Goal: Task Accomplishment & Management: Complete application form

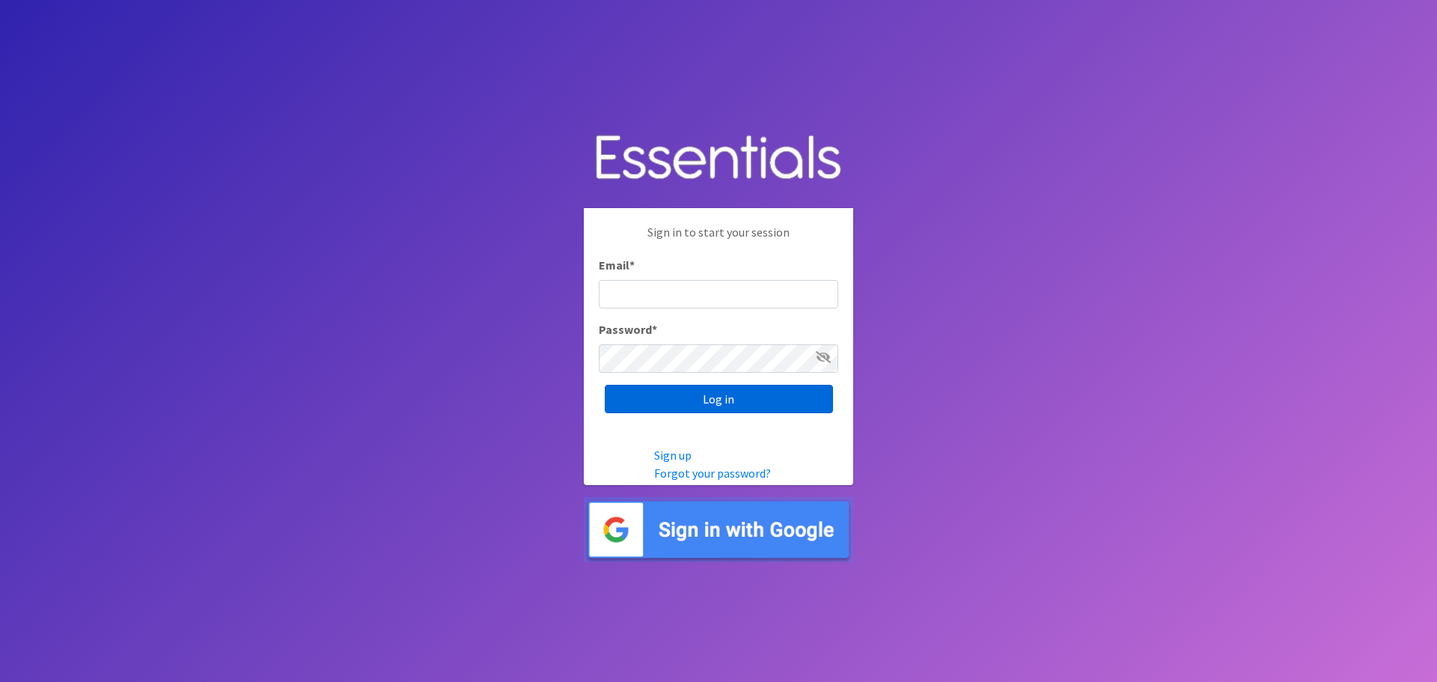
type input "heatherl@sylviassisters.org"
click at [807, 398] on input "Log in" at bounding box center [719, 399] width 228 height 28
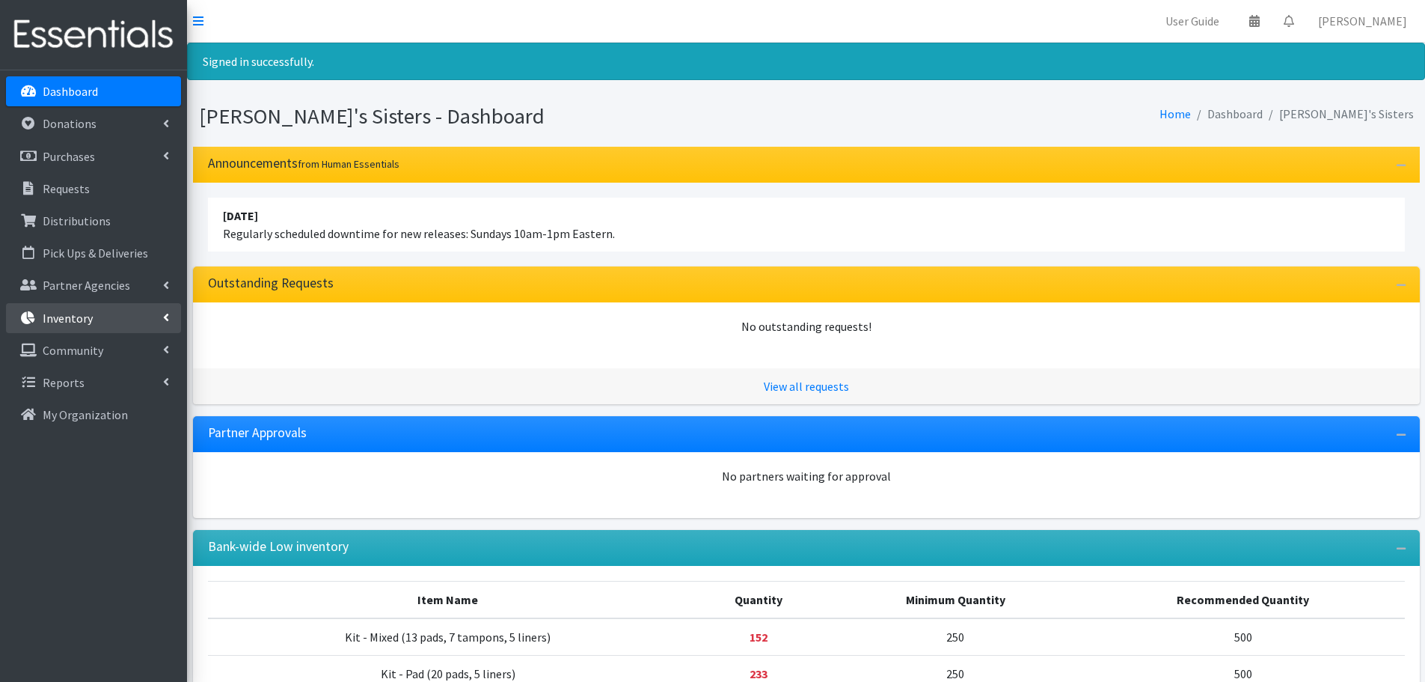
click at [98, 324] on link "Inventory" at bounding box center [93, 318] width 175 height 30
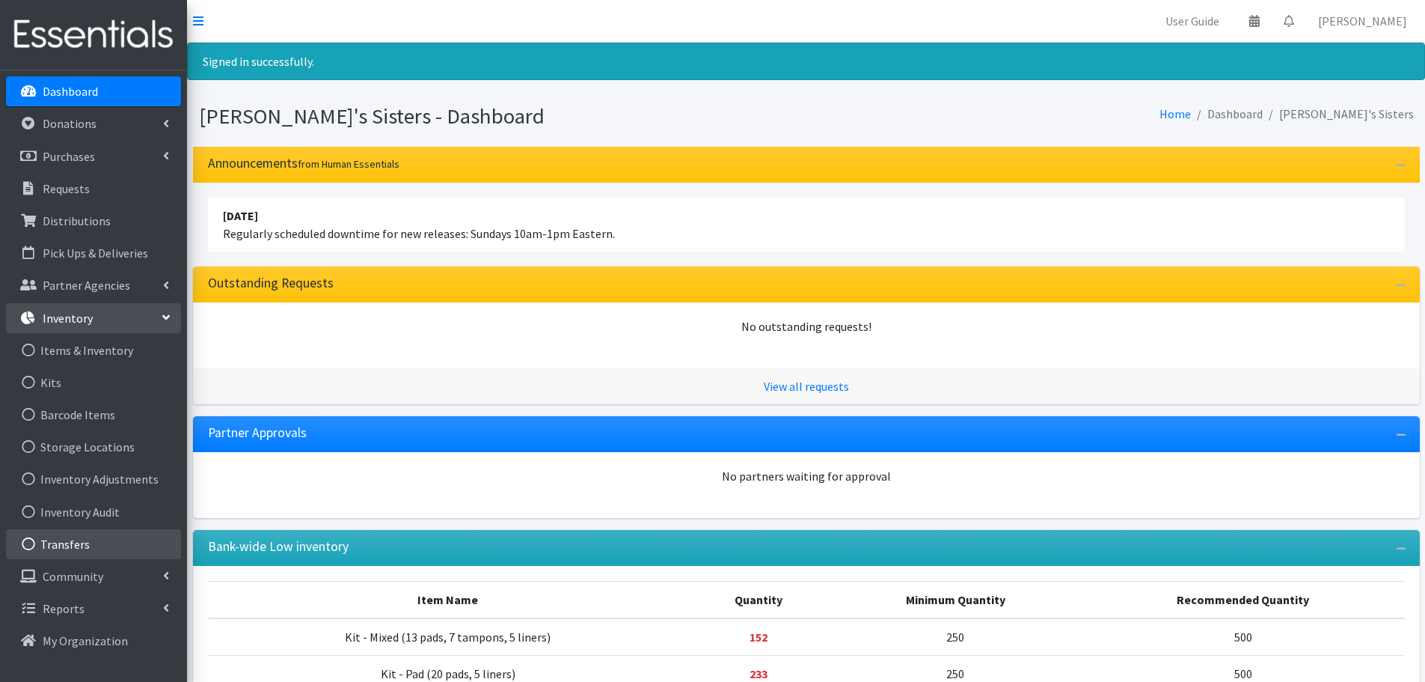
click at [94, 535] on link "Transfers" at bounding box center [93, 544] width 175 height 30
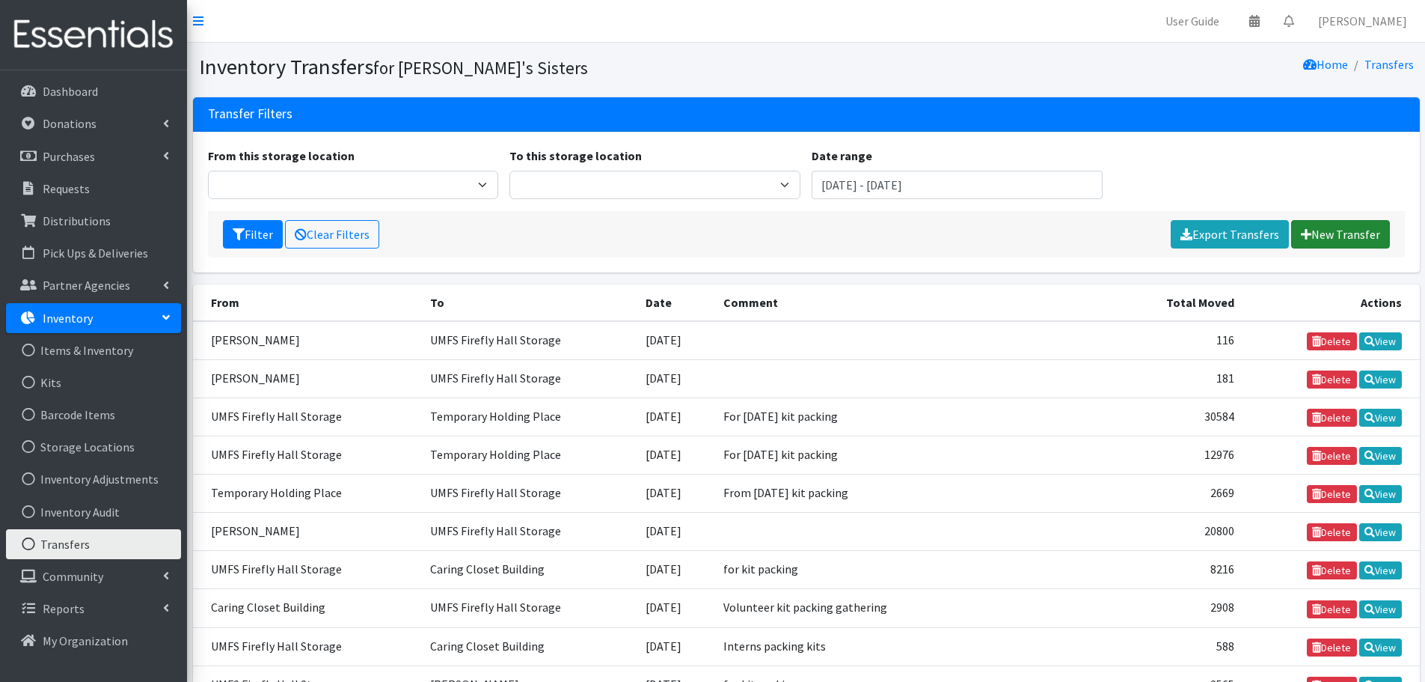
click at [1383, 239] on link "New Transfer" at bounding box center [1340, 234] width 99 height 28
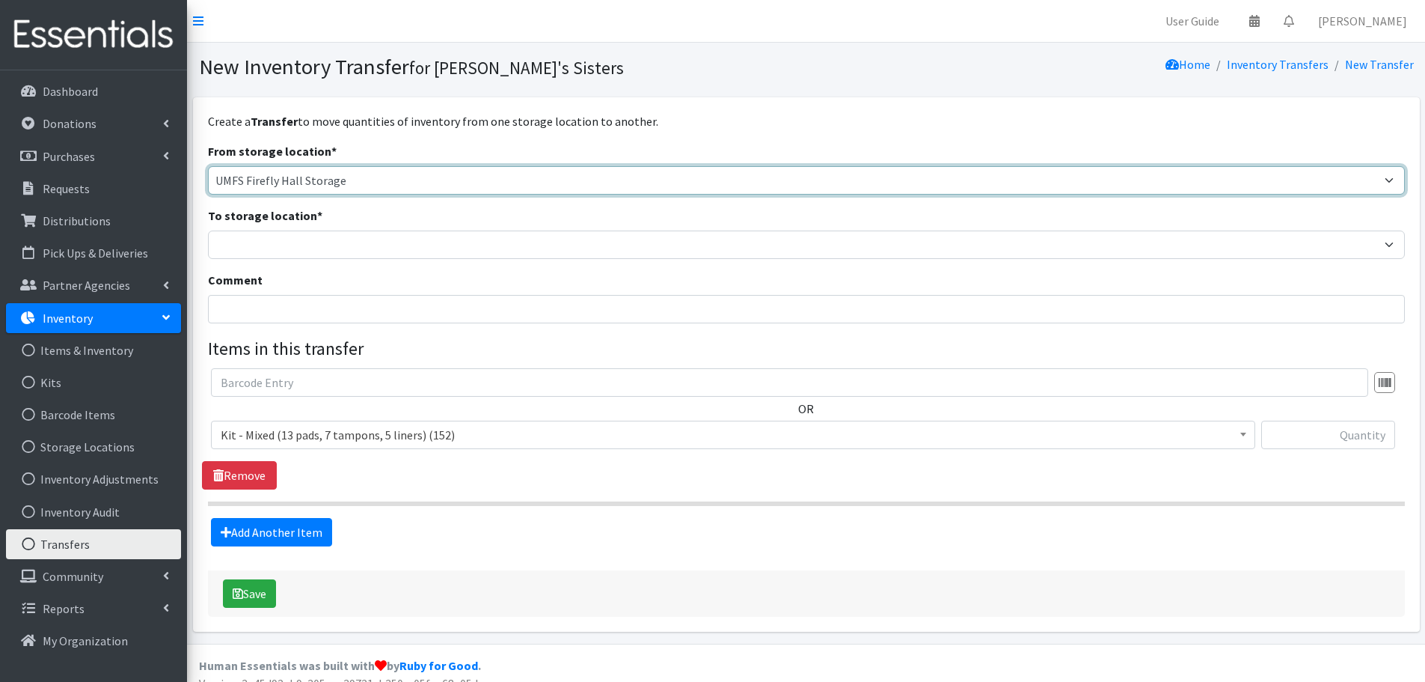
click at [310, 174] on select "[PERSON_NAME] Caring Closet Building [PERSON_NAME] [PERSON_NAME] [PERSON_NAME][…" at bounding box center [806, 180] width 1197 height 28
click at [310, 173] on select "Brittany Averette Caring Closet Building Erika Bedwell Heather Lennon Jen Frenc…" at bounding box center [806, 180] width 1197 height 28
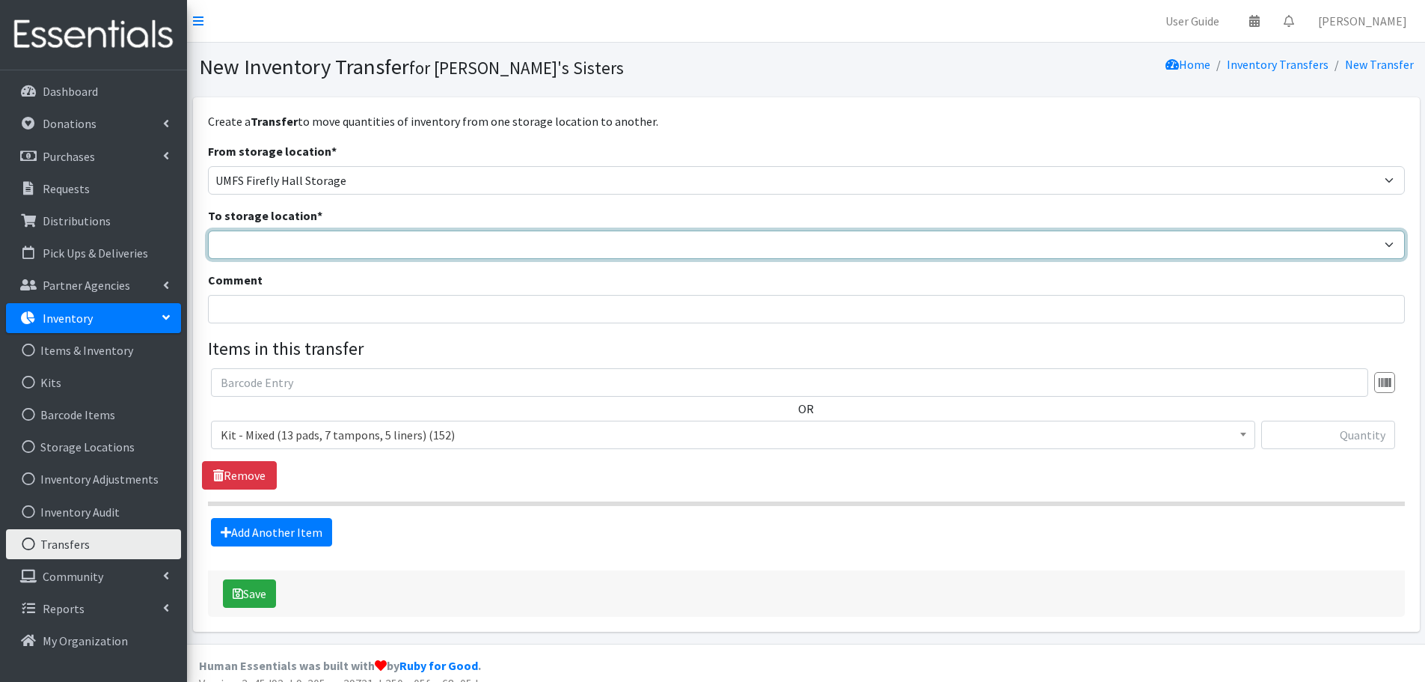
click at [290, 245] on select "Brittany Averette Caring Closet Building Erika Bedwell Heather Lennon Jen Frenc…" at bounding box center [806, 244] width 1197 height 28
select select "311"
click at [208, 230] on select "Brittany Averette Caring Closet Building Erika Bedwell Heather Lennon Jen Frenc…" at bounding box center [806, 244] width 1197 height 28
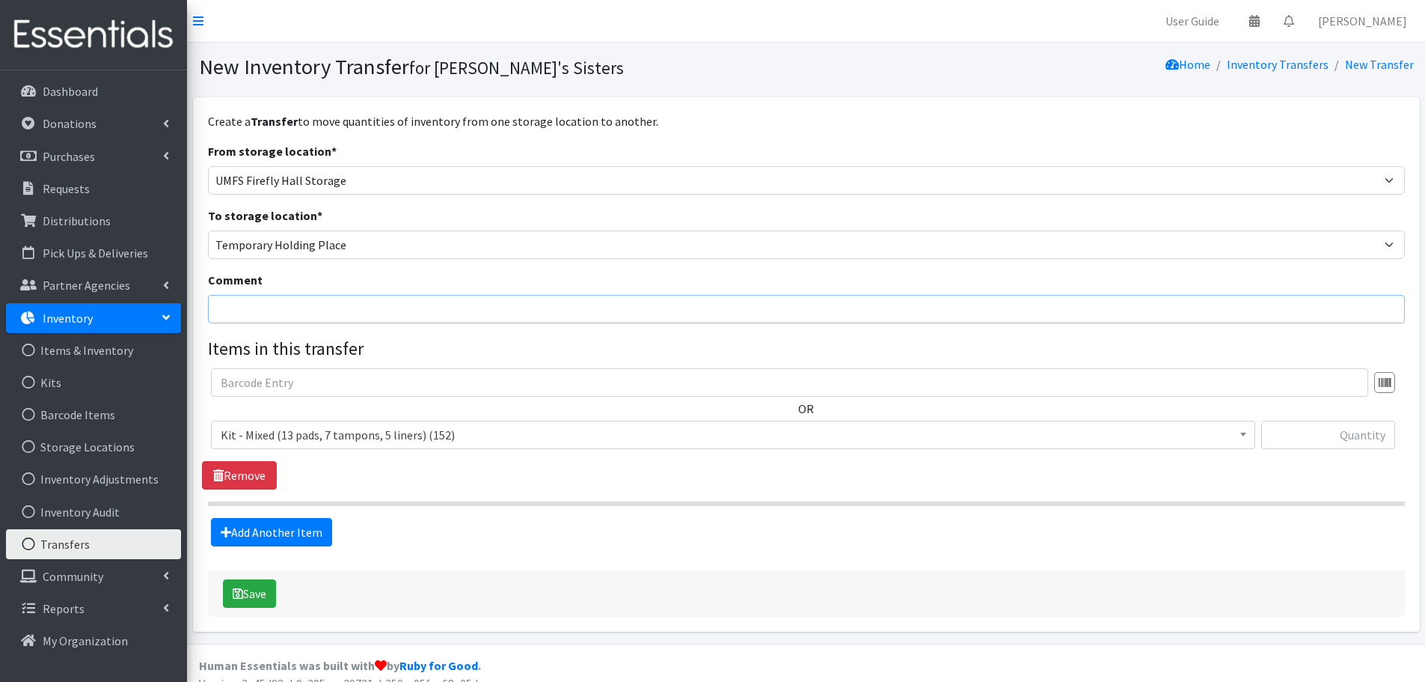
click at [245, 298] on input "Comment" at bounding box center [806, 309] width 1197 height 28
type input "Dominion kit packing event"
click at [345, 438] on span "Kit - Mixed (13 pads, 7 tampons, 5 liners) (152)" at bounding box center [733, 434] width 1025 height 21
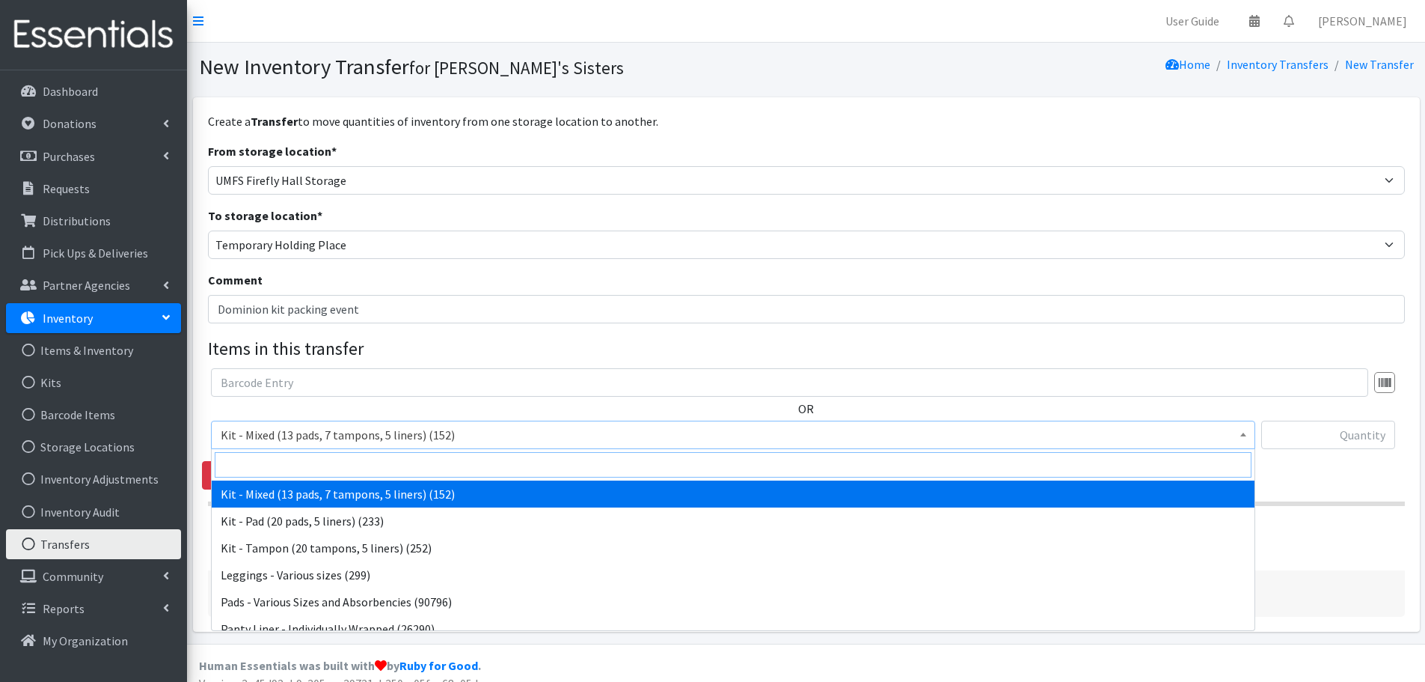
click at [301, 467] on input "search" at bounding box center [733, 464] width 1037 height 25
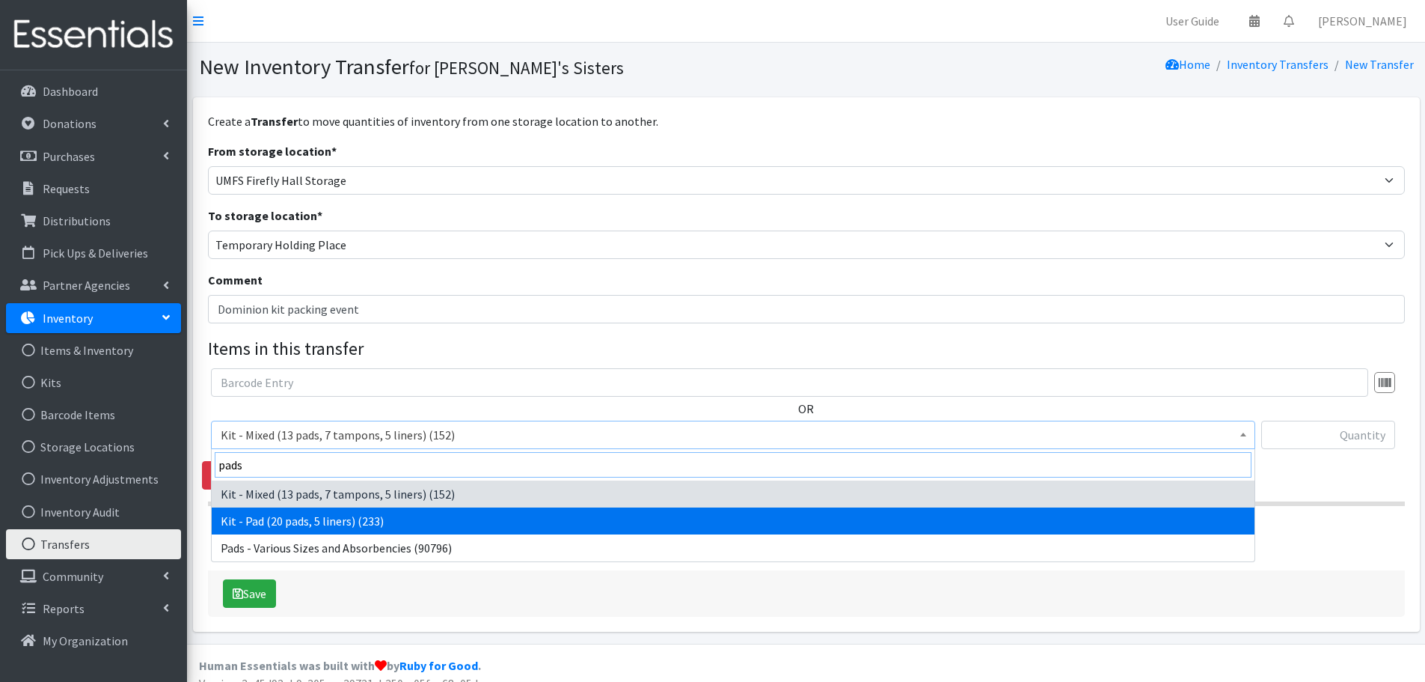
type input "pads"
select select "10467"
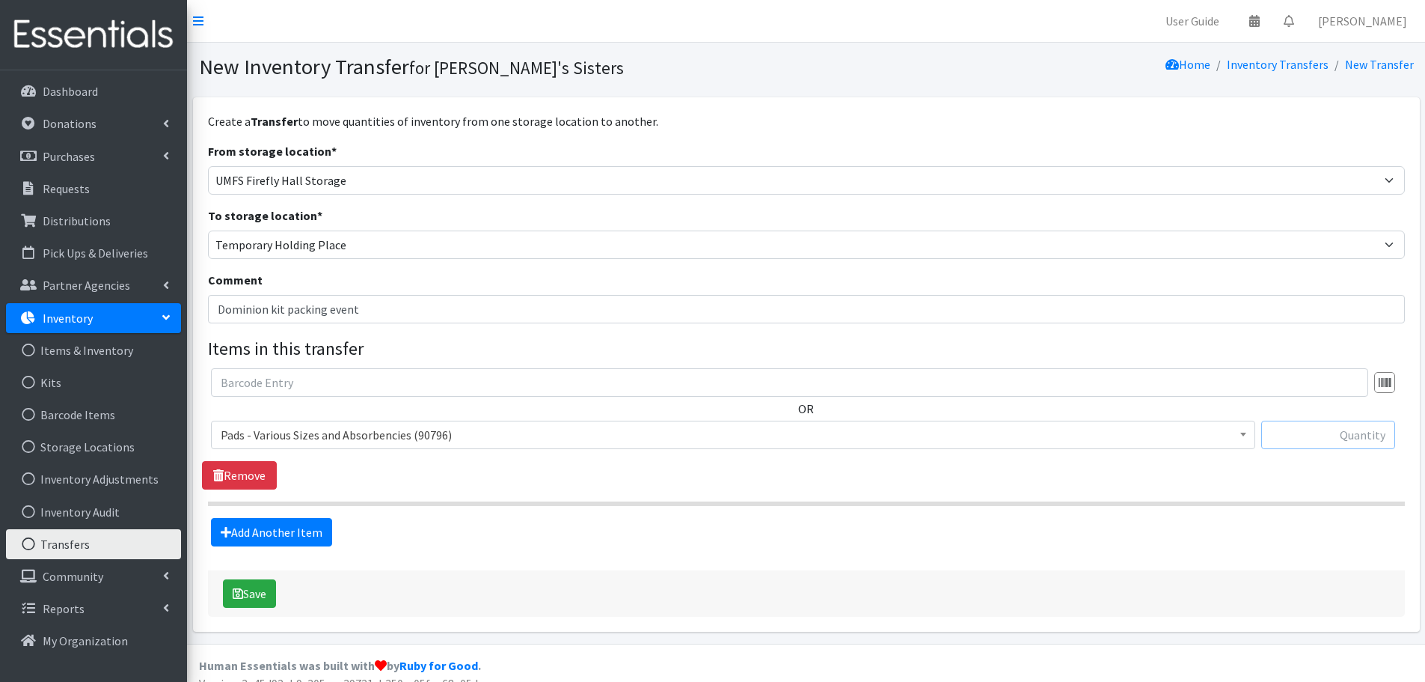
click at [1331, 432] on input "text" at bounding box center [1328, 434] width 134 height 28
paste input "16496"
type input "16496"
click at [254, 529] on link "Add Another Item" at bounding box center [271, 532] width 121 height 28
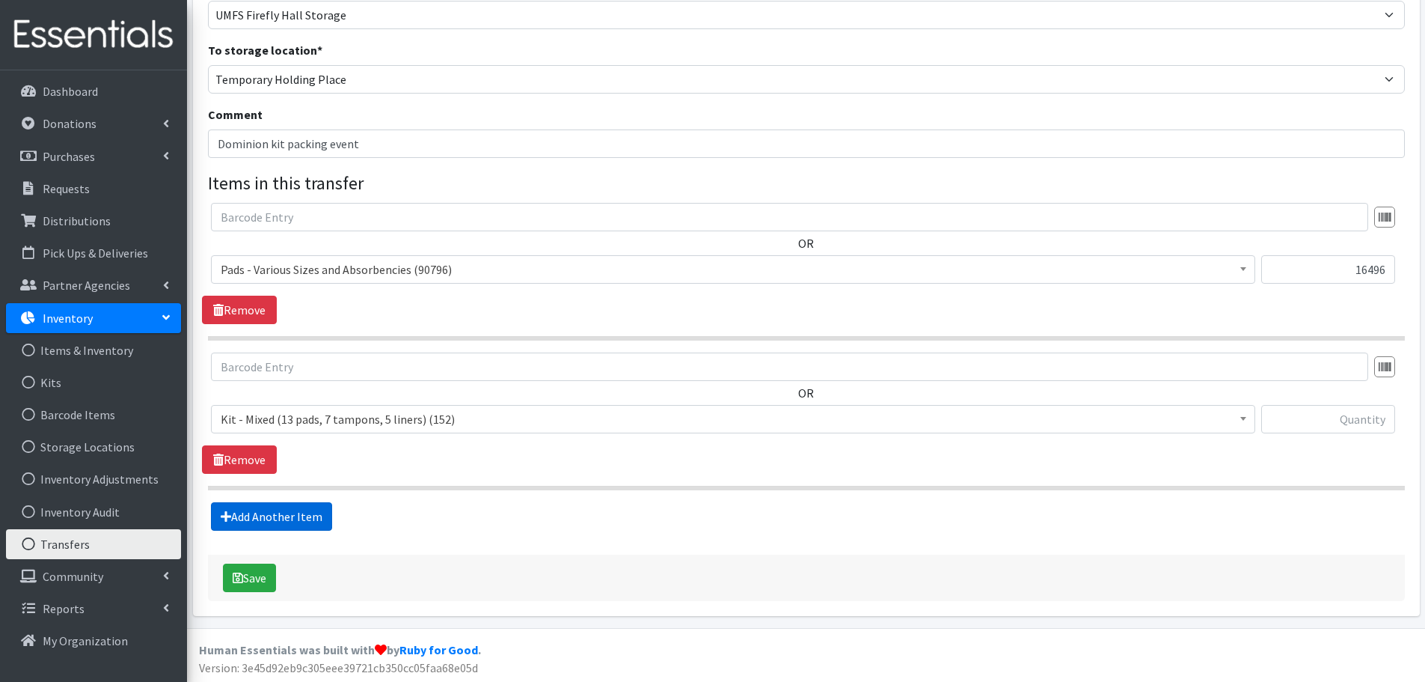
scroll to position [168, 0]
click at [325, 412] on span "Kit - Mixed (13 pads, 7 tampons, 5 liners) (152)" at bounding box center [733, 416] width 1025 height 21
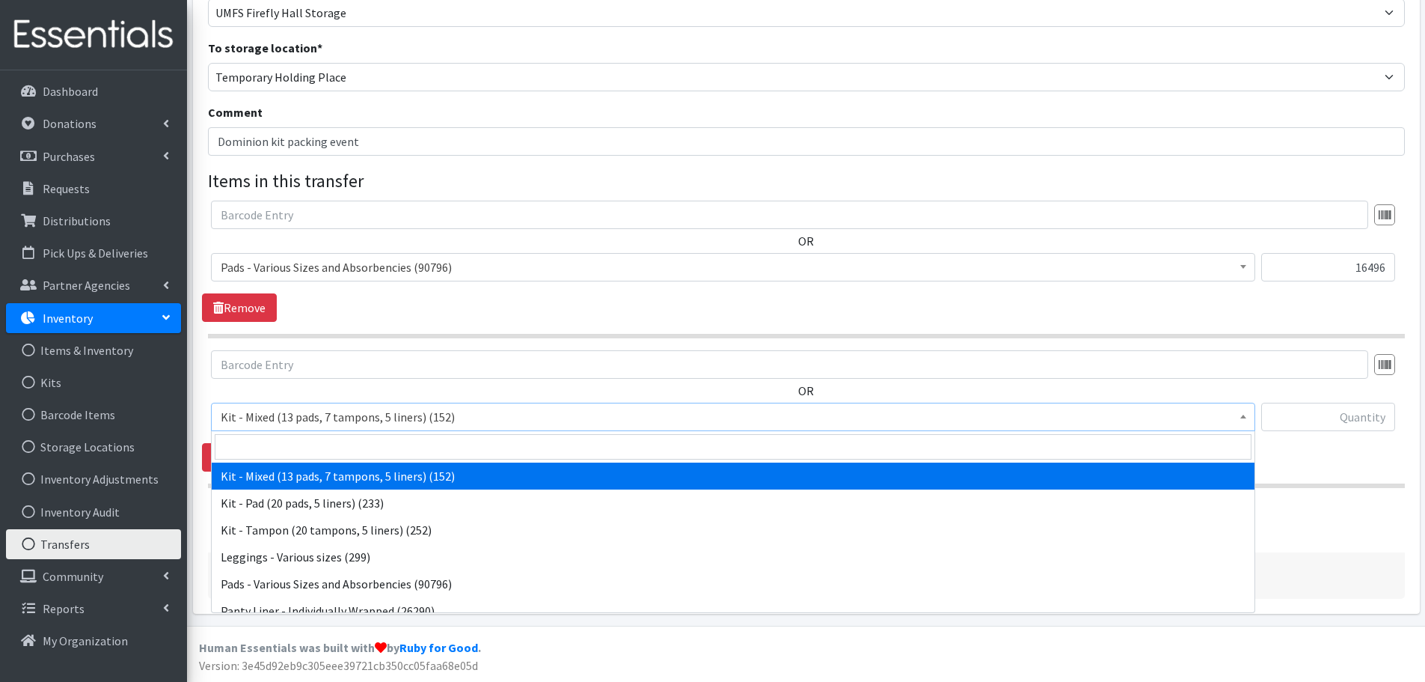
click at [319, 433] on span at bounding box center [733, 446] width 1043 height 31
click at [322, 435] on input "search" at bounding box center [733, 446] width 1037 height 25
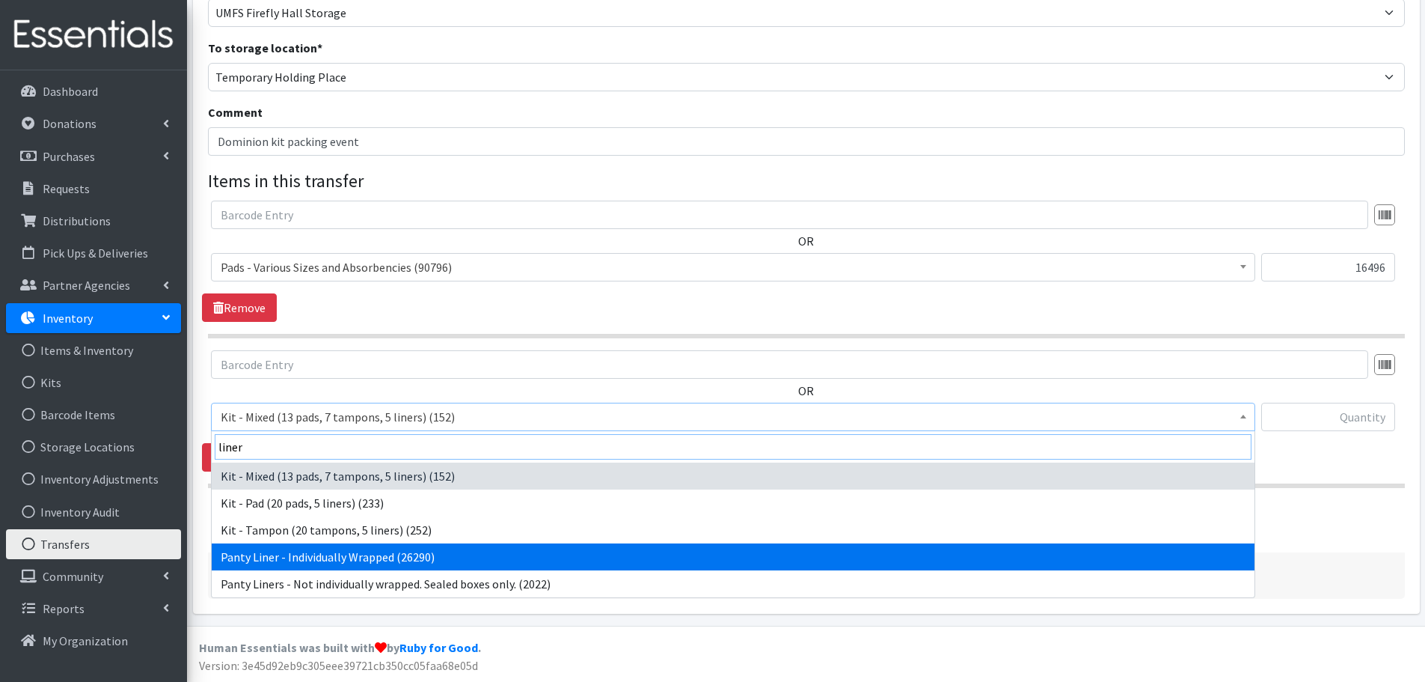
type input "liner"
select select "10466"
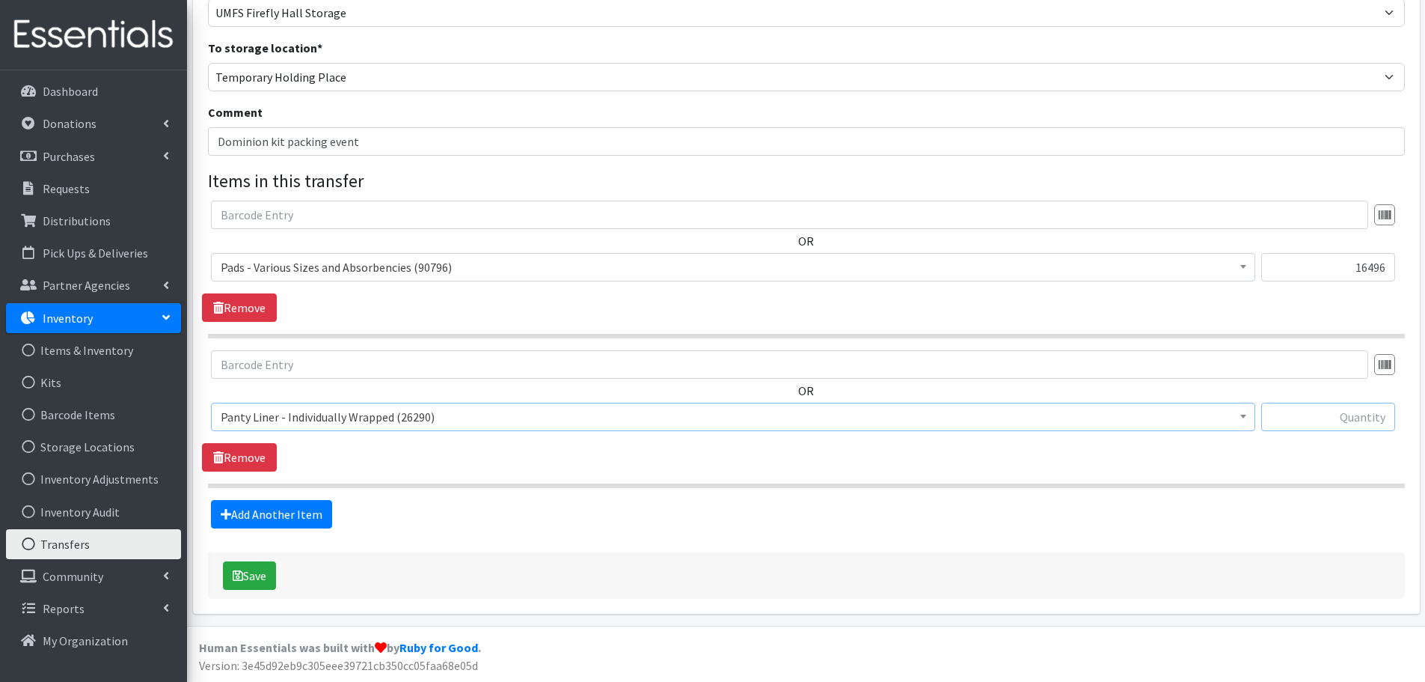
click at [1307, 426] on input "text" at bounding box center [1328, 417] width 134 height 28
paste input "4320"
type input "4320"
click at [264, 570] on button "Save" at bounding box center [249, 575] width 53 height 28
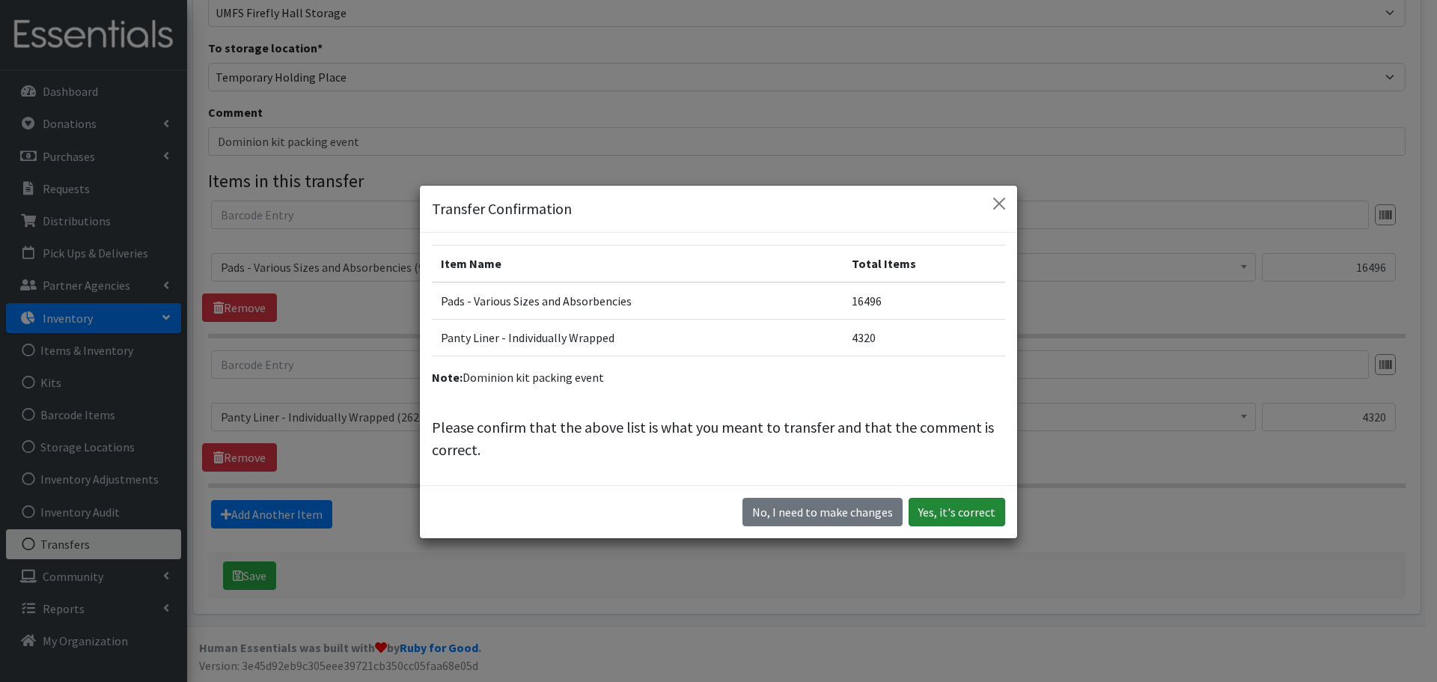
click at [937, 507] on button "Yes, it's correct" at bounding box center [956, 512] width 97 height 28
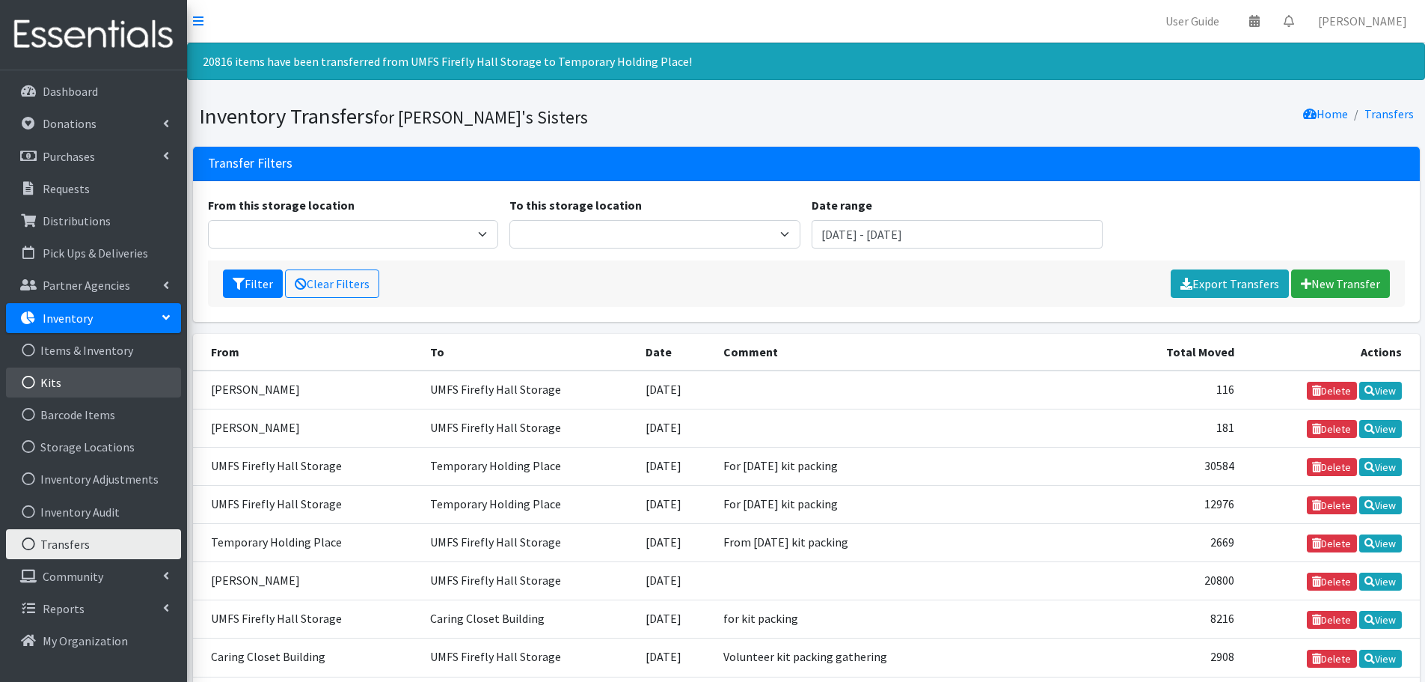
click at [91, 391] on link "Kits" at bounding box center [93, 382] width 175 height 30
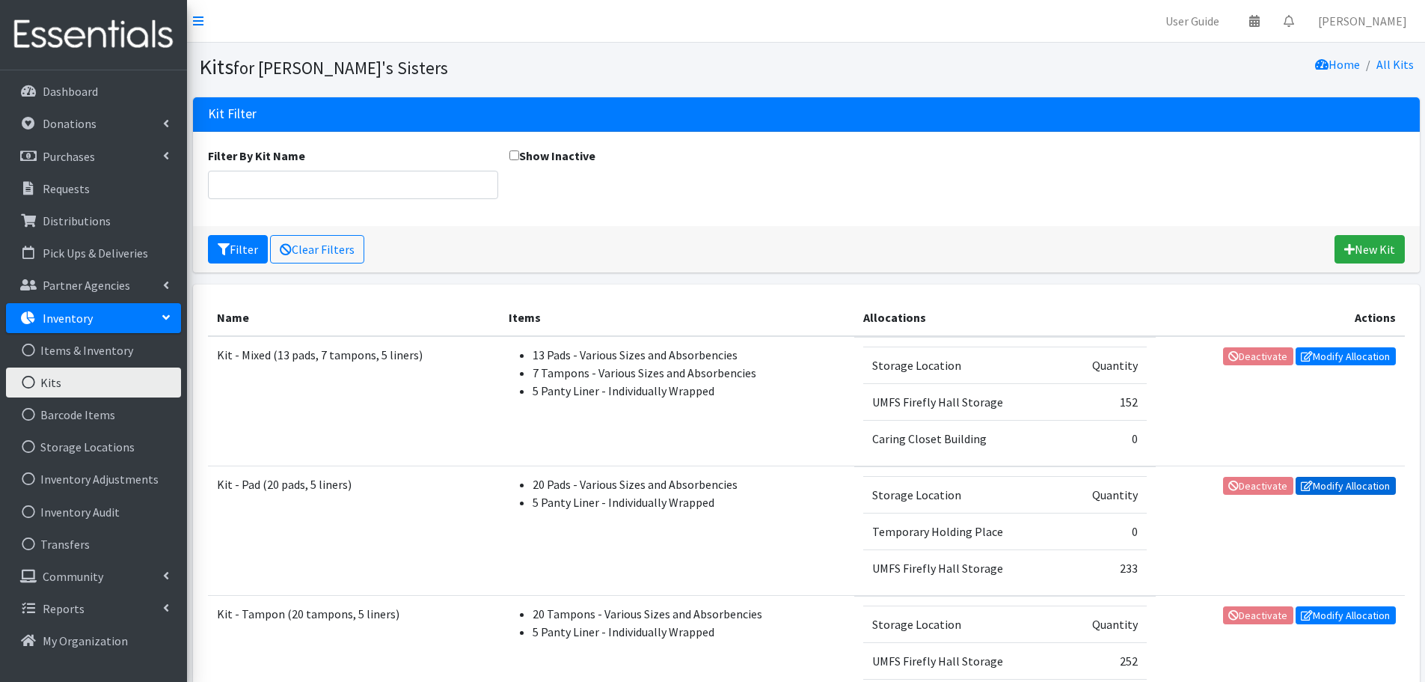
click at [1348, 494] on link "Modify Allocation" at bounding box center [1346, 486] width 100 height 18
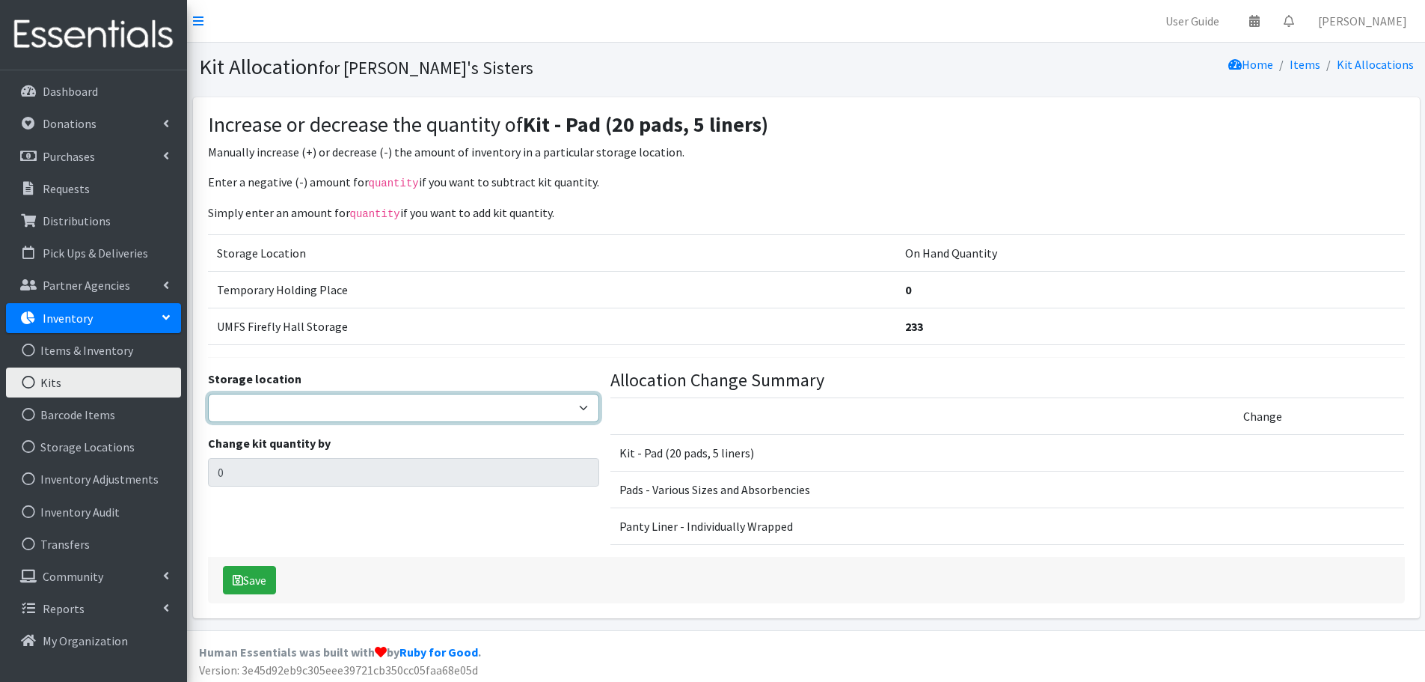
click at [336, 398] on select "[PERSON_NAME] [PERSON_NAME] [PERSON_NAME] [PERSON_NAME] [PERSON_NAME] Virtual T…" at bounding box center [403, 408] width 391 height 28
select select "311"
click at [208, 394] on select "Jennifer Taylor Brittany Averette Laura Davidson Erika Bedwell Heather Lennon V…" at bounding box center [403, 408] width 391 height 28
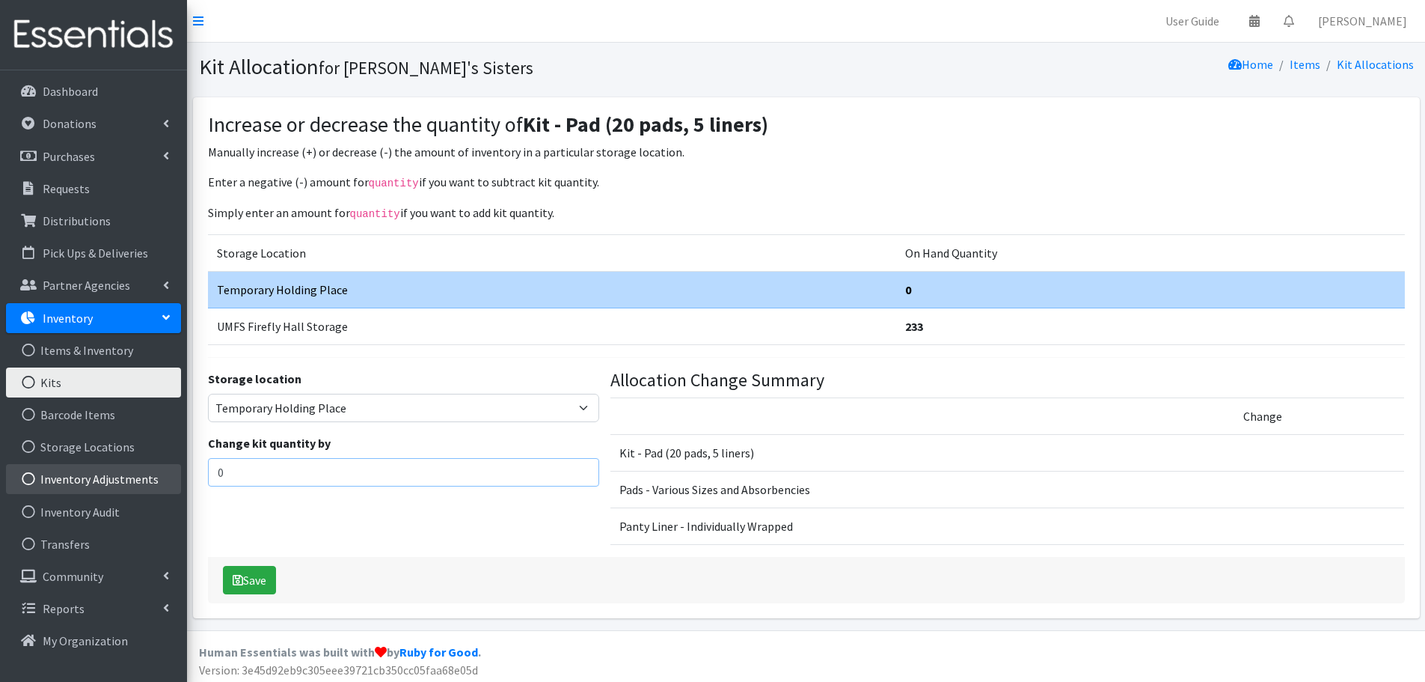
drag, startPoint x: 250, startPoint y: 468, endPoint x: 170, endPoint y: 467, distance: 80.1
click at [171, 467] on div "User Guide 0 Pick-ups remaining this week View Calendar 0 Requests 0 Partner Ag…" at bounding box center [712, 315] width 1425 height 630
paste input "823"
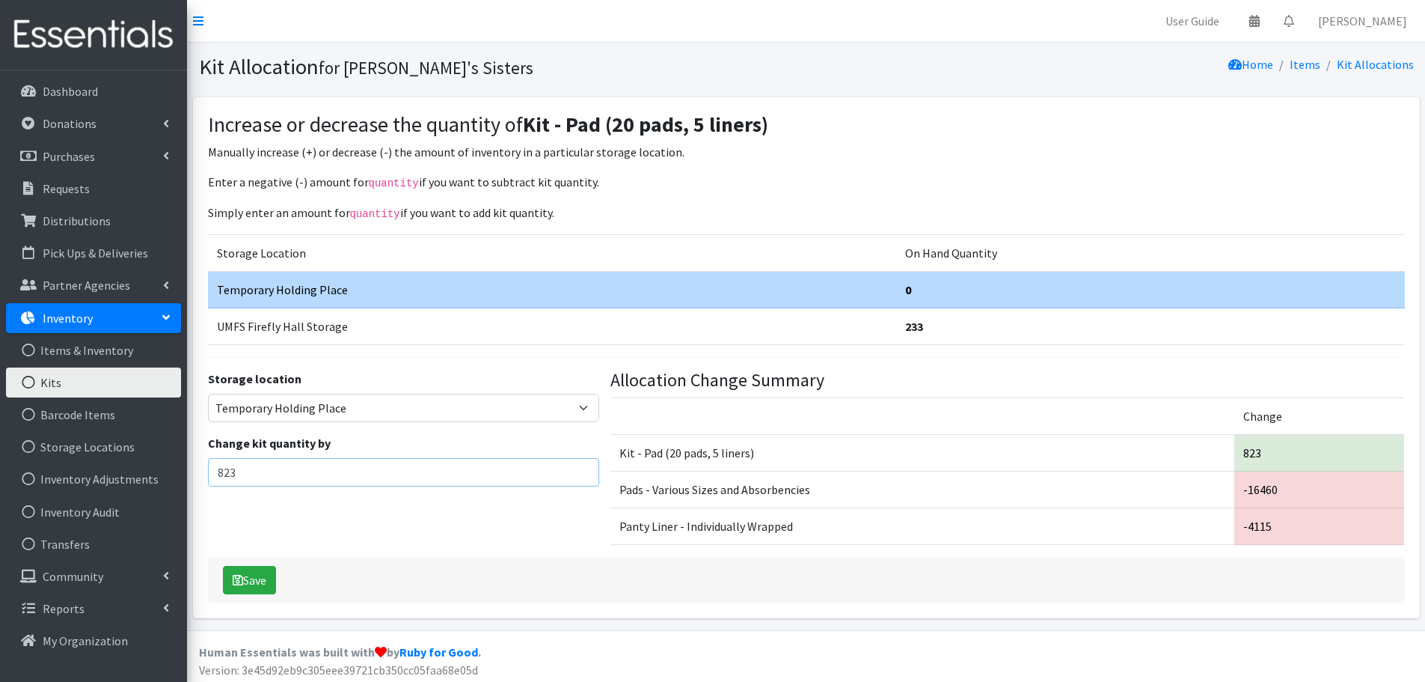
type input "823"
click at [563, 516] on div "Storage location Jennifer Taylor Brittany Averette Laura Davidson Erika Bedwell…" at bounding box center [403, 463] width 403 height 187
click at [258, 574] on button "Save" at bounding box center [249, 580] width 53 height 28
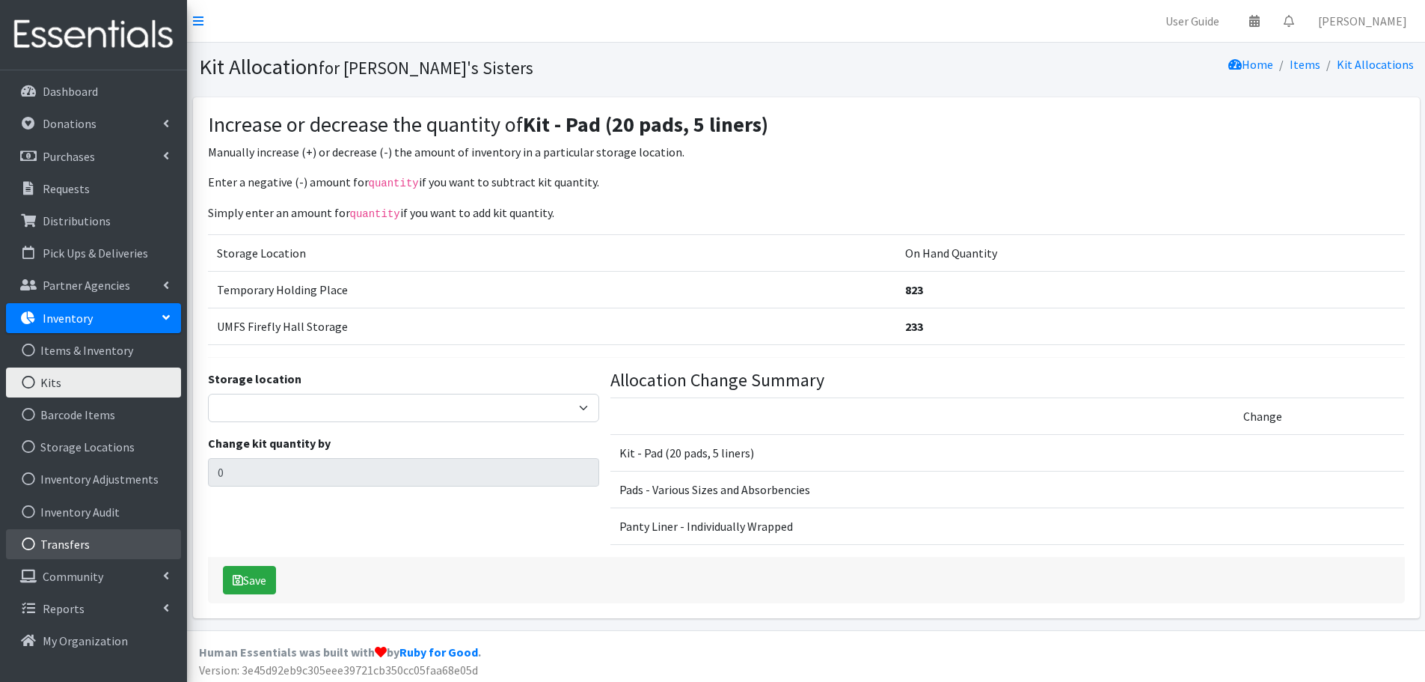
click at [80, 536] on link "Transfers" at bounding box center [93, 544] width 175 height 30
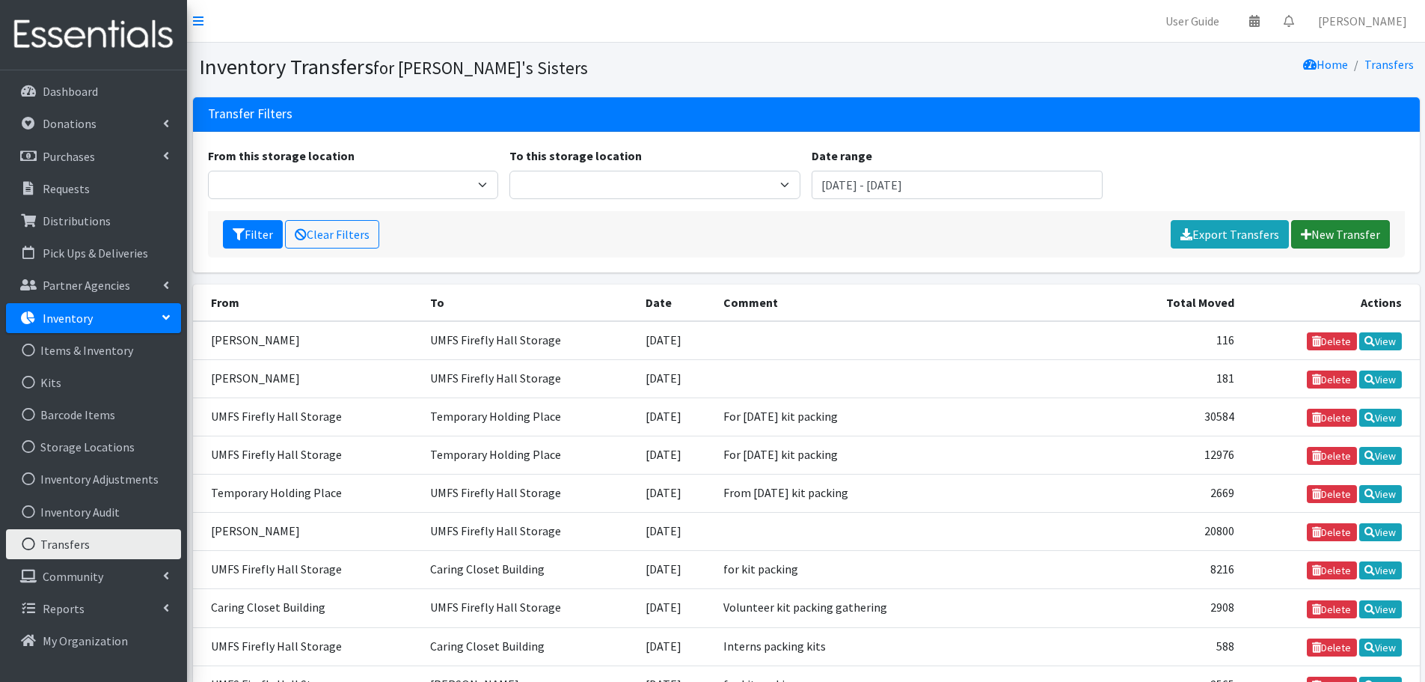
click at [1336, 227] on link "New Transfer" at bounding box center [1340, 234] width 99 height 28
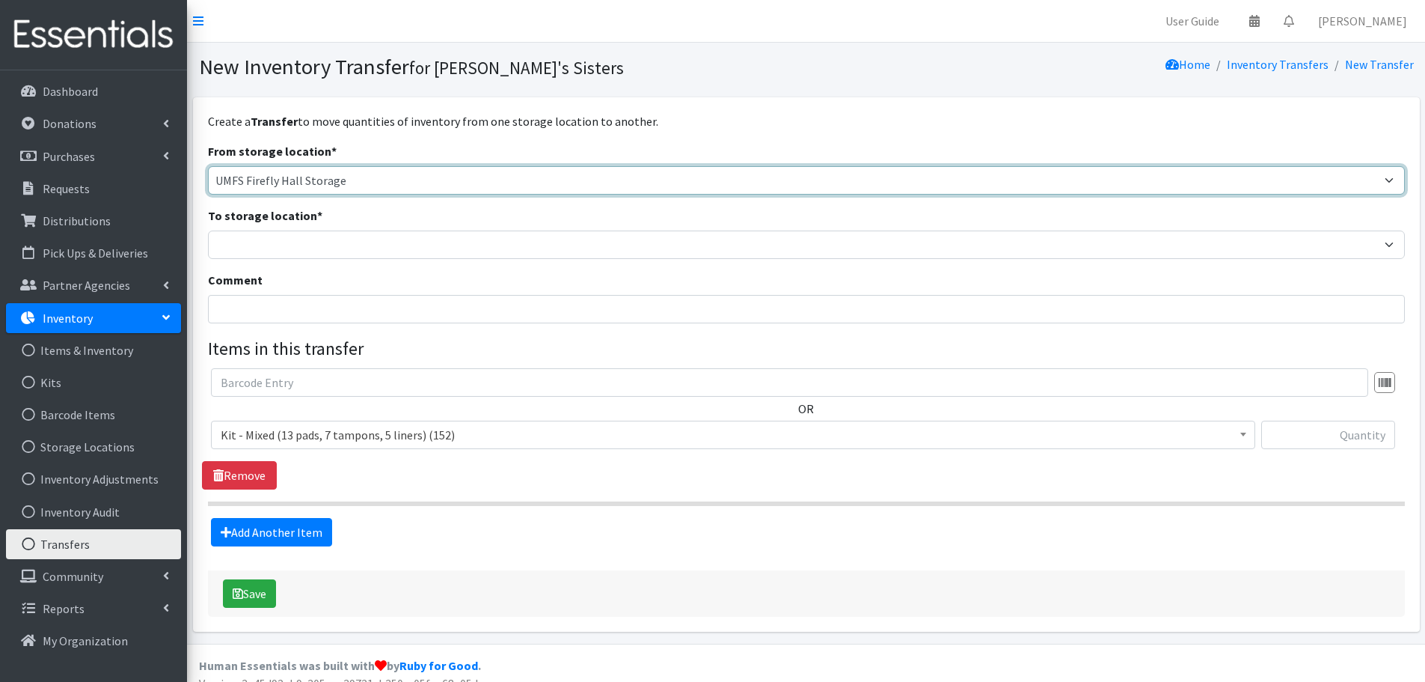
click at [307, 179] on select "Brittany Averette Caring Closet Building Erika Bedwell Heather Lennon Jen Frenc…" at bounding box center [806, 180] width 1197 height 28
select select "311"
click at [208, 166] on select "Brittany Averette Caring Closet Building Erika Bedwell Heather Lennon Jen Frenc…" at bounding box center [806, 180] width 1197 height 28
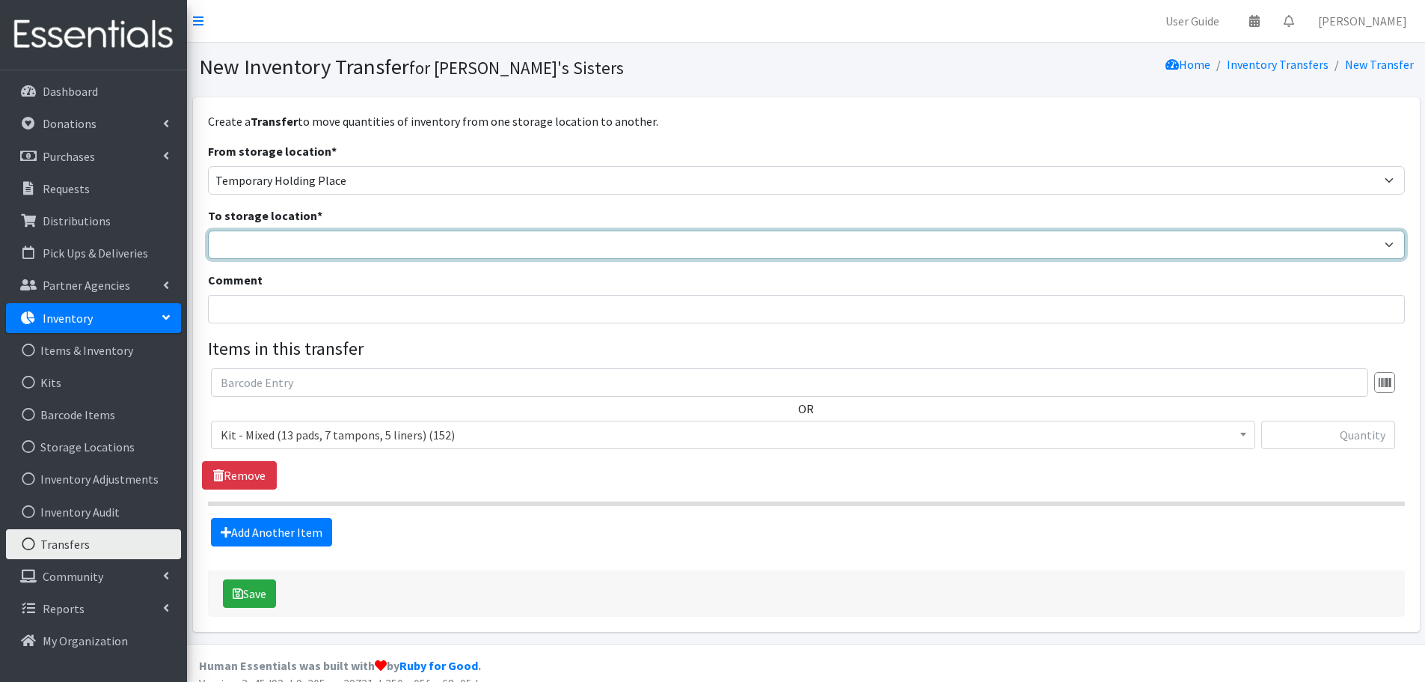
click at [245, 245] on select "Brittany Averette Caring Closet Building Erika Bedwell Heather Lennon Jen Frenc…" at bounding box center [806, 244] width 1197 height 28
select select "473"
click at [208, 230] on select "Brittany Averette Caring Closet Building Erika Bedwell Heather Lennon Jen Frenc…" at bounding box center [806, 244] width 1197 height 28
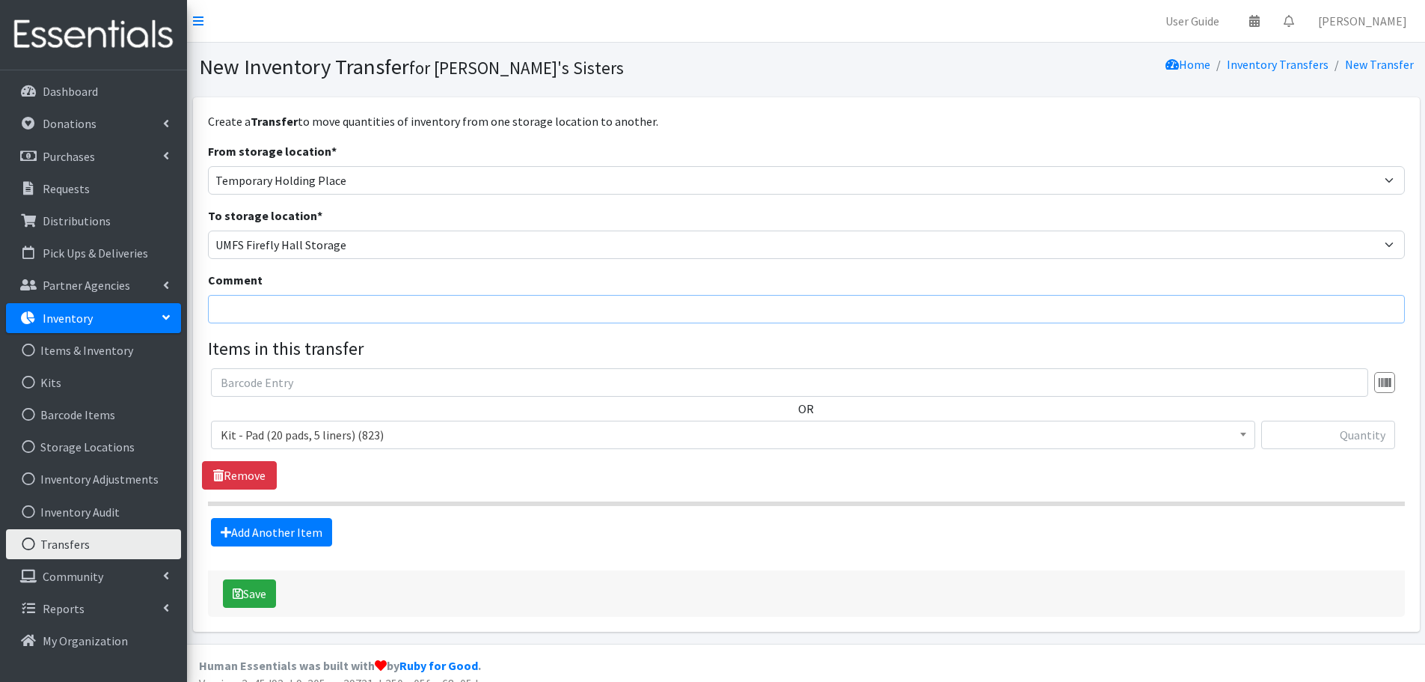
click at [260, 307] on input "Comment" at bounding box center [806, 309] width 1197 height 28
type input "Dominion kit packing event"
click at [1320, 440] on input "text" at bounding box center [1328, 434] width 134 height 28
paste input "823"
type input "823"
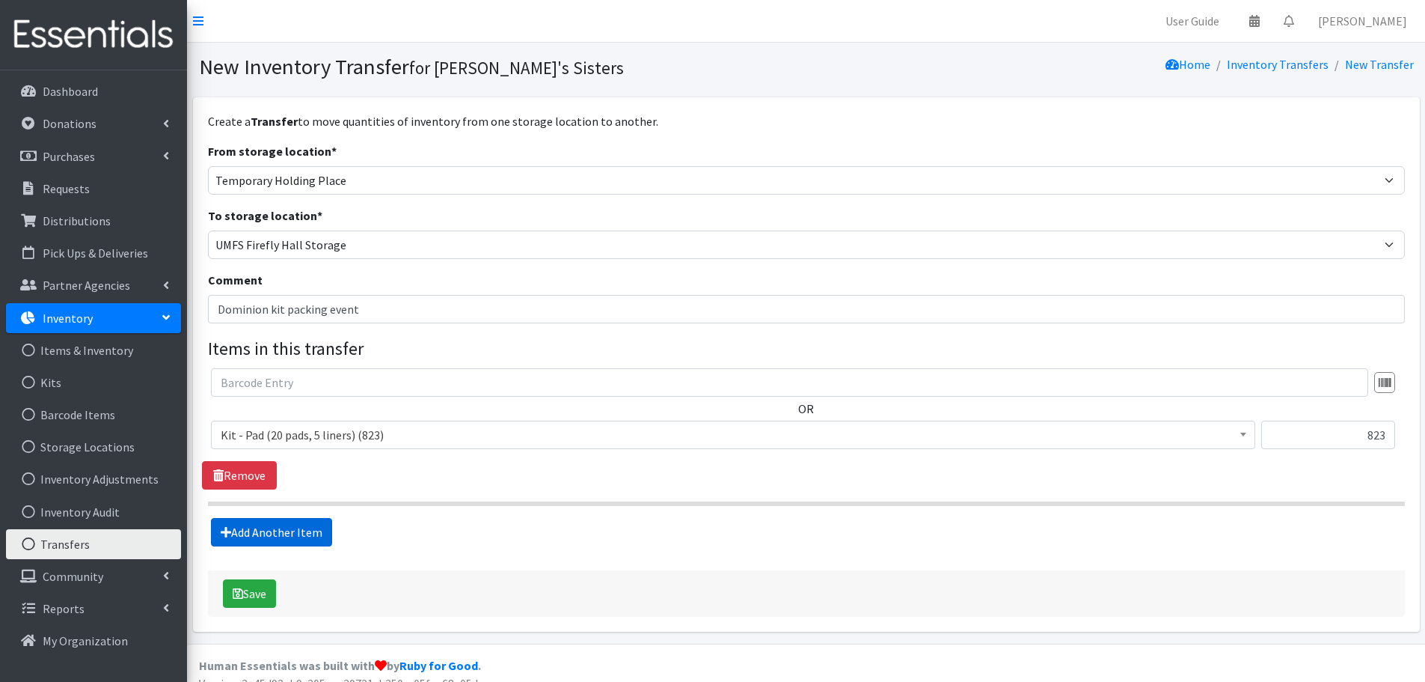
click at [303, 521] on link "Add Another Item" at bounding box center [271, 532] width 121 height 28
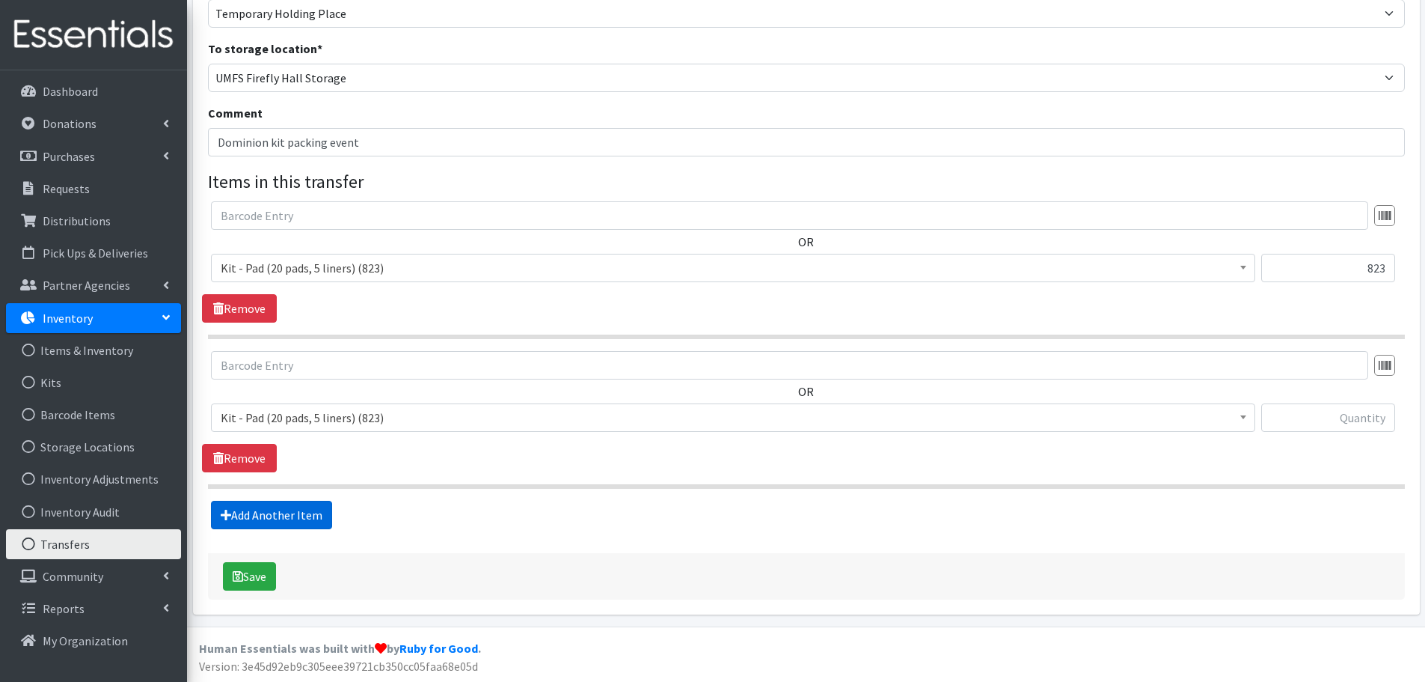
scroll to position [168, 0]
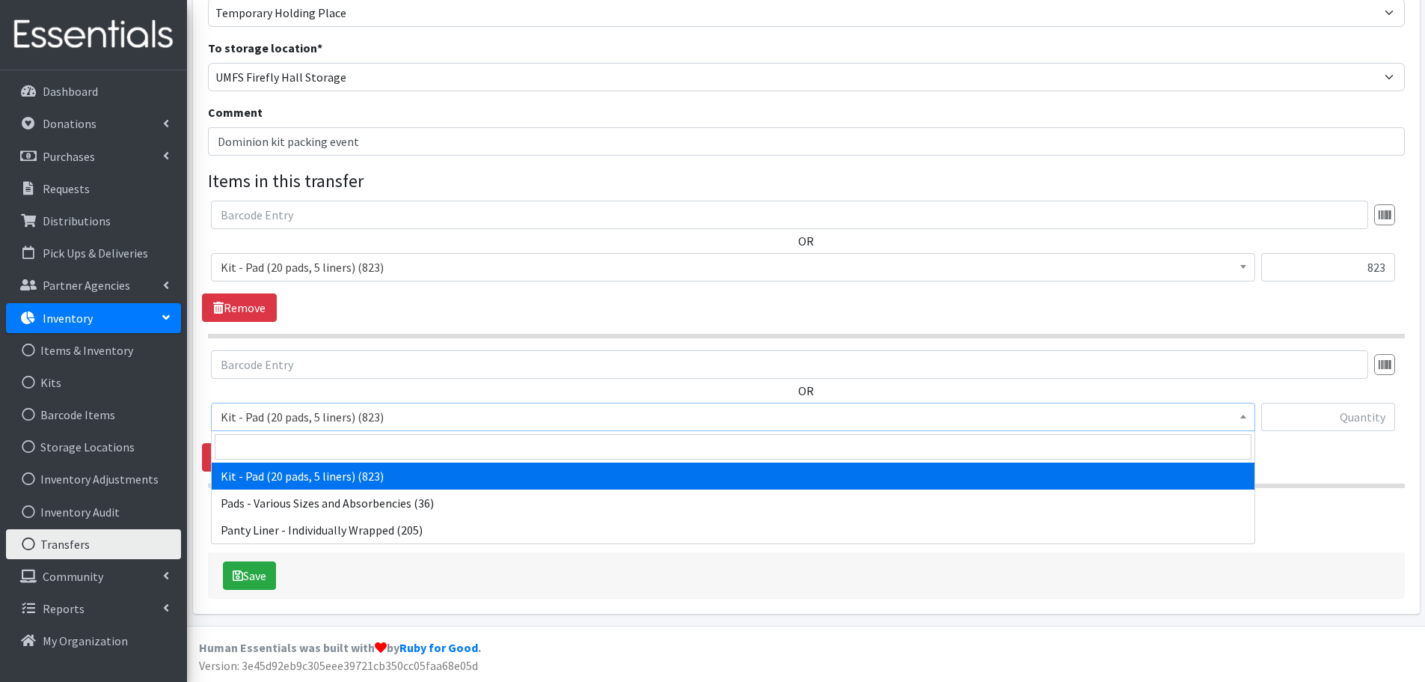
click at [372, 412] on span "Kit - Pad (20 pads, 5 liners) (823)" at bounding box center [733, 416] width 1025 height 21
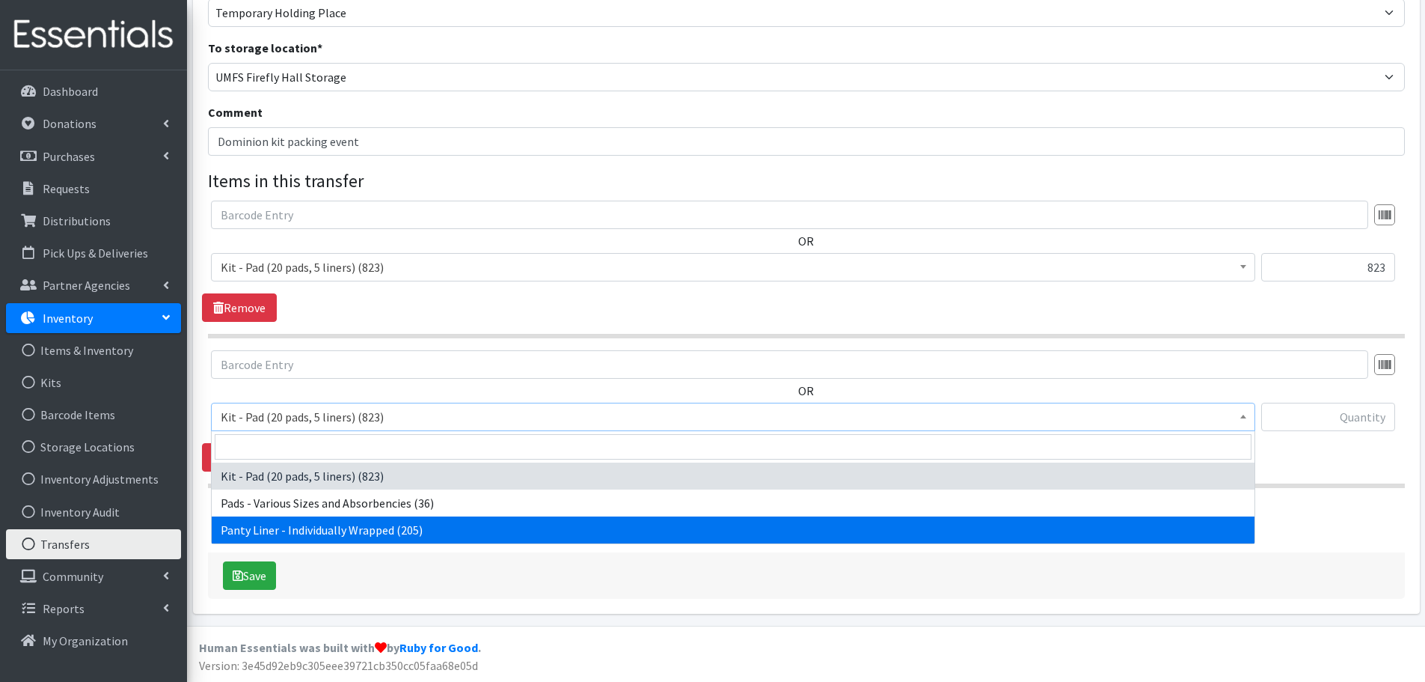
select select "10466"
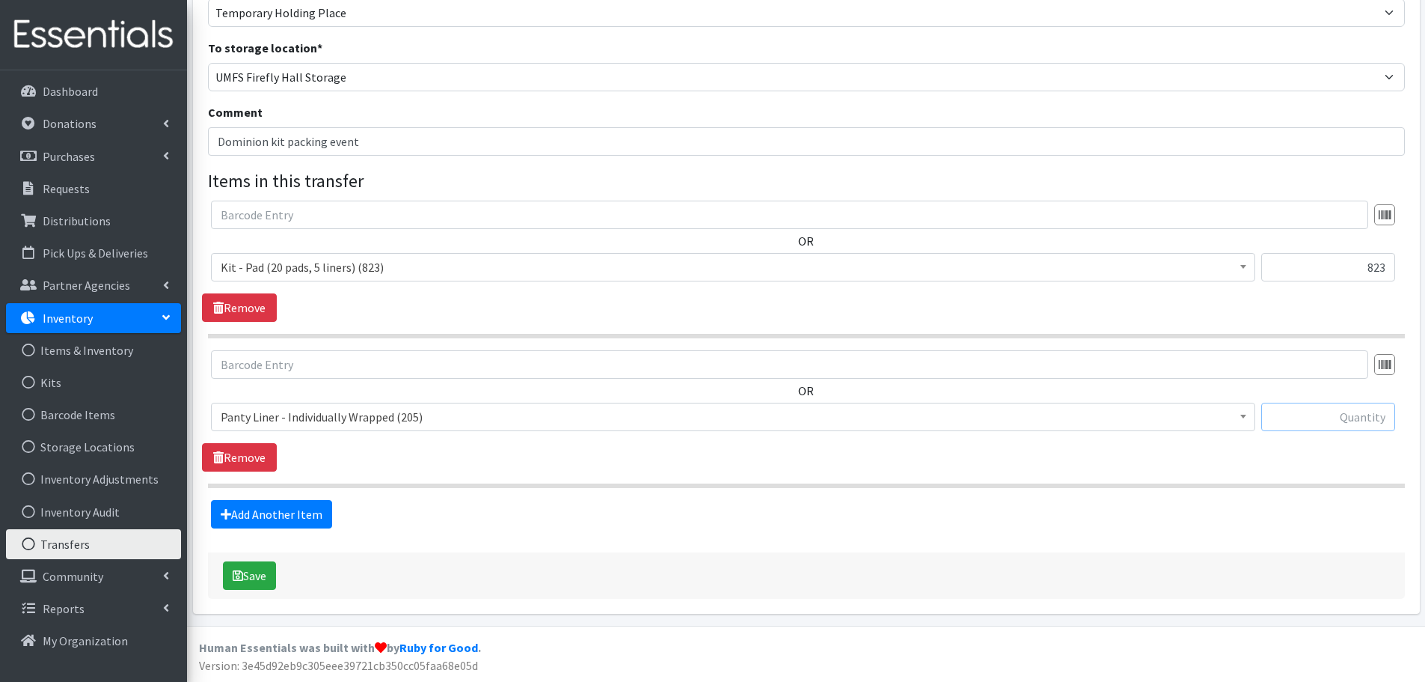
click at [1332, 410] on input "text" at bounding box center [1328, 417] width 134 height 28
paste input "212"
drag, startPoint x: 1305, startPoint y: 405, endPoint x: 1436, endPoint y: 406, distance: 130.9
click at [1425, 406] on html "User Guide 0 Pick-ups remaining this week View Calendar 0 Requests 0 Partner Ag…" at bounding box center [712, 256] width 1425 height 849
type input "205"
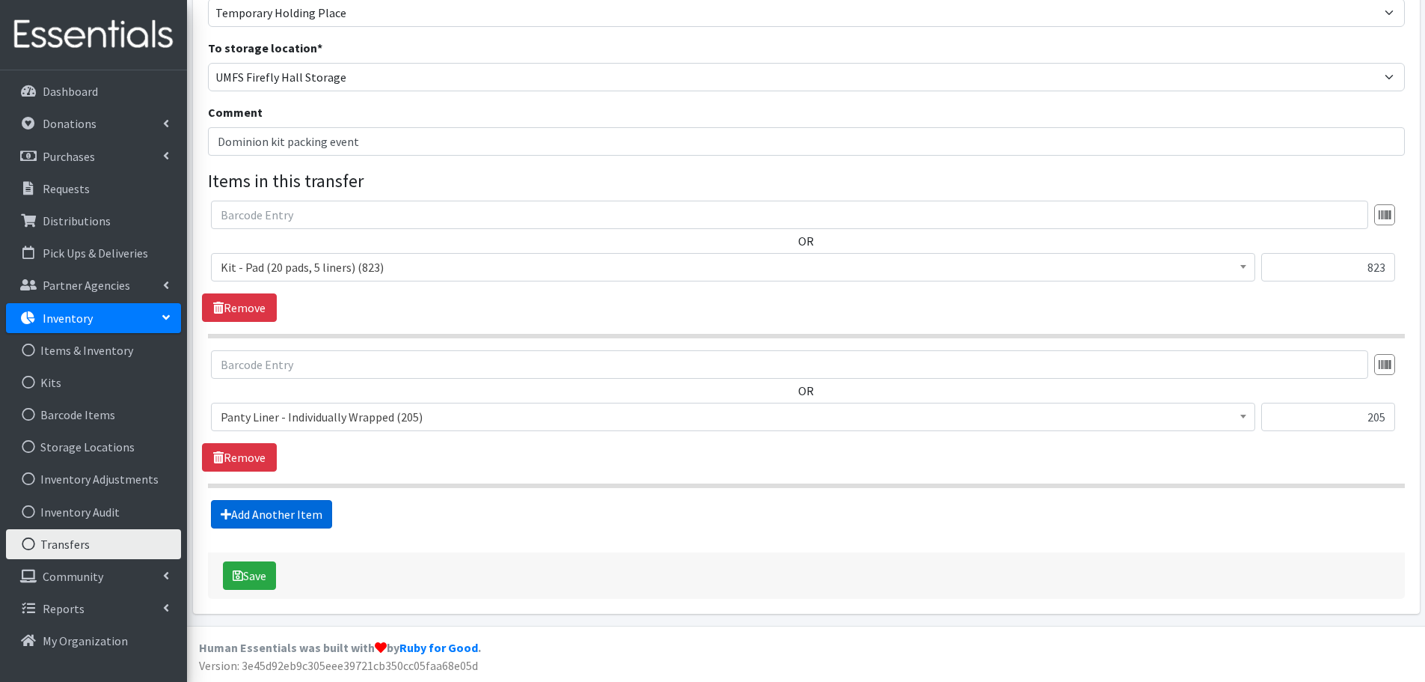
click at [299, 506] on link "Add Another Item" at bounding box center [271, 514] width 121 height 28
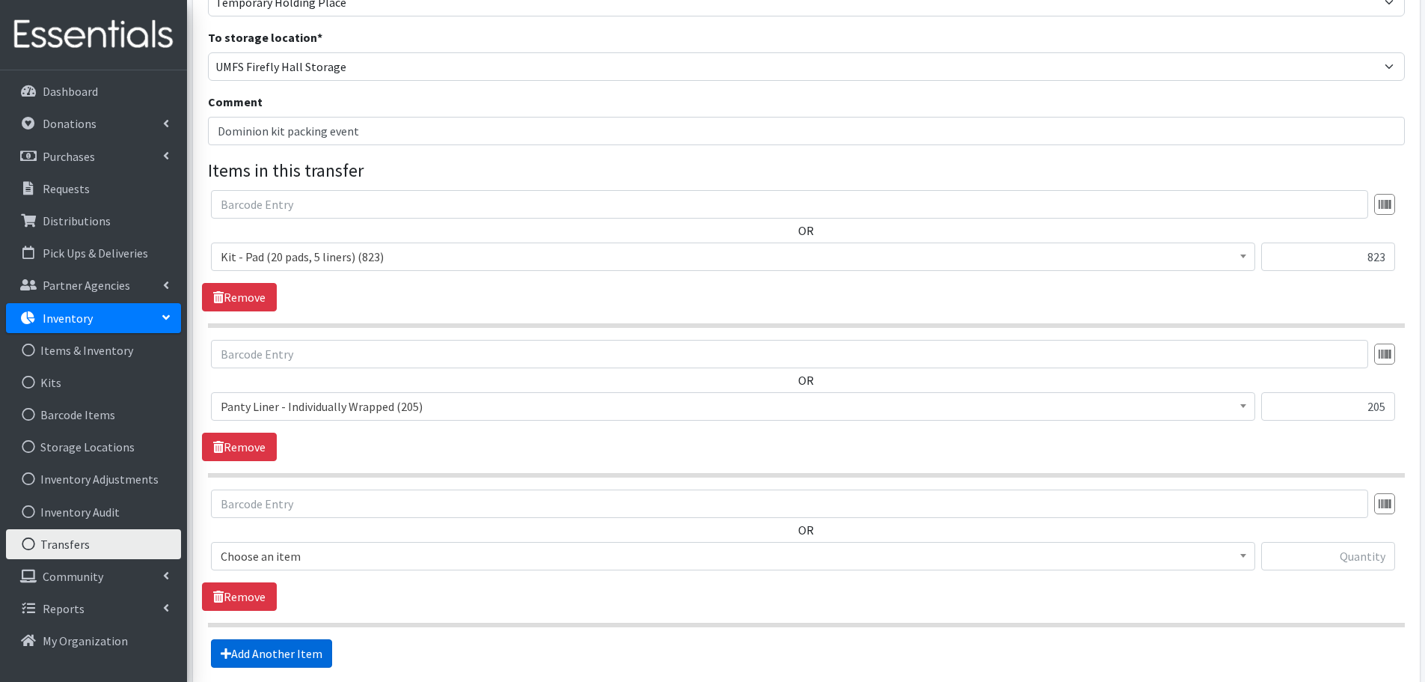
scroll to position [317, 0]
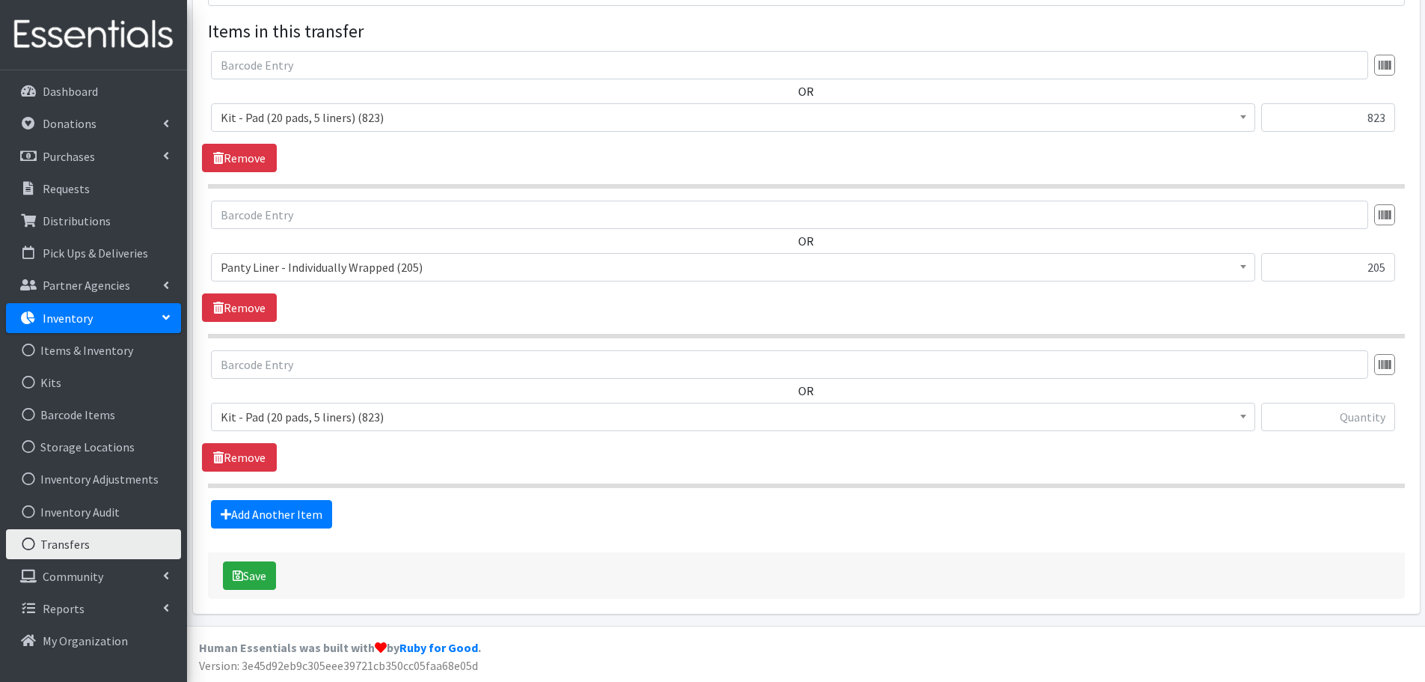
click at [384, 405] on span "Kit - Pad (20 pads, 5 liners) (823)" at bounding box center [733, 417] width 1044 height 28
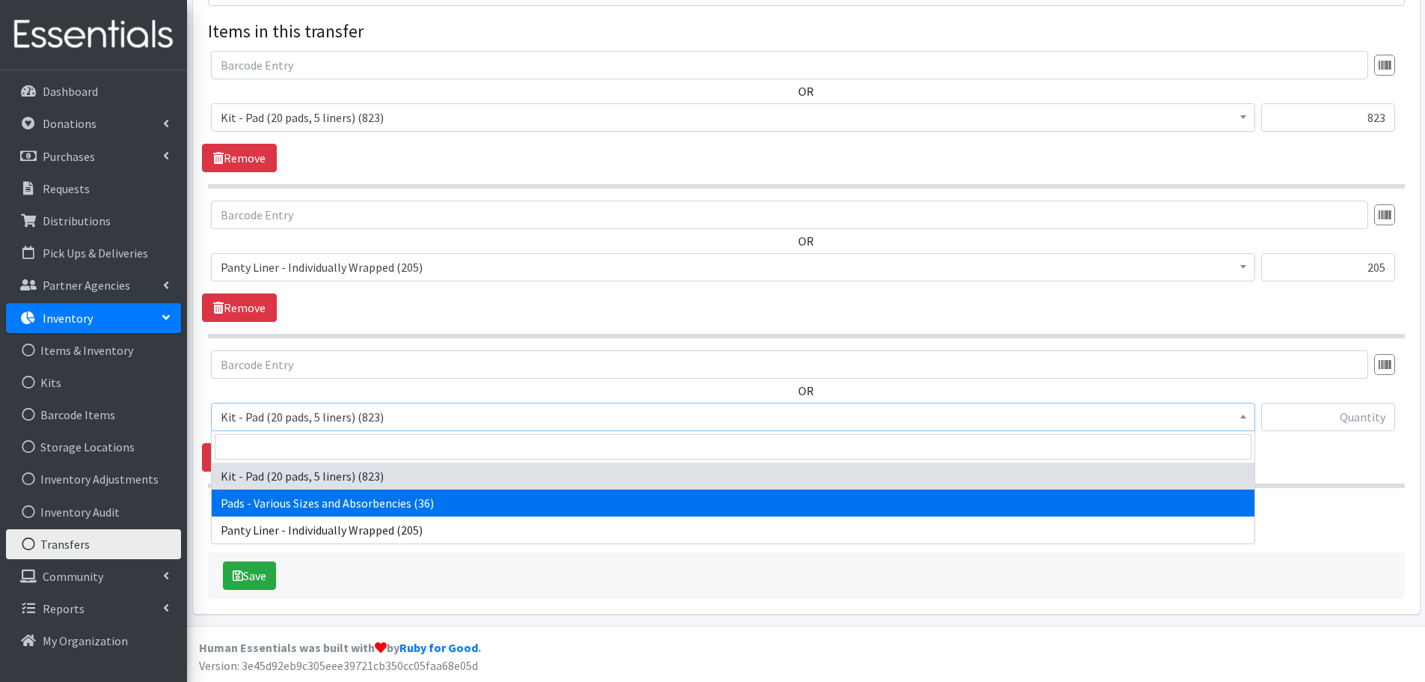
select select "10467"
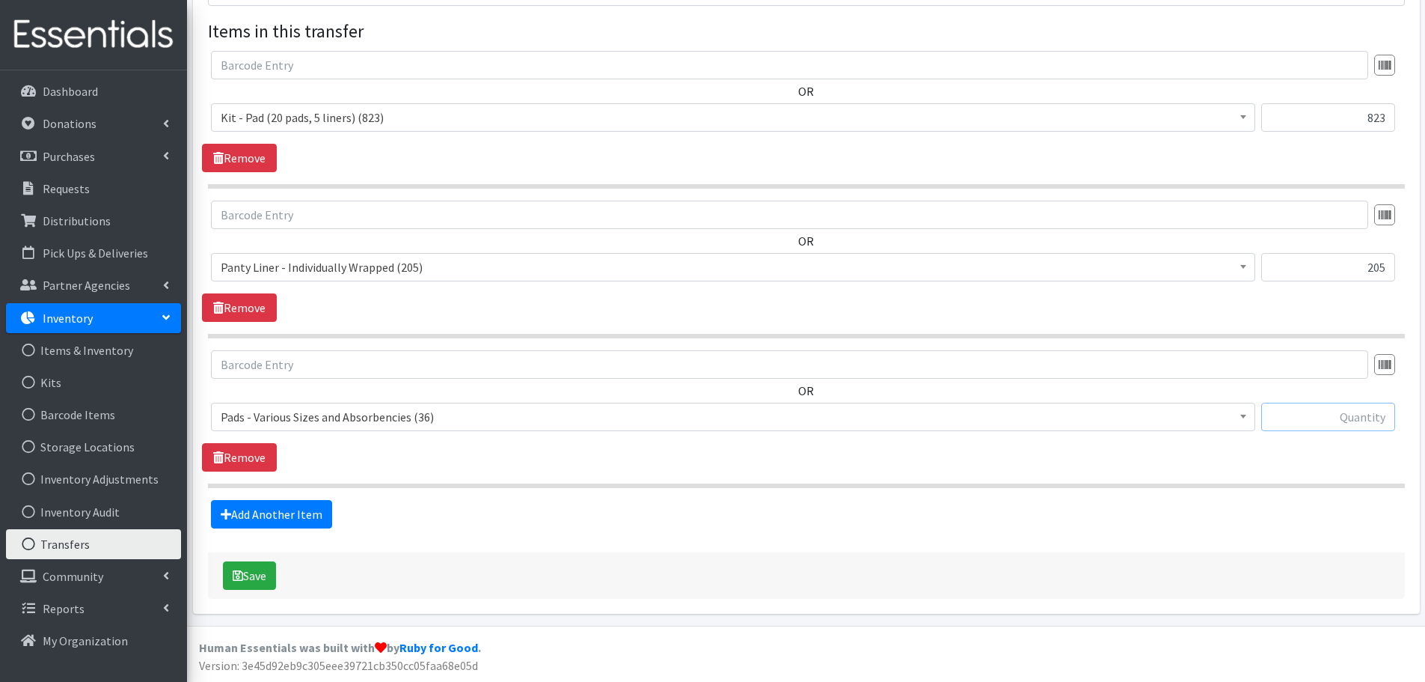
click at [1322, 415] on input "text" at bounding box center [1328, 417] width 134 height 28
type input "36"
click at [456, 555] on div "Save" at bounding box center [806, 575] width 1197 height 46
click at [230, 579] on button "Save" at bounding box center [249, 575] width 53 height 28
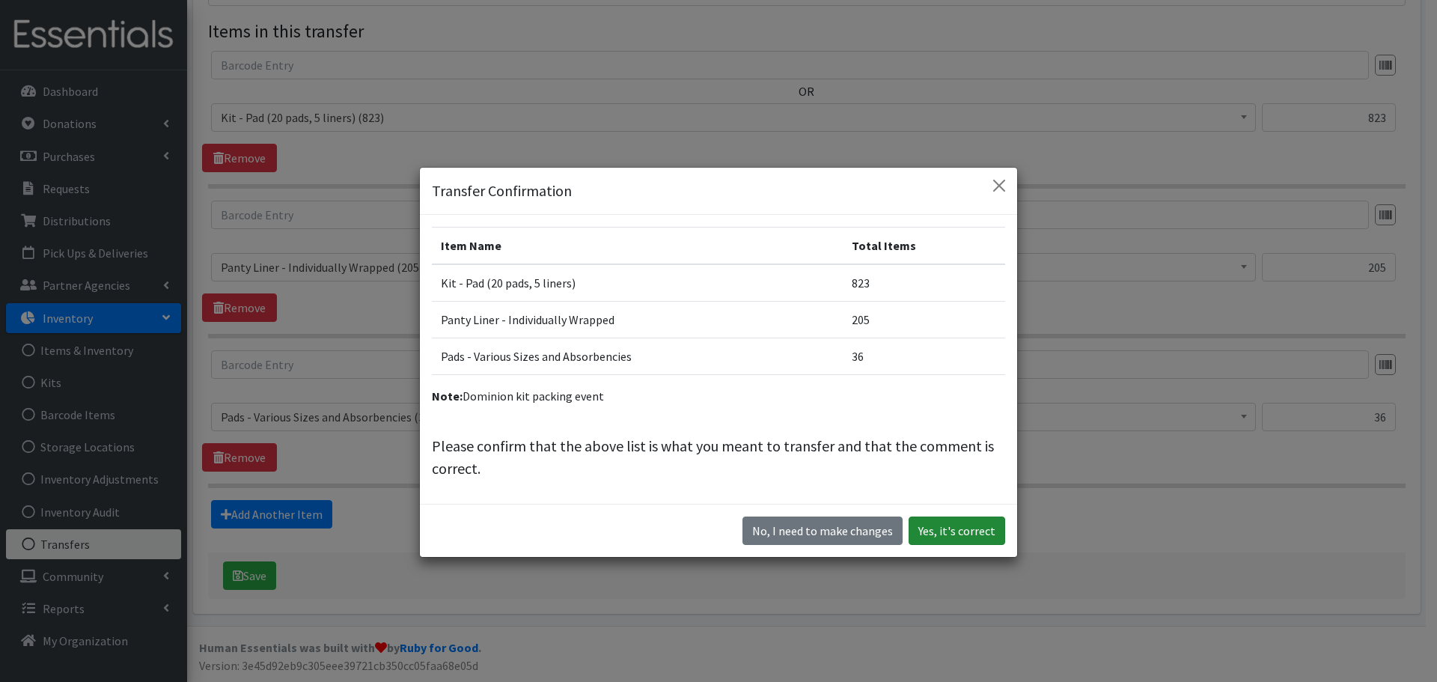
click at [955, 530] on button "Yes, it's correct" at bounding box center [956, 530] width 97 height 28
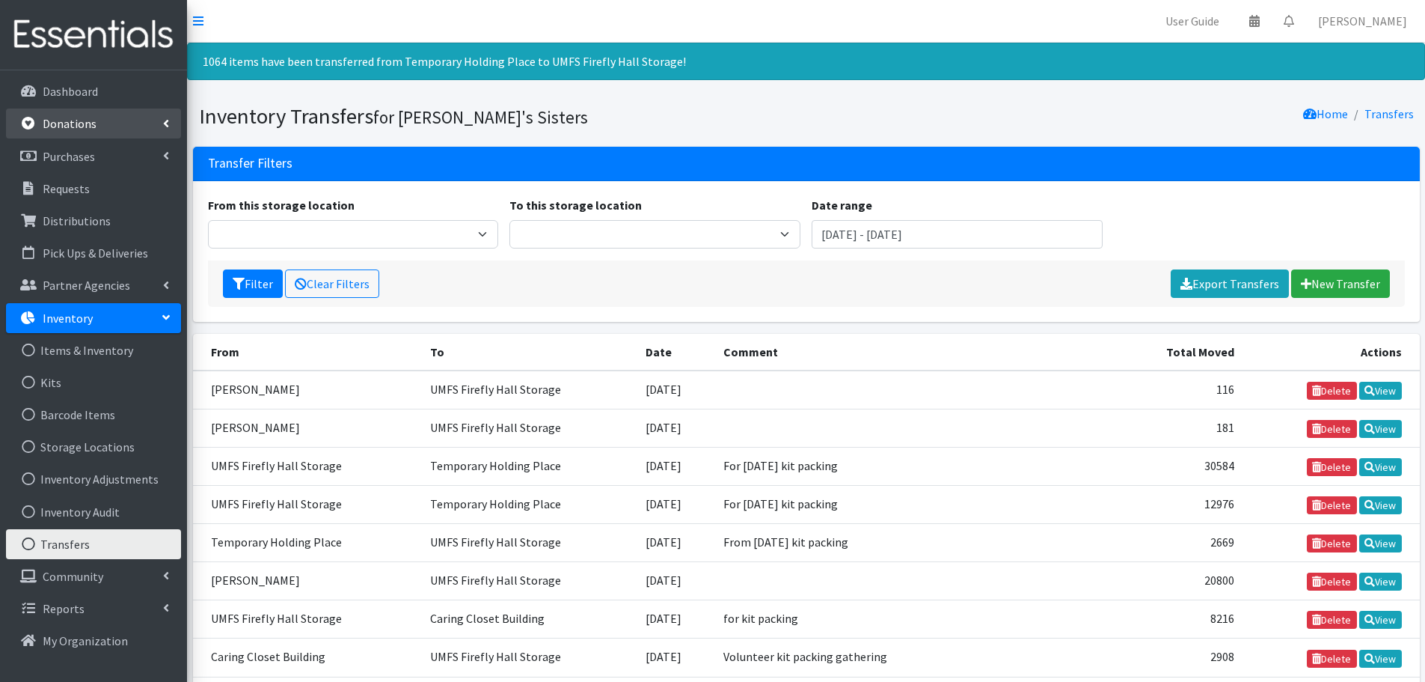
click at [174, 122] on link "Donations" at bounding box center [93, 123] width 175 height 30
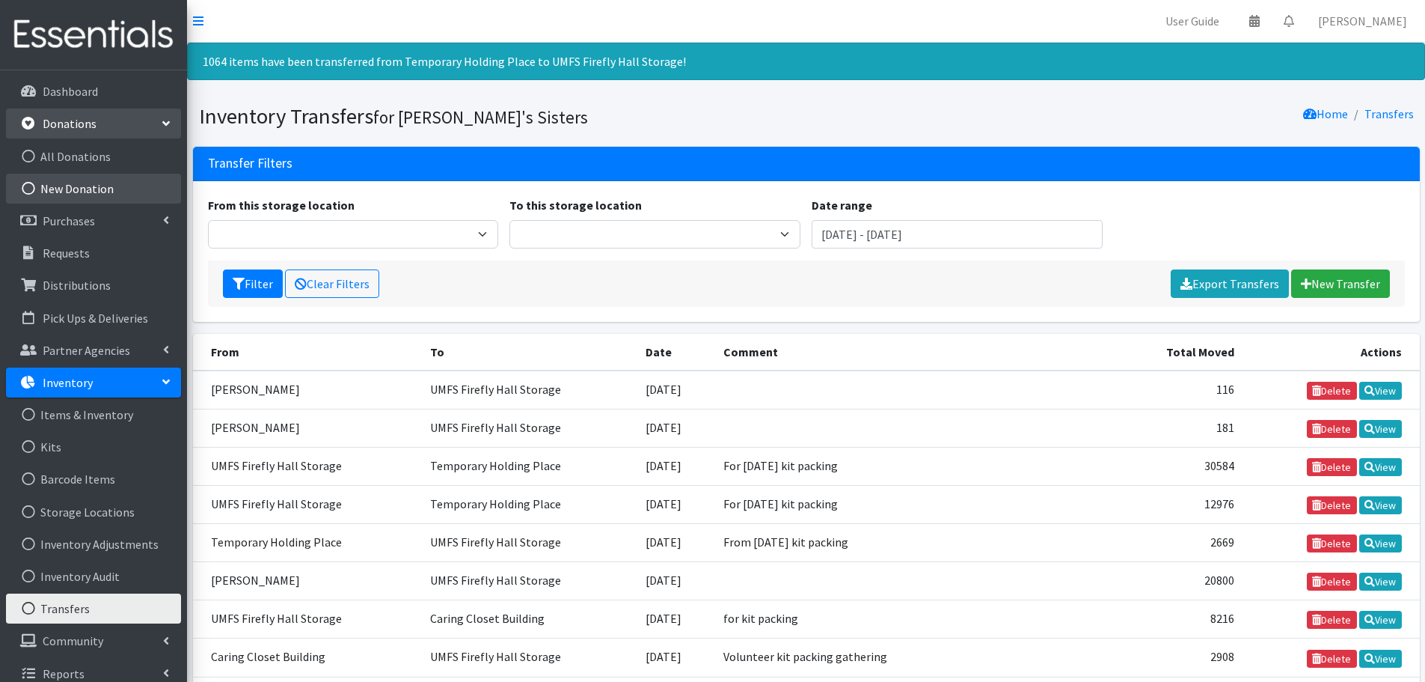
click at [125, 189] on link "New Donation" at bounding box center [93, 189] width 175 height 30
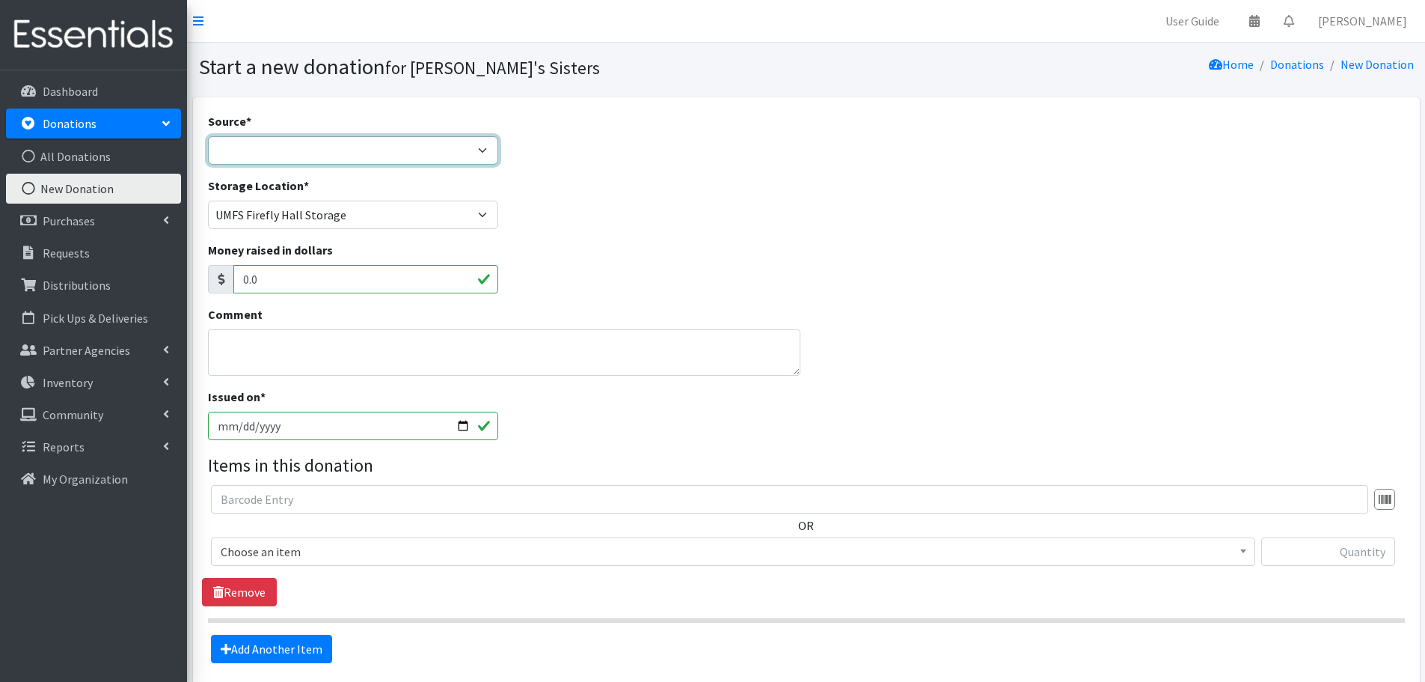
click at [242, 156] on select "Product Drive Manufacturer Donation Site Misc. Donation" at bounding box center [353, 150] width 291 height 28
select select "Misc. Donation"
click at [208, 136] on select "Product Drive Manufacturer Donation Site Misc. Donation" at bounding box center [353, 150] width 291 height 28
click at [335, 367] on textarea "Comment" at bounding box center [504, 352] width 593 height 46
paste textarea "Dominion (a random employee from the 10/1 kit packing)"
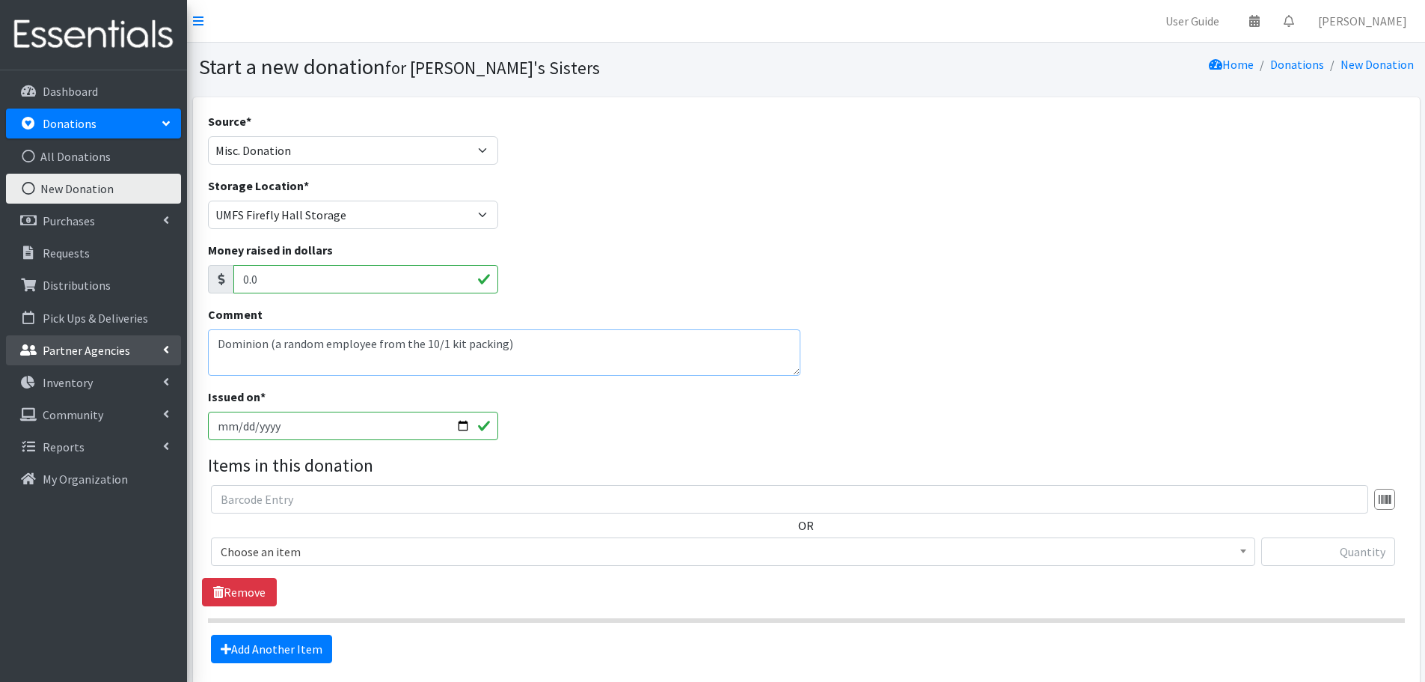
drag, startPoint x: 272, startPoint y: 344, endPoint x: 160, endPoint y: 356, distance: 112.1
click at [160, 356] on div "User Guide 0 Pick-ups remaining this week View Calendar 0 Requests 0 Partner Ag…" at bounding box center [712, 408] width 1425 height 816
click at [254, 349] on textarea "Dominion (a random employee from the 10/1 kit packing)" at bounding box center [504, 352] width 593 height 46
click at [220, 345] on textarea "(a random Dominion employee from the 10/1 kit packing)" at bounding box center [504, 352] width 593 height 46
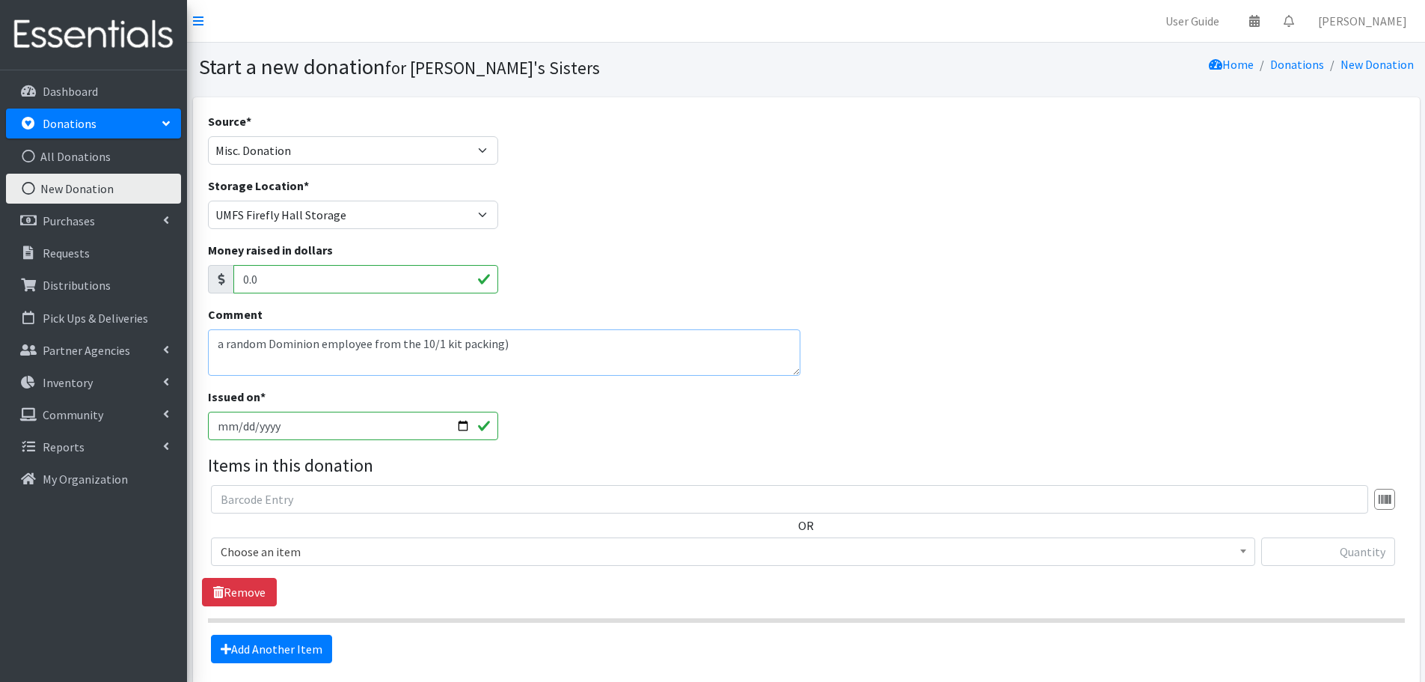
click at [510, 337] on textarea "a random Dominion employee from the 10/1 kit packing)" at bounding box center [504, 352] width 593 height 46
type textarea "a random Dominion employee from the 10/1 kit packing"
click at [469, 421] on input "2025-10-03" at bounding box center [353, 426] width 291 height 28
type input "[DATE]"
click at [599, 424] on div "Issued on * 2025-10-02" at bounding box center [806, 420] width 1208 height 64
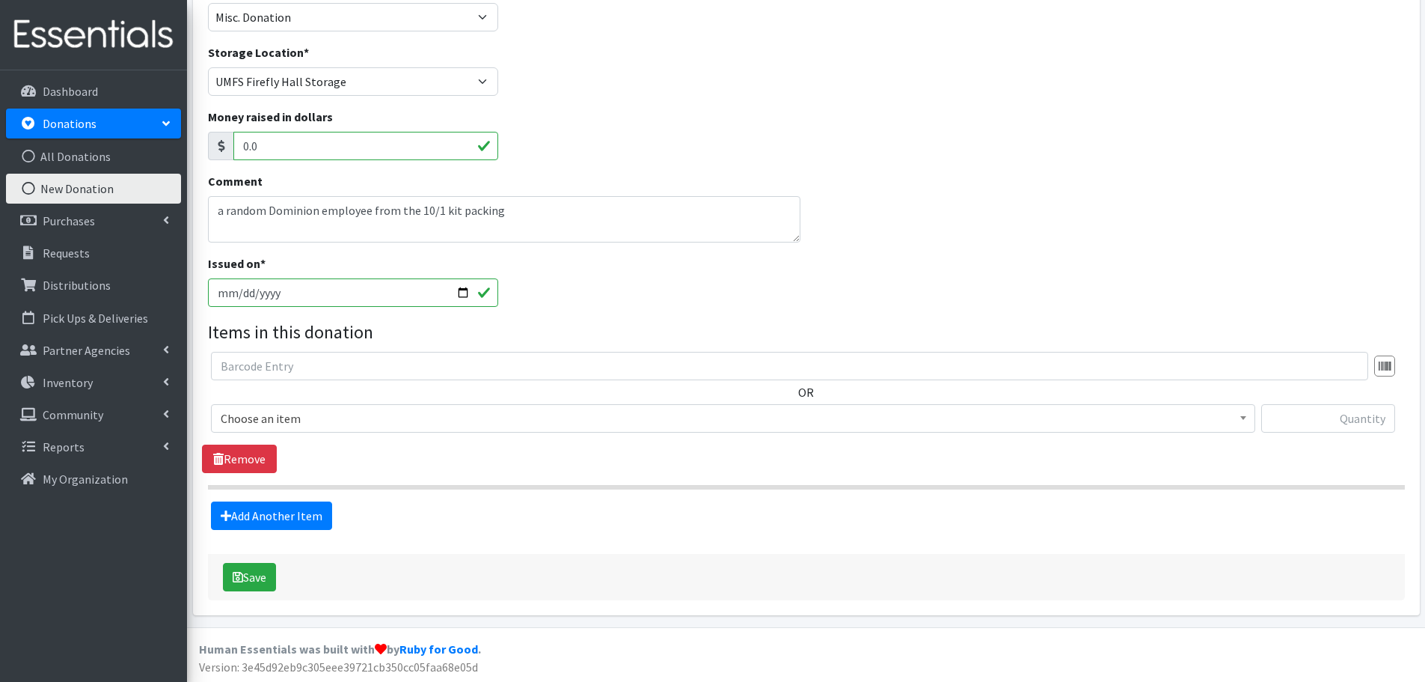
scroll to position [135, 0]
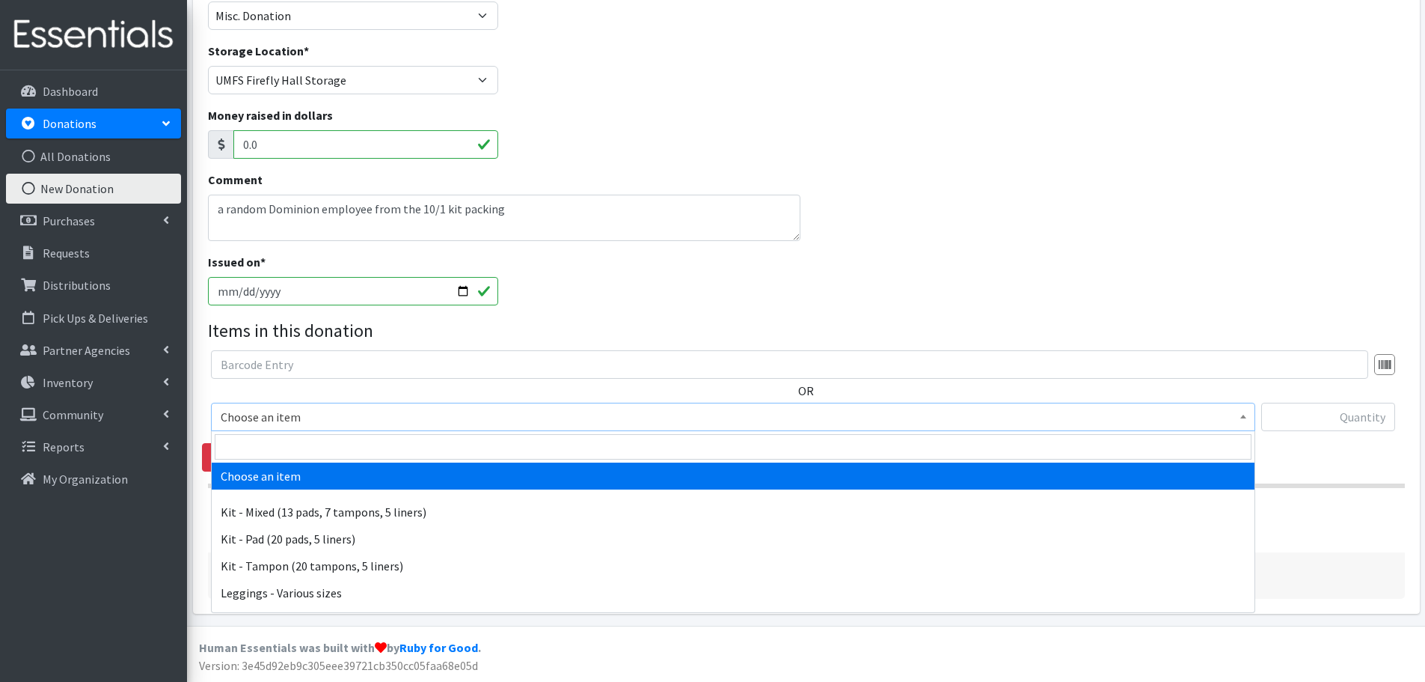
click at [269, 420] on span "Choose an item" at bounding box center [733, 416] width 1025 height 21
drag, startPoint x: 269, startPoint y: 443, endPoint x: 274, endPoint y: 429, distance: 15.1
click at [269, 441] on input "search" at bounding box center [733, 446] width 1037 height 25
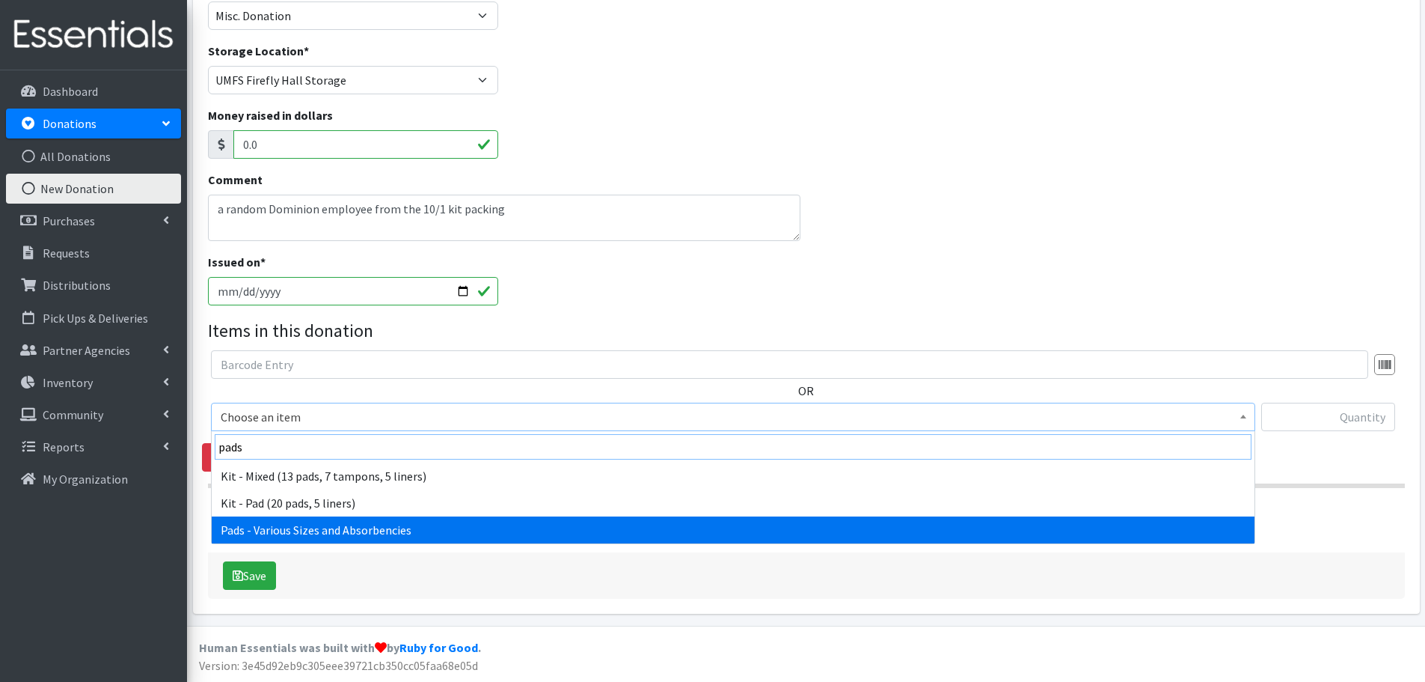
type input "pads"
select select "10467"
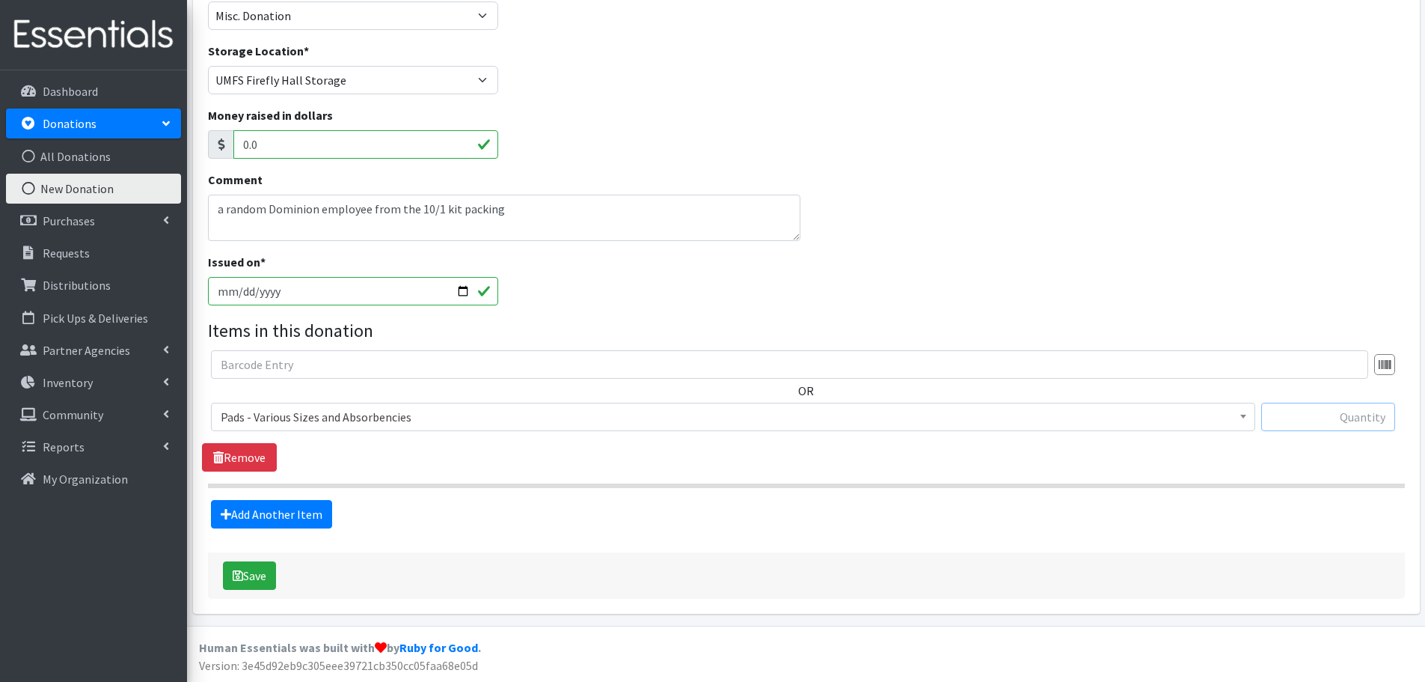
click at [1306, 425] on input "text" at bounding box center [1328, 417] width 134 height 28
paste input "54"
type input "54"
click at [276, 517] on link "Add Another Item" at bounding box center [271, 514] width 121 height 28
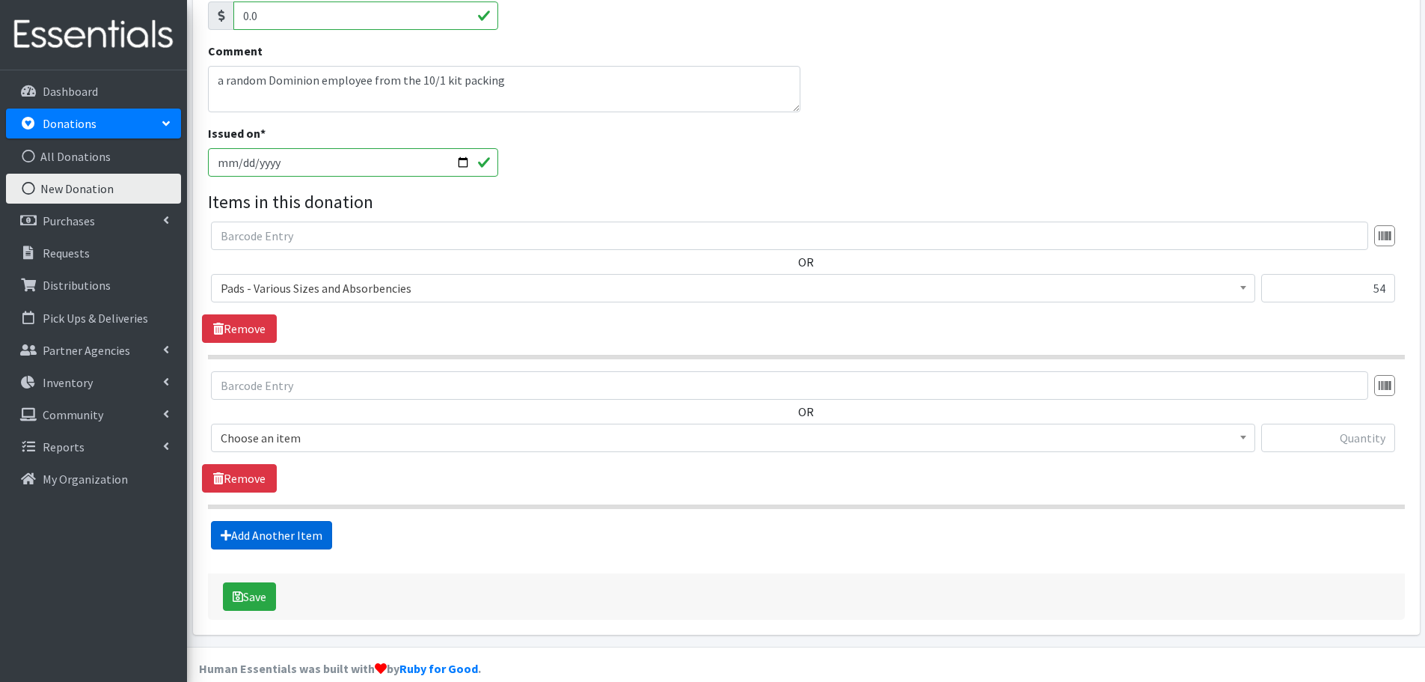
scroll to position [284, 0]
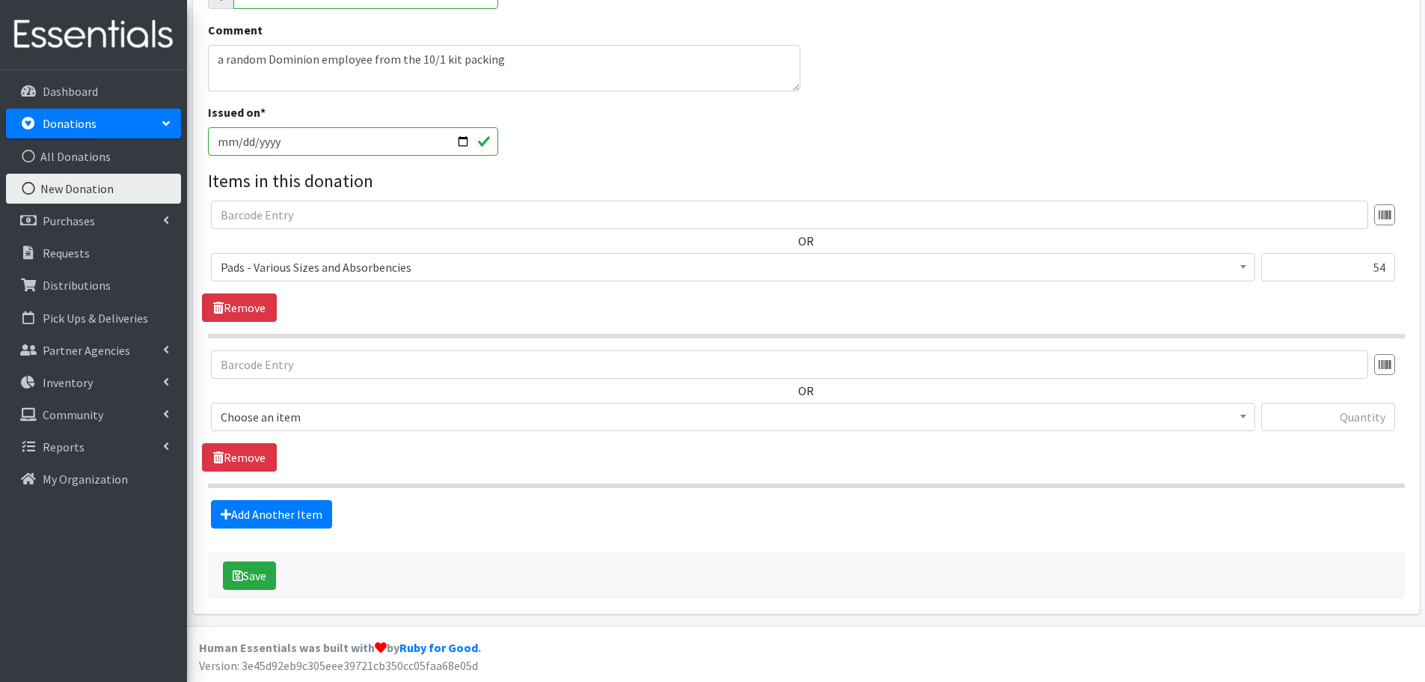
click at [260, 412] on span "Choose an item" at bounding box center [733, 416] width 1025 height 21
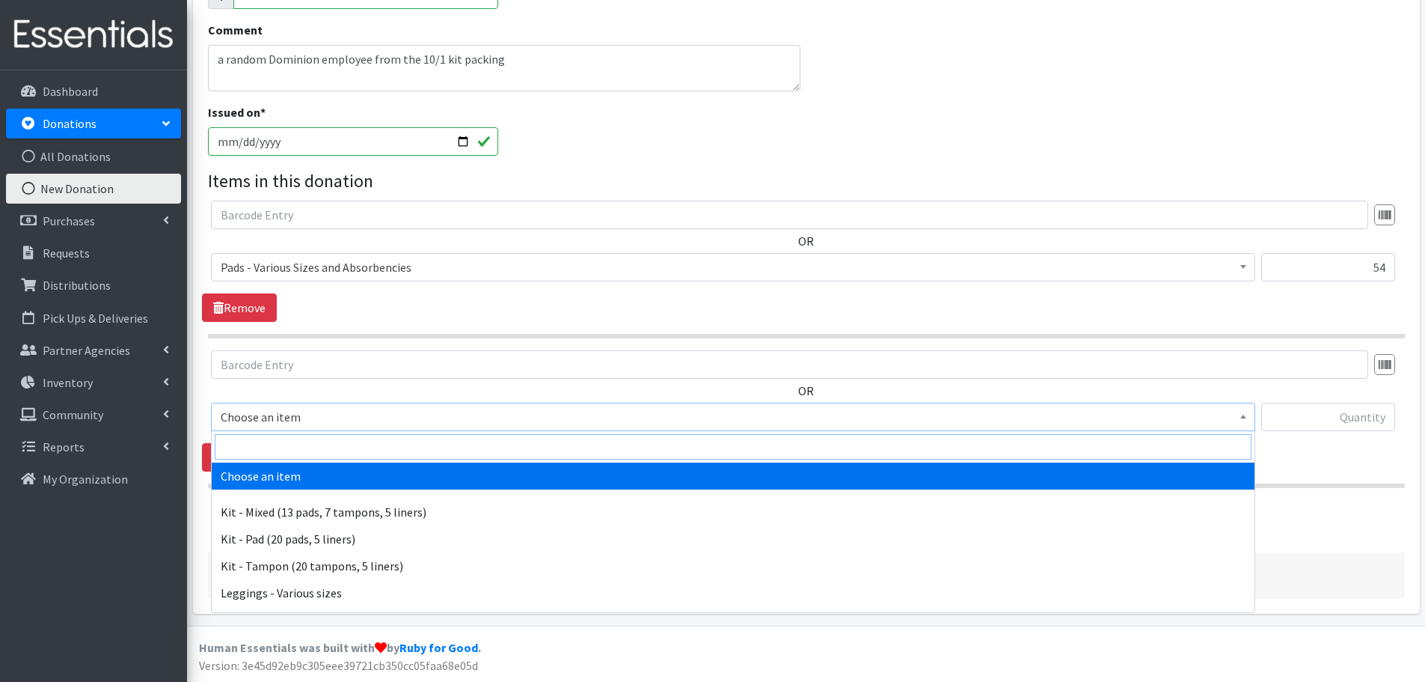
click at [259, 449] on input "search" at bounding box center [733, 446] width 1037 height 25
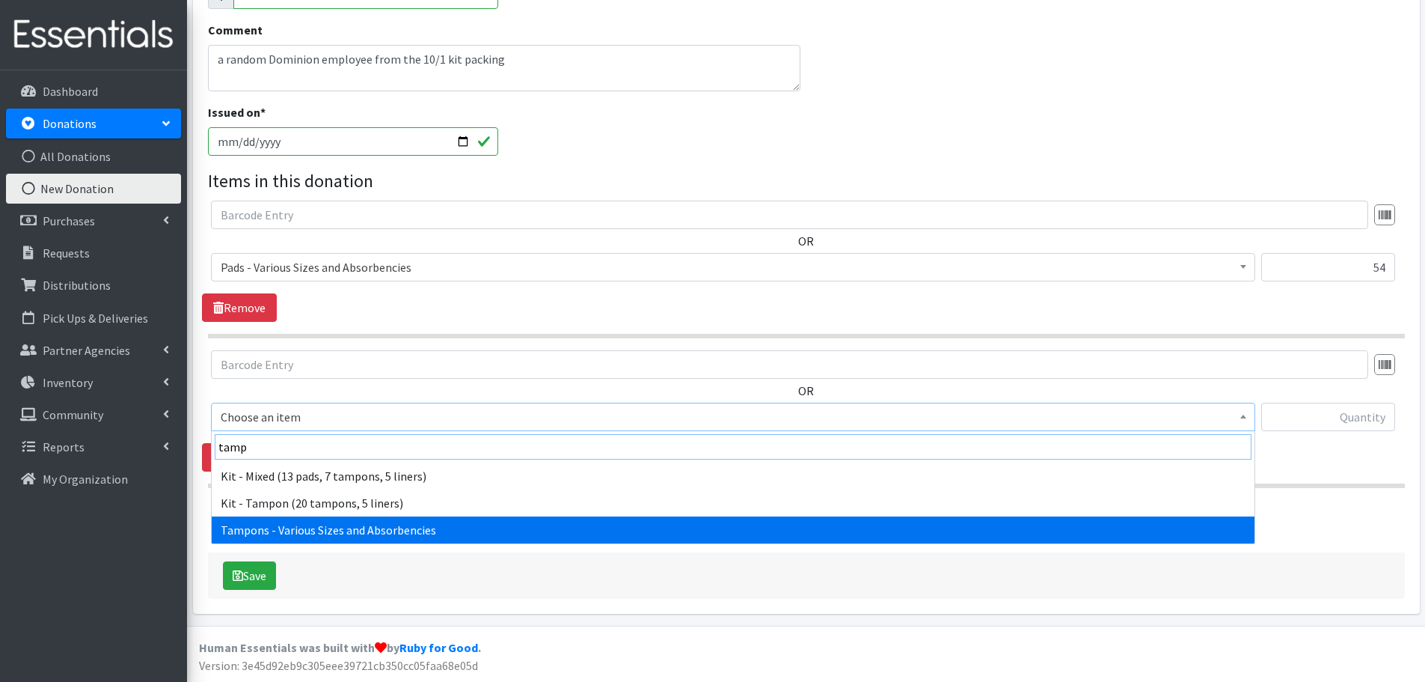
type input "tamp"
select select "10562"
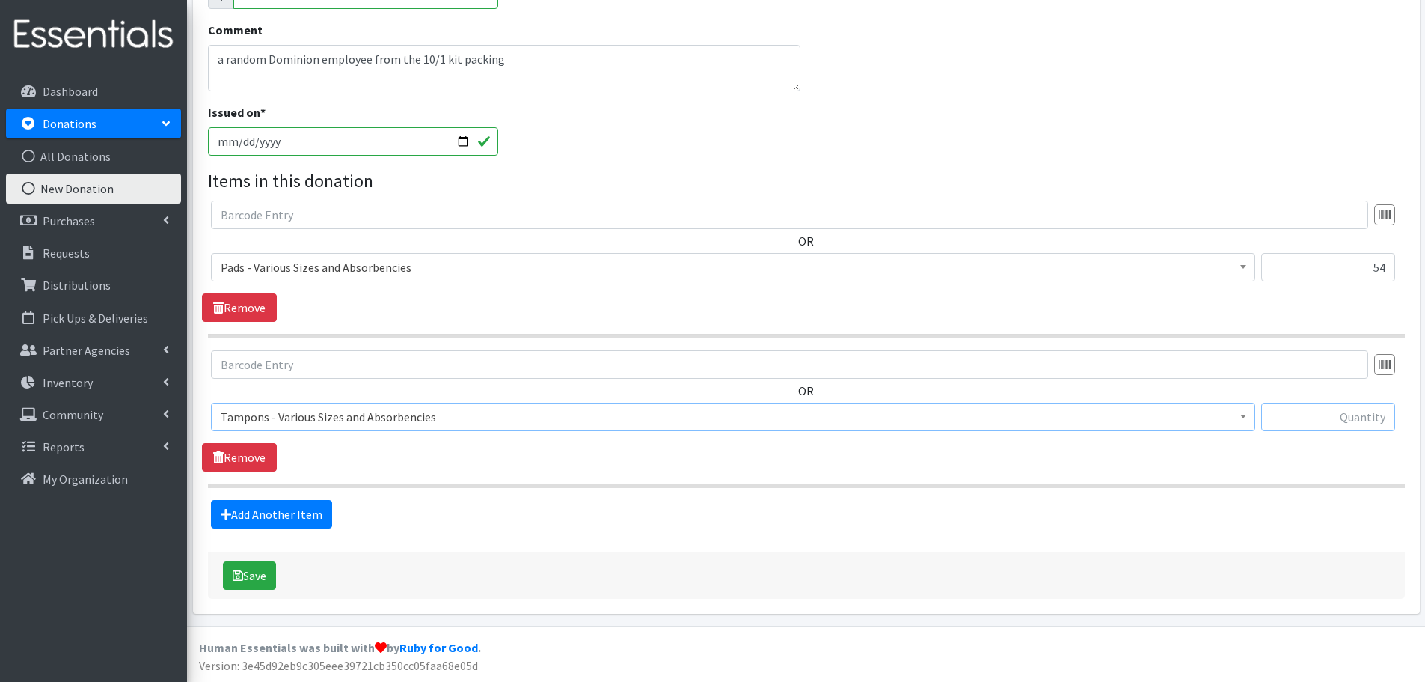
click at [1315, 427] on input "text" at bounding box center [1328, 417] width 134 height 28
paste input "32"
type input "32"
click at [289, 504] on link "Add Another Item" at bounding box center [271, 514] width 121 height 28
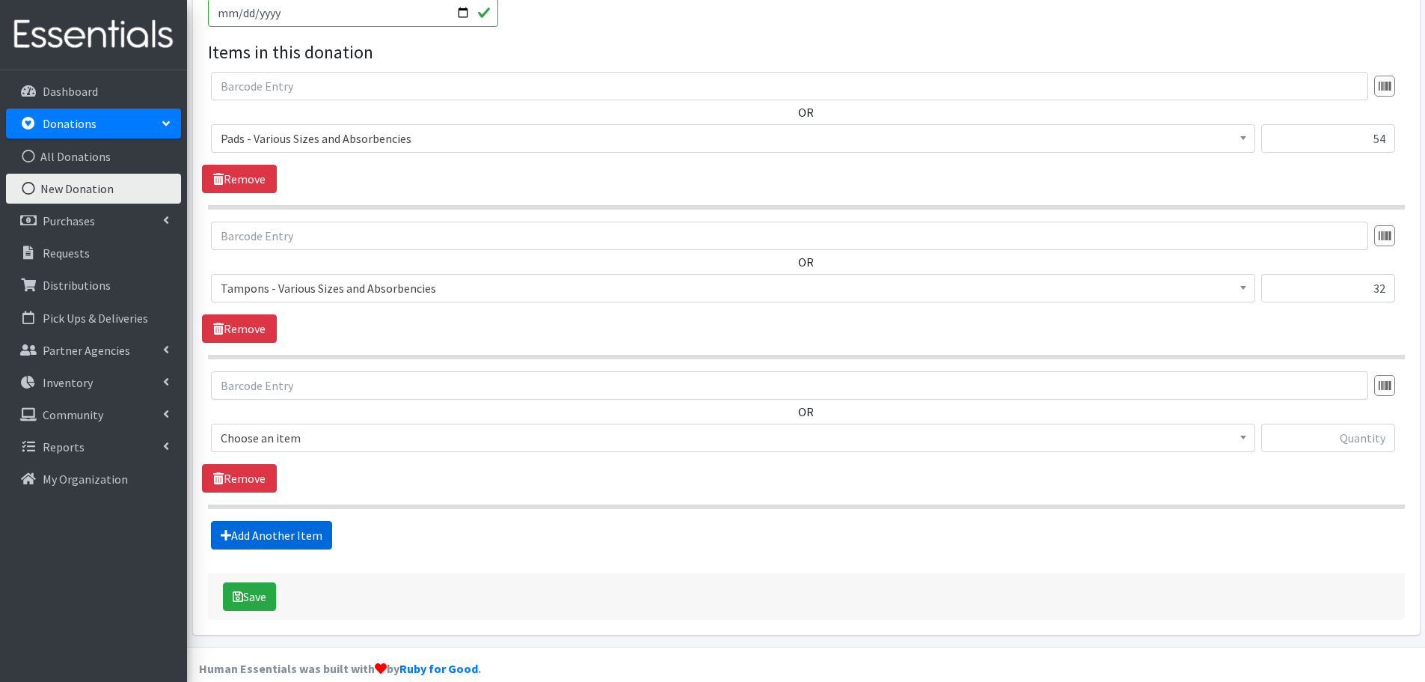
scroll to position [434, 0]
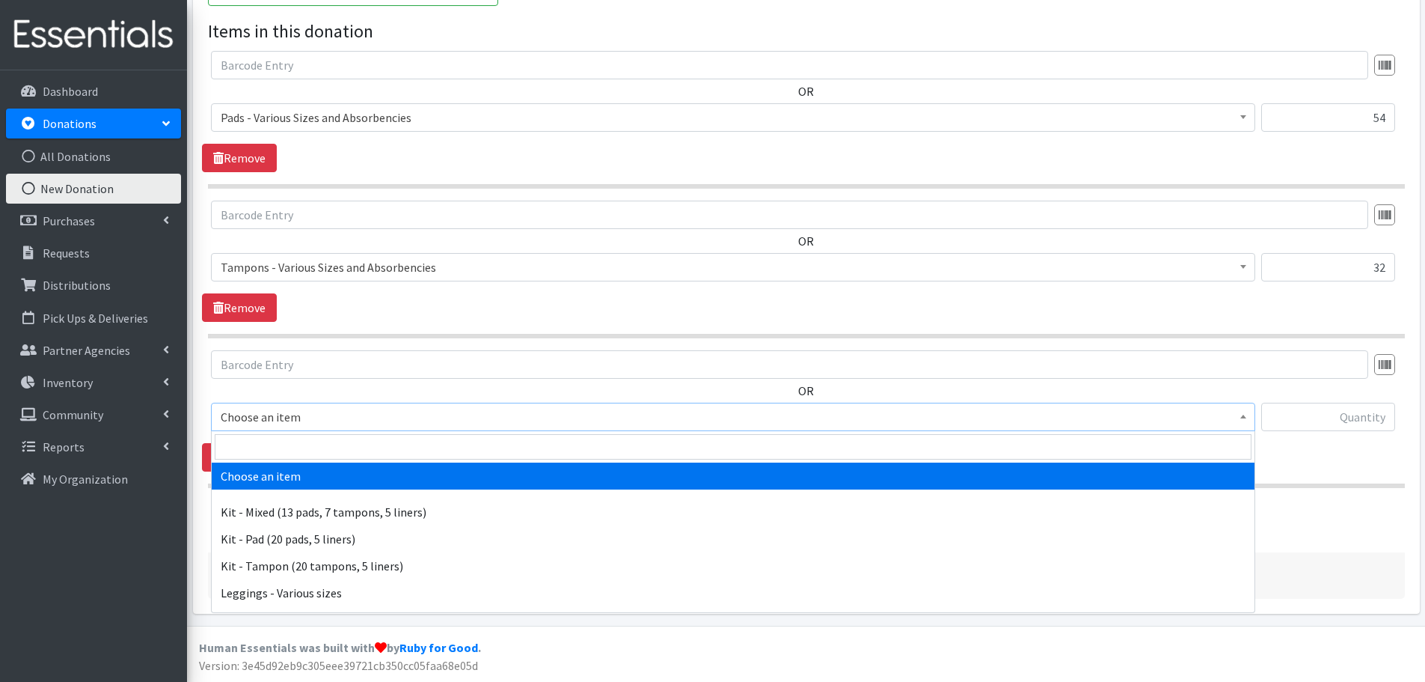
click at [287, 415] on span "Choose an item" at bounding box center [733, 416] width 1025 height 21
click at [272, 440] on input "search" at bounding box center [733, 446] width 1037 height 25
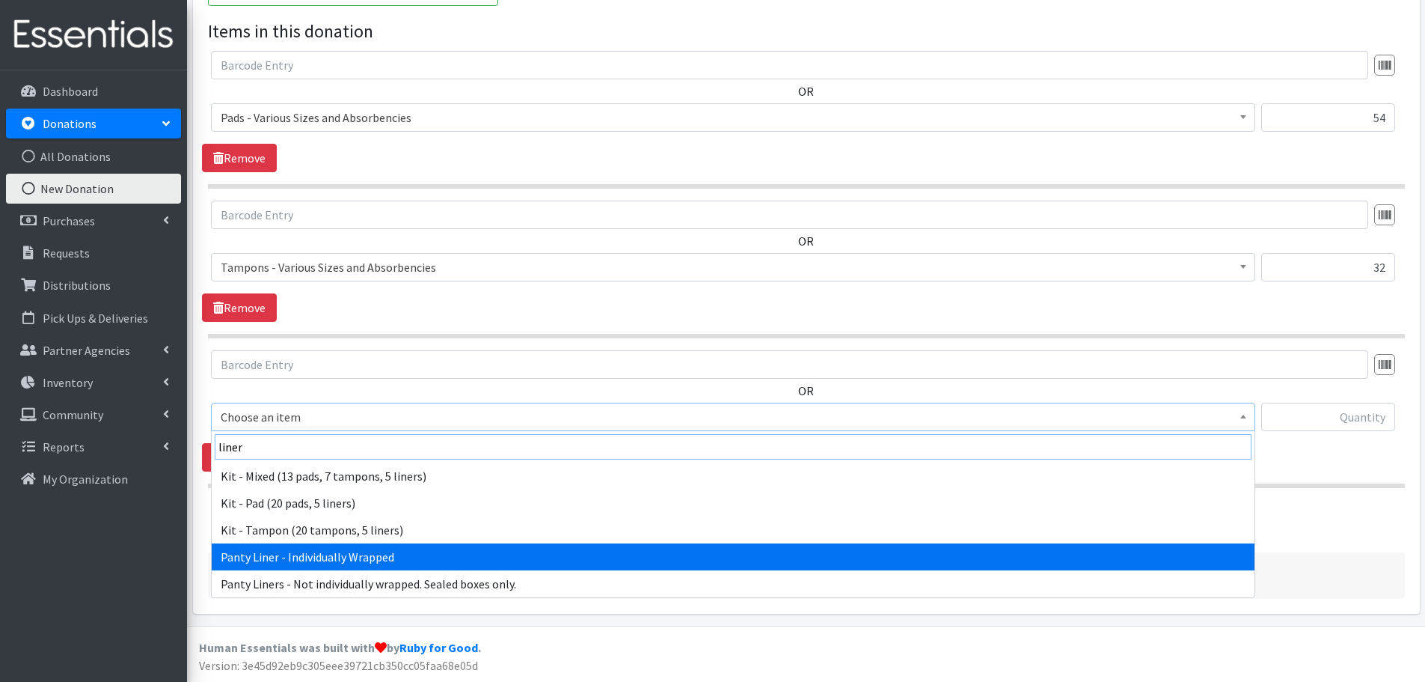
type input "liner"
select select "10466"
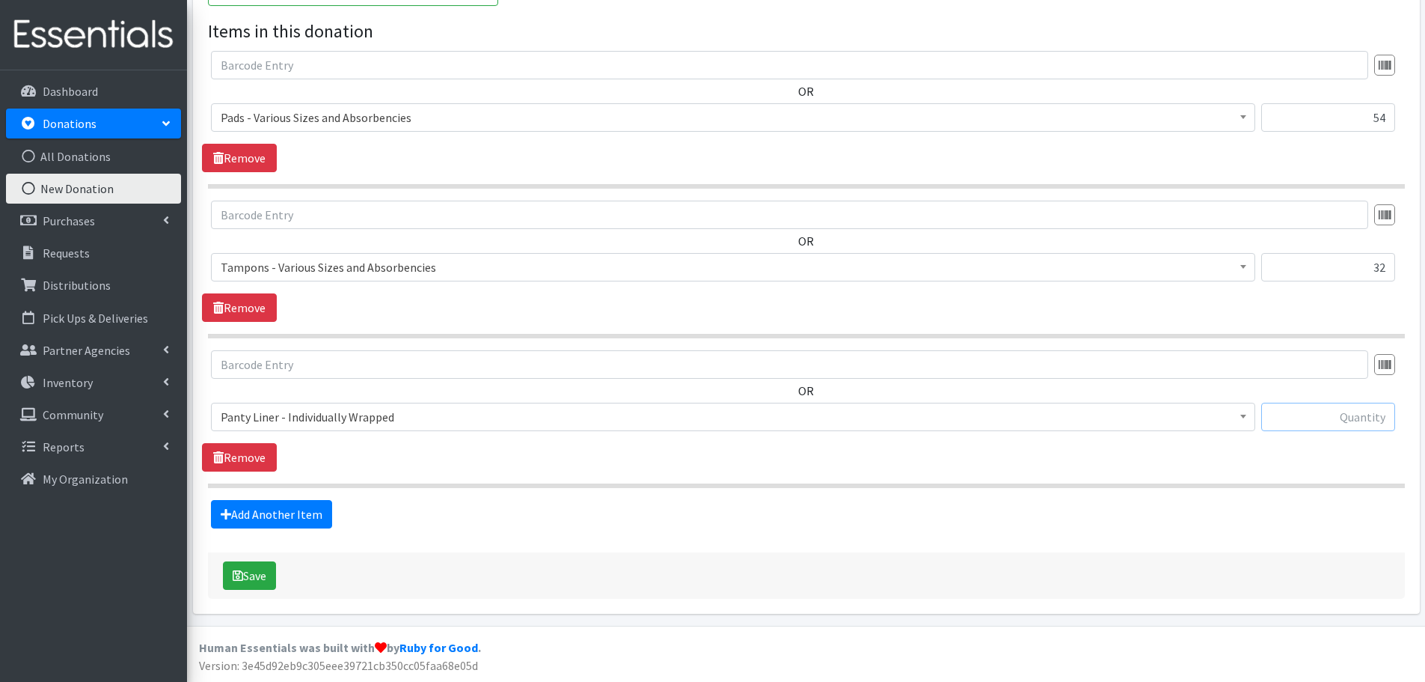
click at [1309, 414] on input "text" at bounding box center [1328, 417] width 134 height 28
paste input "100"
type input "100"
click at [1309, 468] on div "OR Choose an item Kit - Mixed (13 pads, 7 tampons, 5 liners) Kit - Pad (20 pads…" at bounding box center [806, 410] width 1208 height 121
click at [266, 578] on button "Save" at bounding box center [249, 575] width 53 height 28
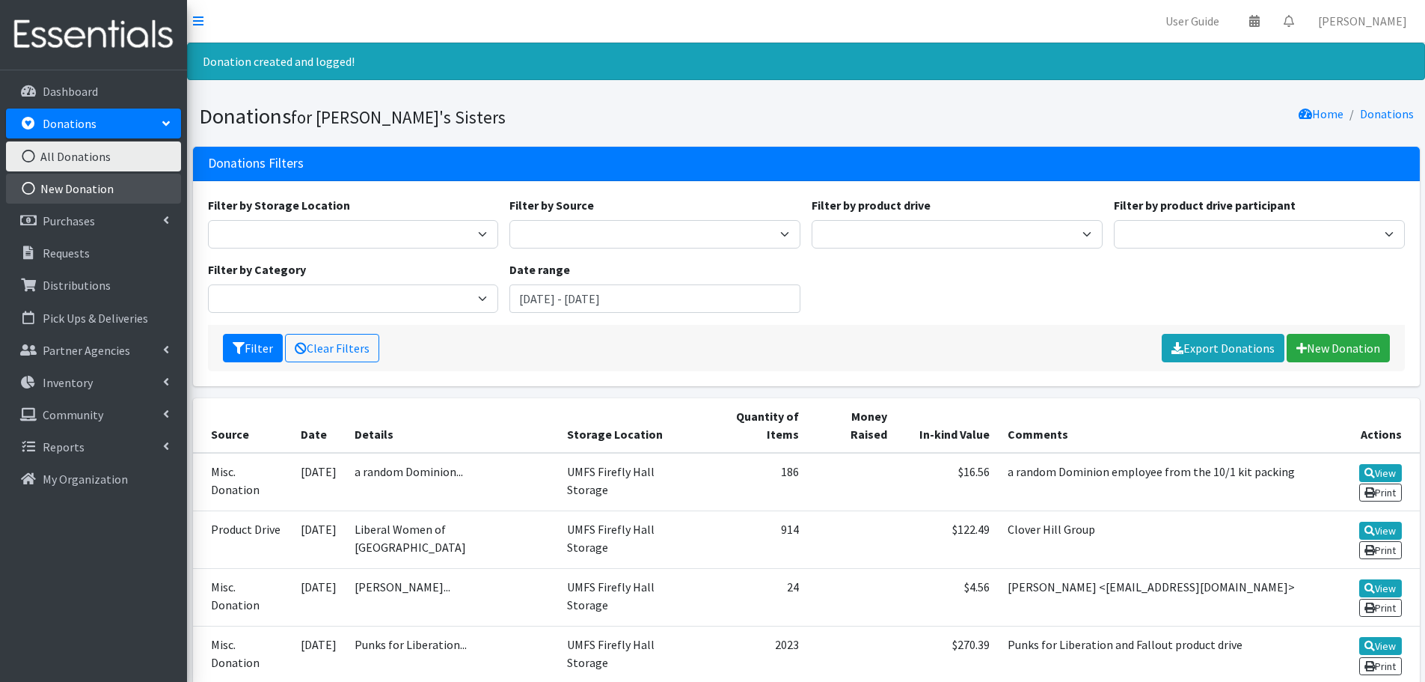
click at [97, 193] on link "New Donation" at bounding box center [93, 189] width 175 height 30
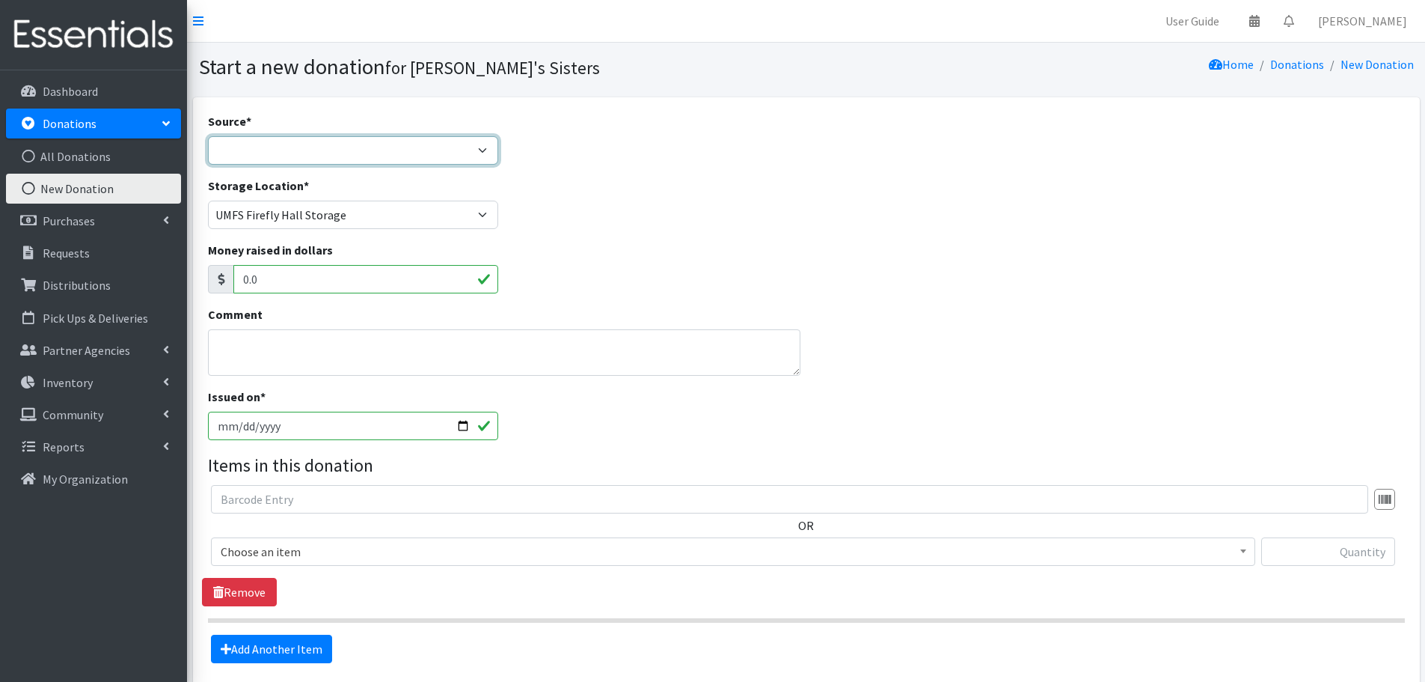
click at [319, 149] on select "Product Drive Manufacturer Donation Site Misc. Donation" at bounding box center [353, 150] width 291 height 28
select select "Misc. Donation"
click at [208, 136] on select "Product Drive Manufacturer Donation Site Misc. Donation" at bounding box center [353, 150] width 291 height 28
click at [275, 362] on textarea "Comment" at bounding box center [504, 352] width 593 height 46
paste textarea "[PERSON_NAME] ([EMAIL_ADDRESS][DOMAIN_NAME]) with Home Girls with Purpose: The …"
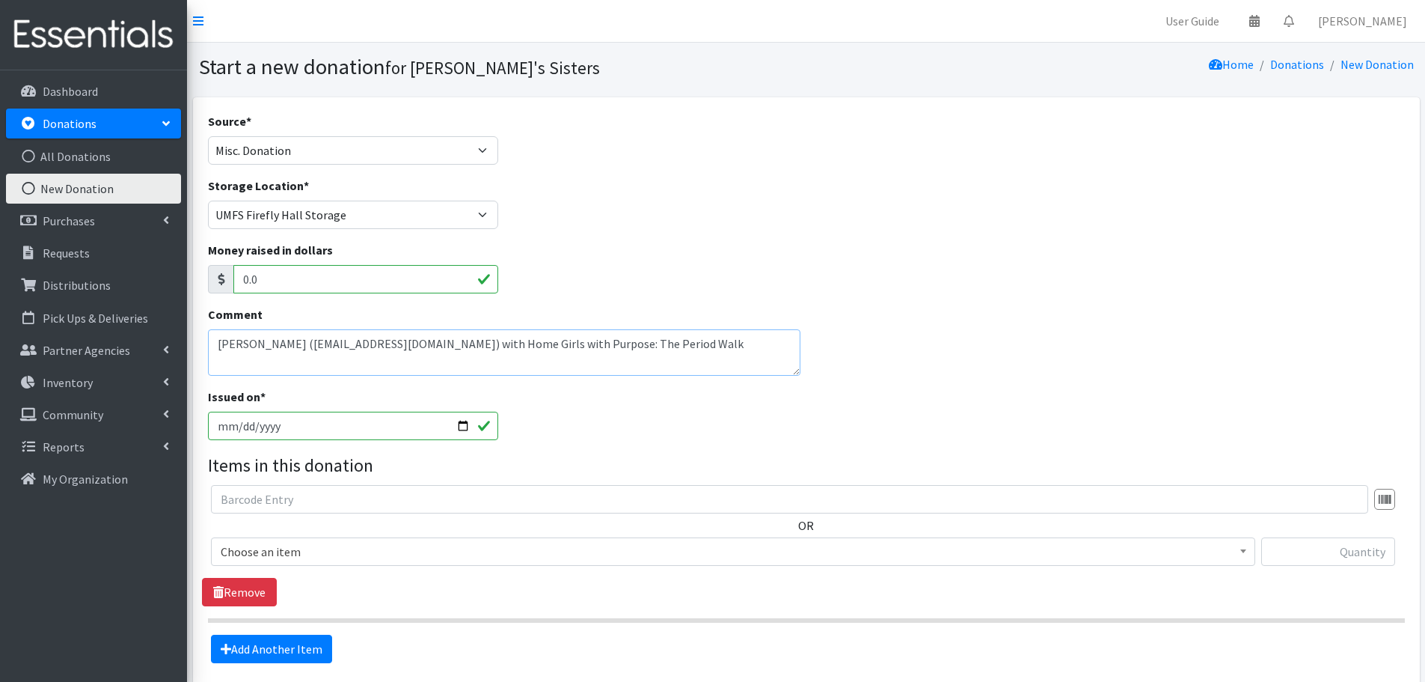
type textarea "[PERSON_NAME] ([EMAIL_ADDRESS][DOMAIN_NAME]) with Home Girls with Purpose: The …"
click at [463, 424] on input "[DATE]" at bounding box center [353, 426] width 291 height 28
type input "[DATE]"
click at [337, 560] on span "Choose an item" at bounding box center [733, 551] width 1025 height 21
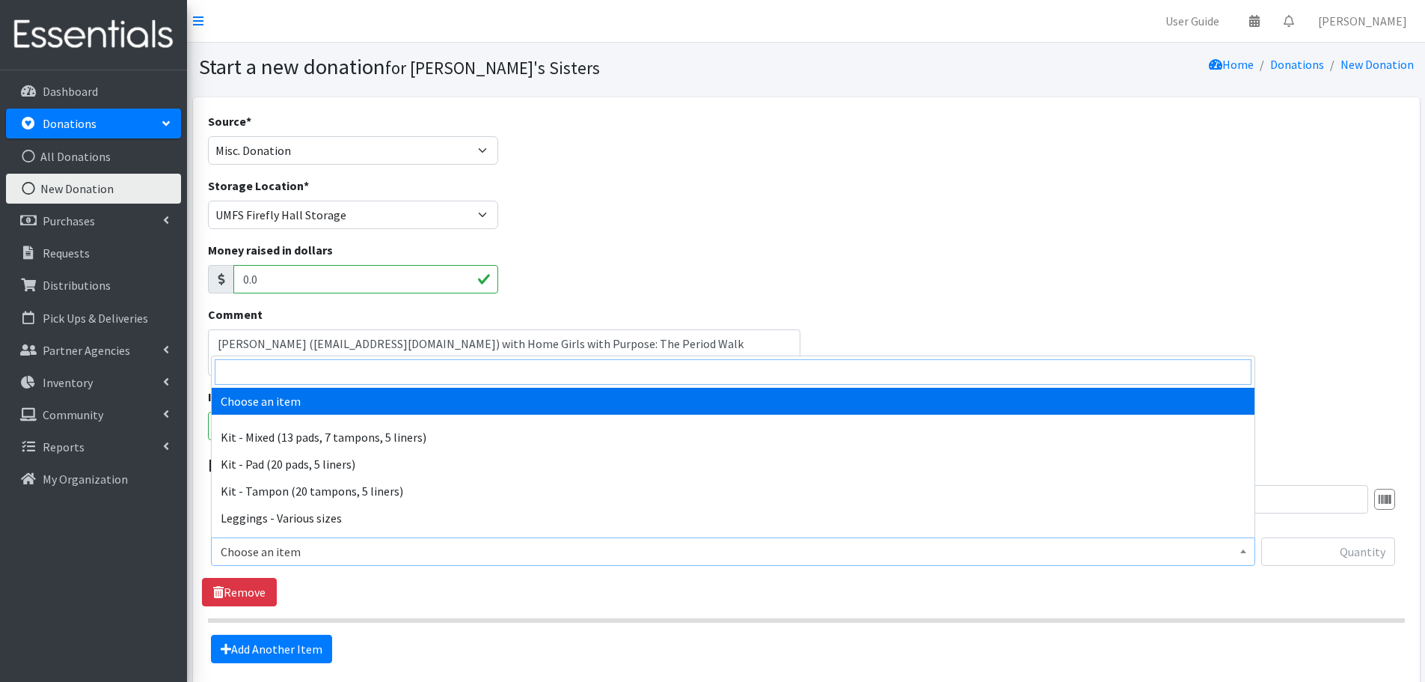
click at [269, 378] on input "search" at bounding box center [733, 371] width 1037 height 25
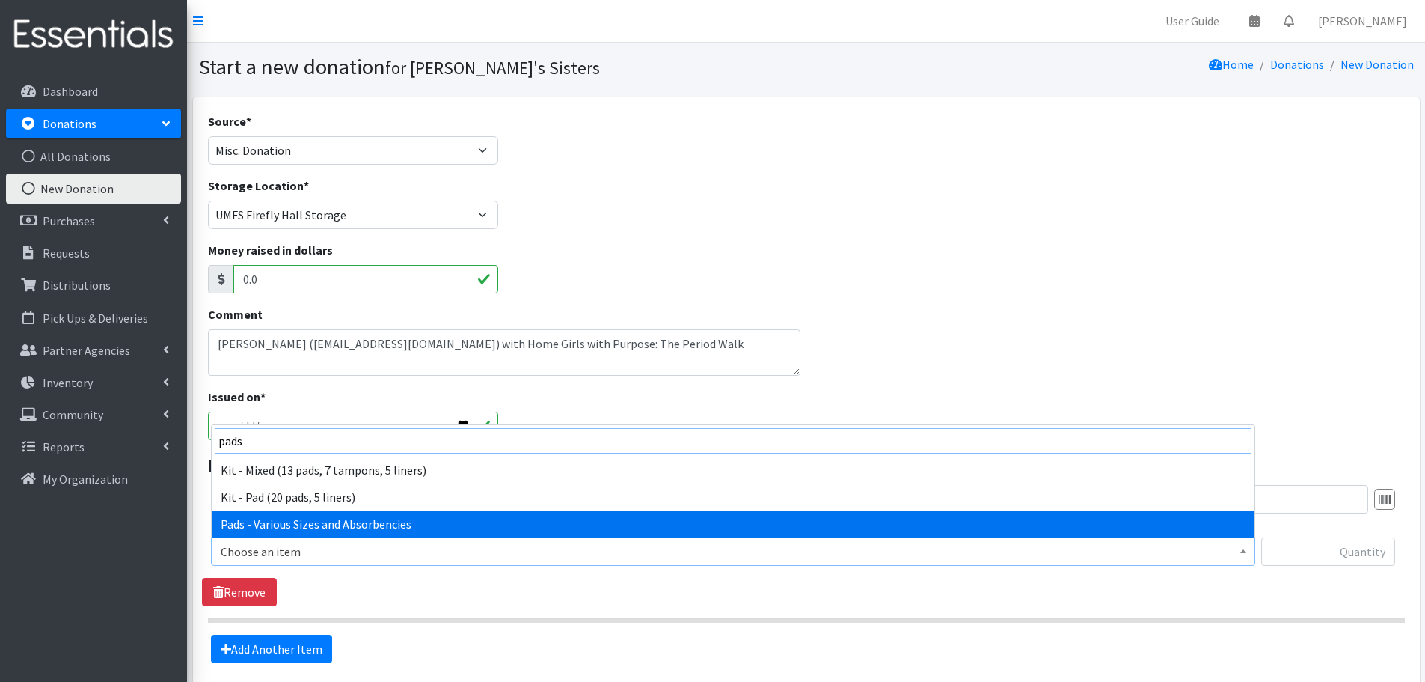
type input "pads"
select select "10467"
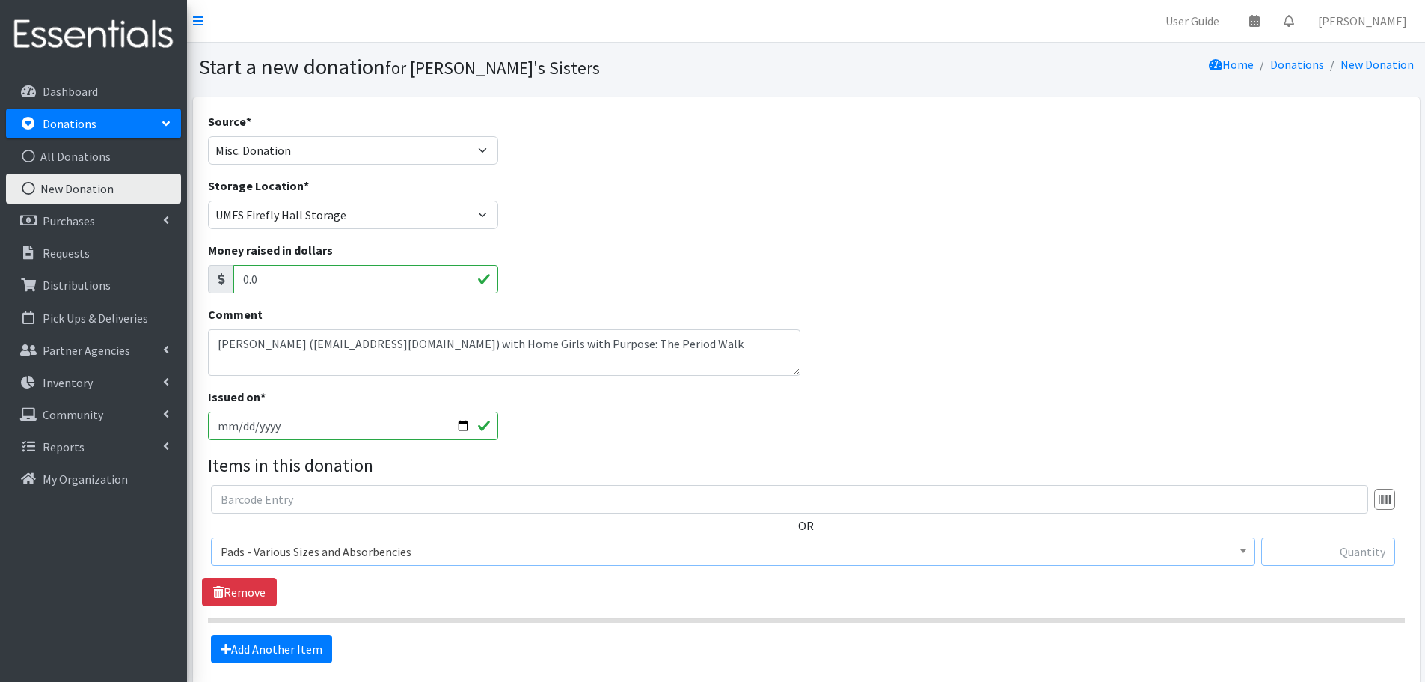
click at [1328, 551] on input "text" at bounding box center [1328, 551] width 134 height 28
paste input "721"
type input "721"
click at [293, 645] on link "Add Another Item" at bounding box center [271, 648] width 121 height 28
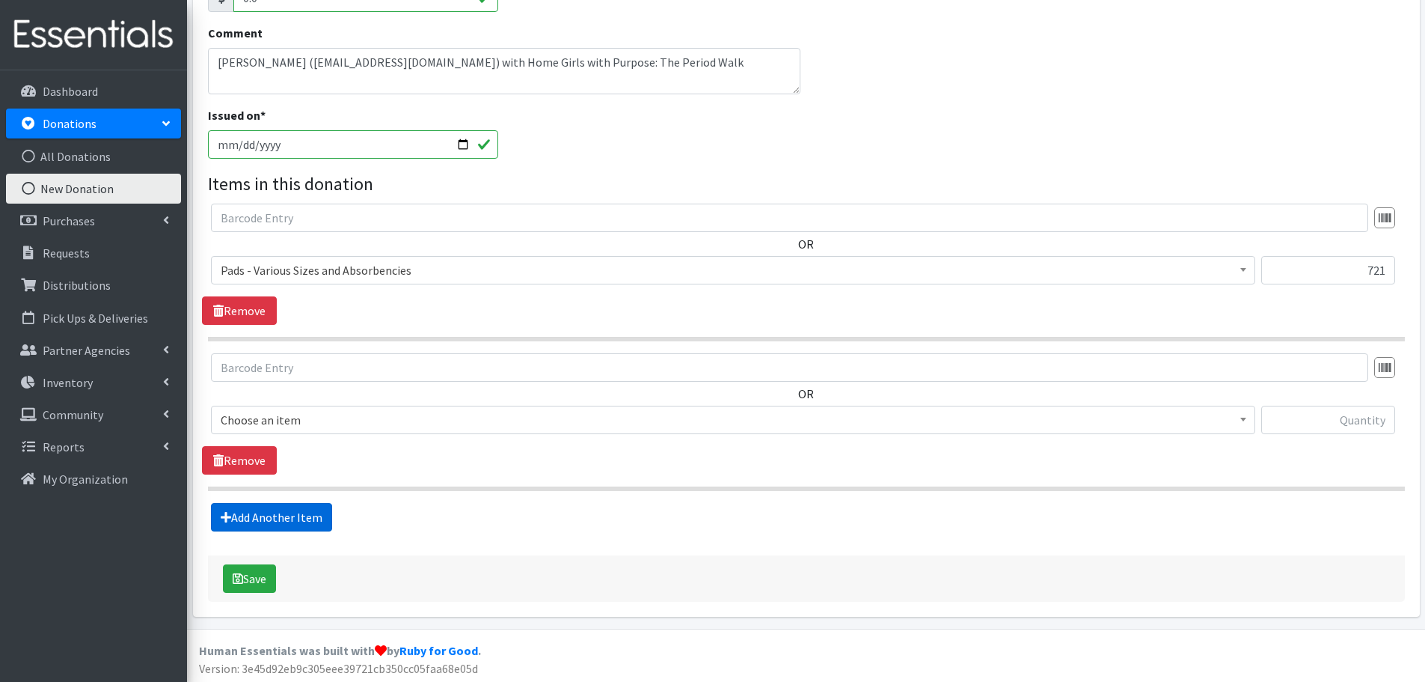
scroll to position [284, 0]
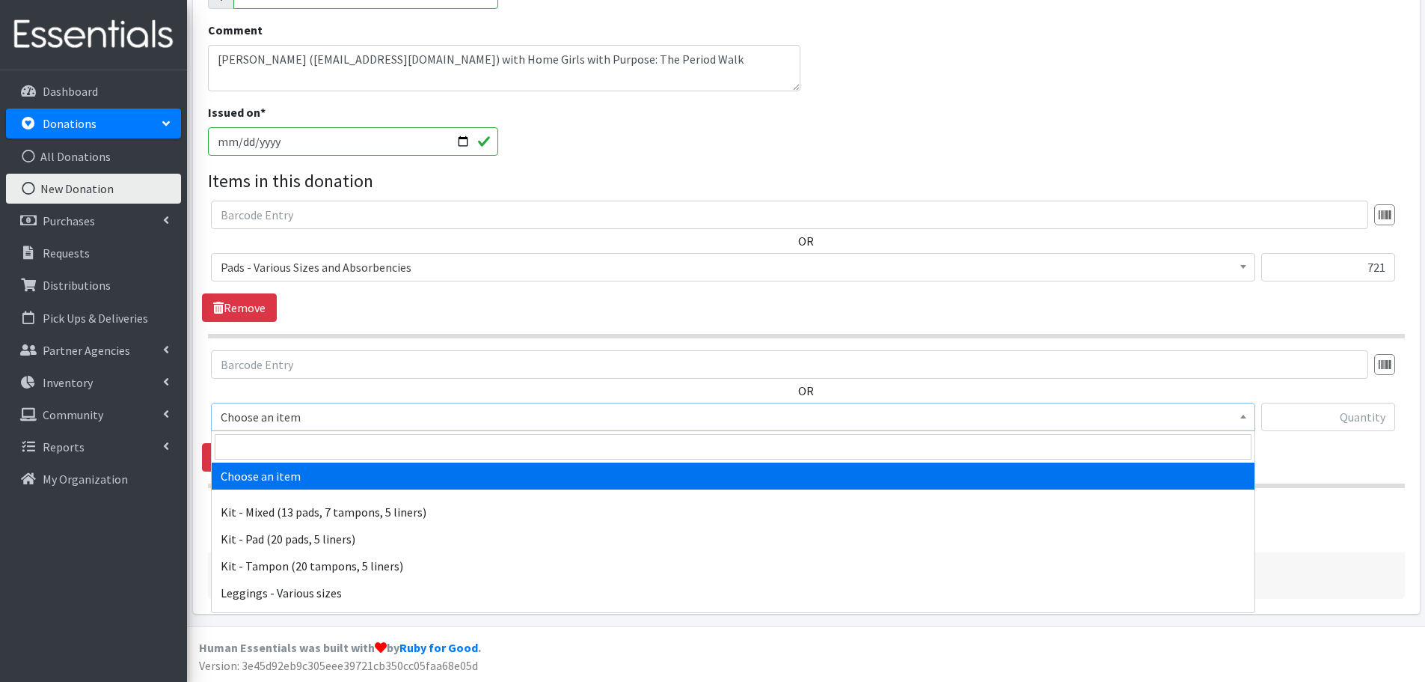
click at [298, 427] on span "Choose an item" at bounding box center [733, 416] width 1025 height 21
click at [294, 453] on input "search" at bounding box center [733, 446] width 1037 height 25
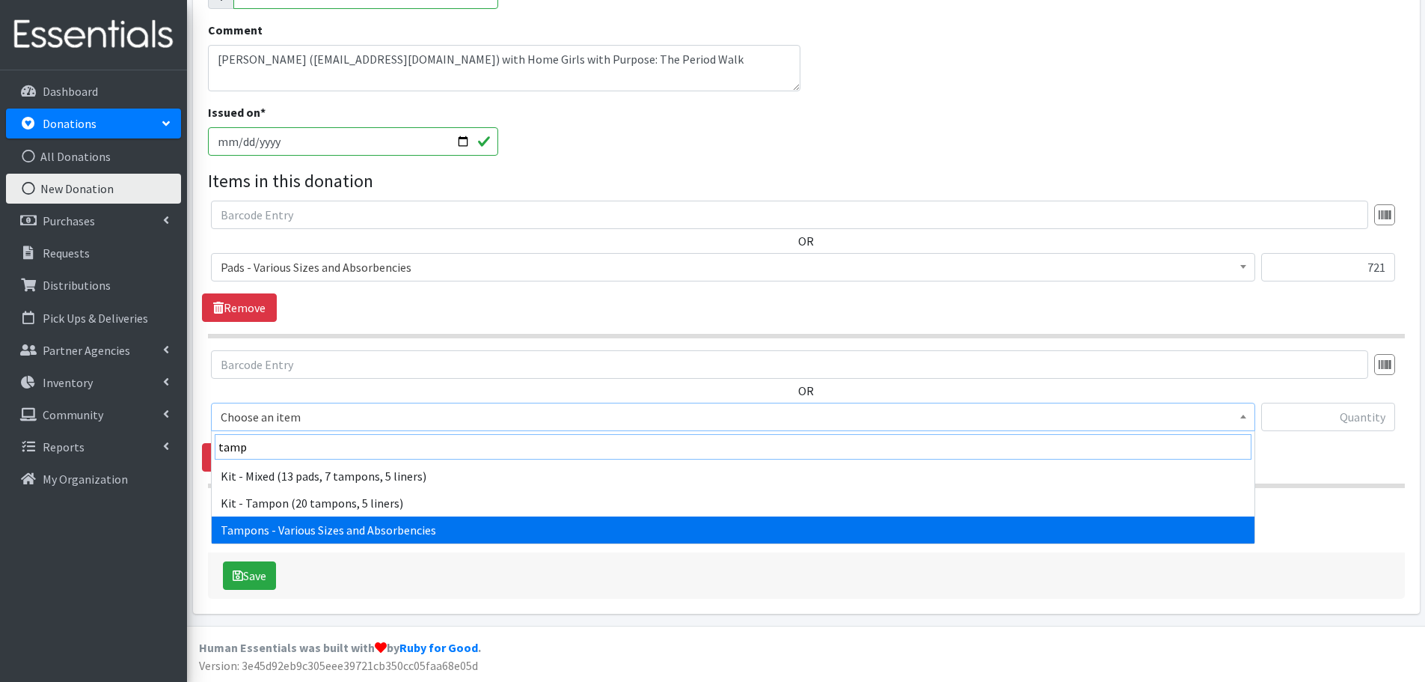
type input "tamp"
select select "10562"
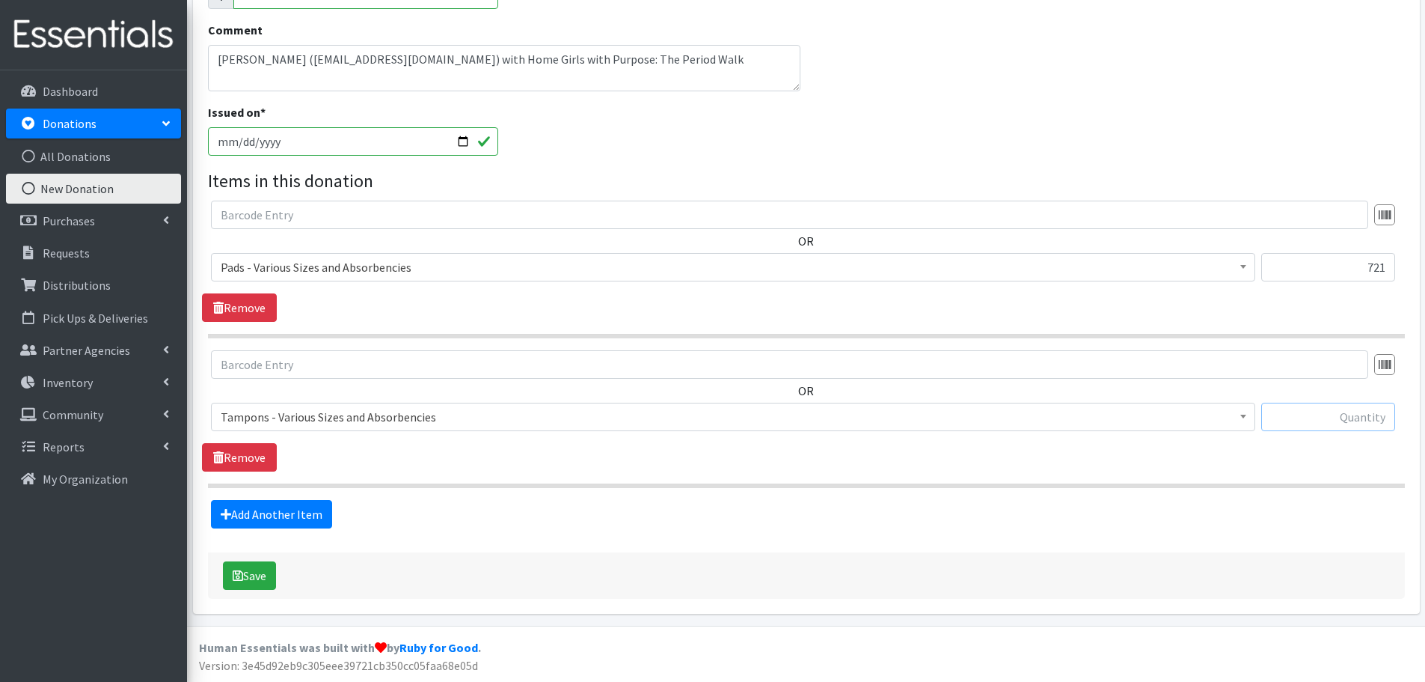
click at [1315, 418] on input "text" at bounding box center [1328, 417] width 134 height 28
paste input "240"
type input "240"
click at [263, 520] on link "Add Another Item" at bounding box center [271, 514] width 121 height 28
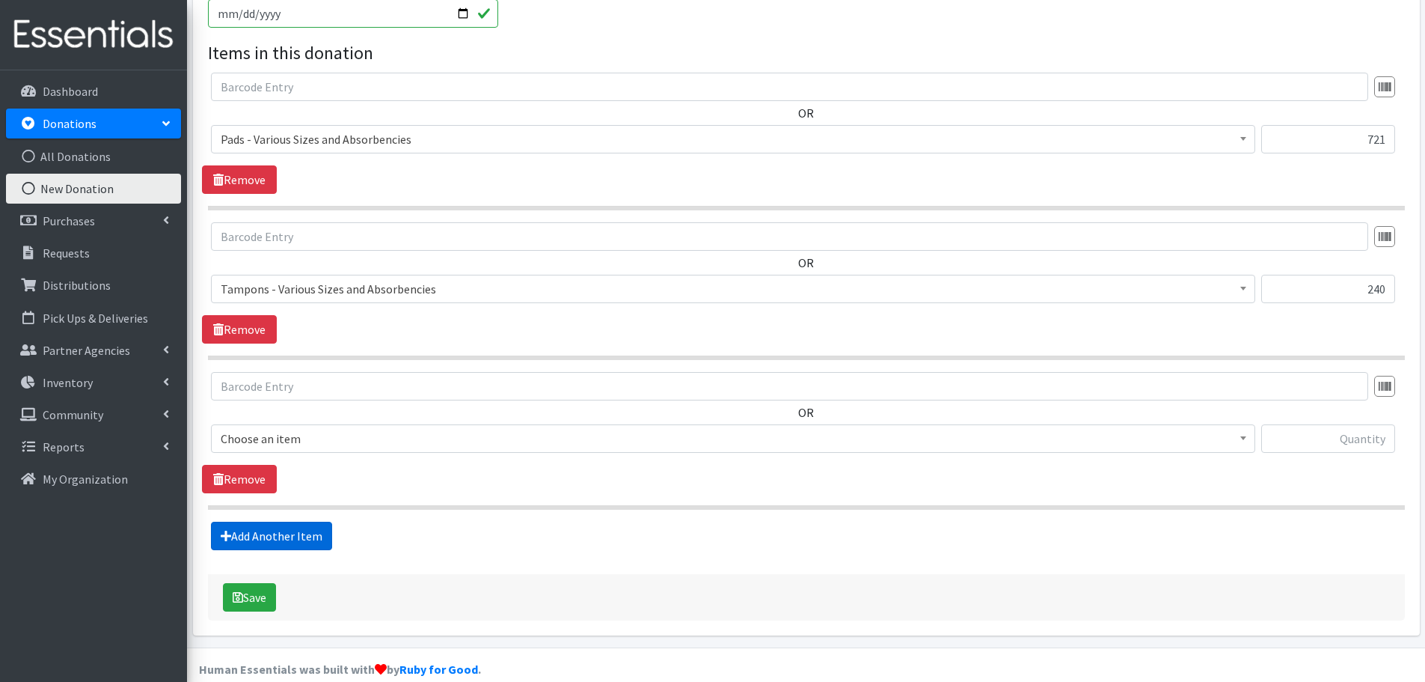
scroll to position [434, 0]
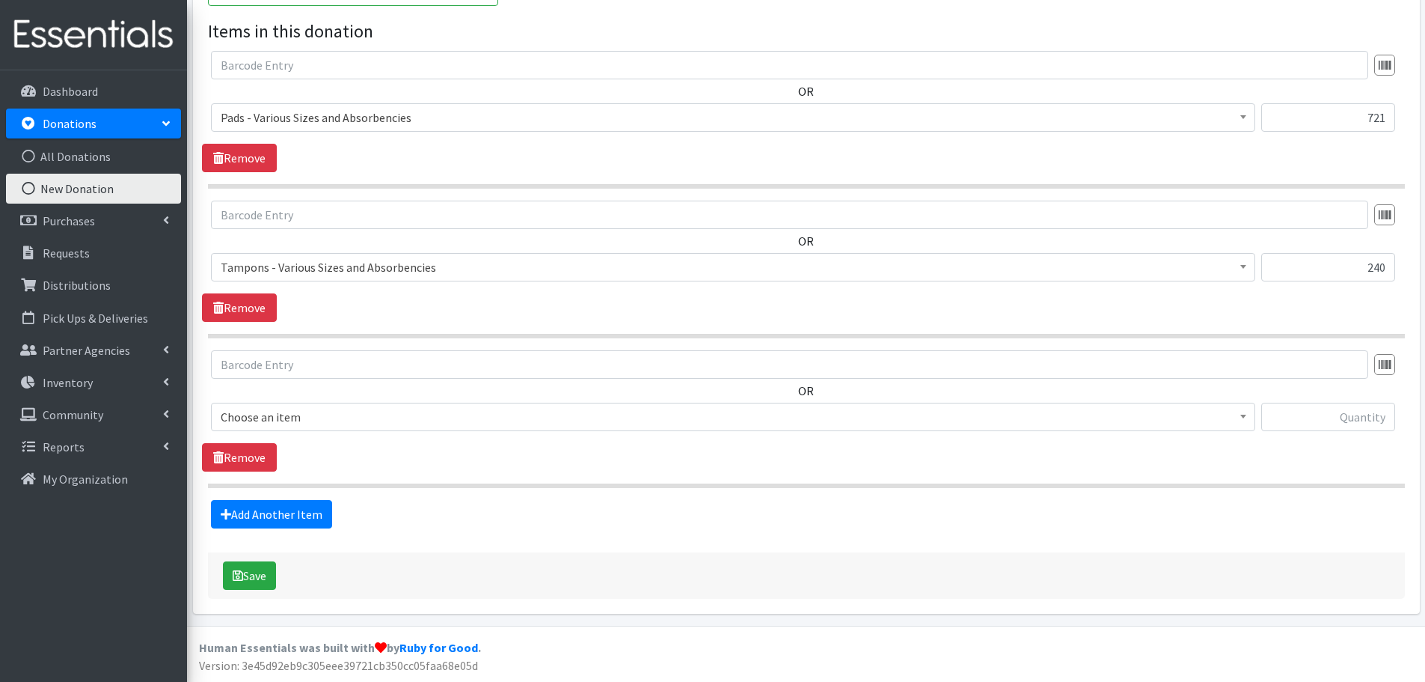
drag, startPoint x: 328, startPoint y: 383, endPoint x: 328, endPoint y: 394, distance: 10.5
click at [328, 386] on div "OR Choose an item Kit - Mixed (13 pads, 7 tampons, 5 liners) Kit - Pad (20 pads…" at bounding box center [806, 396] width 1208 height 93
click at [328, 410] on span "Choose an item" at bounding box center [733, 416] width 1025 height 21
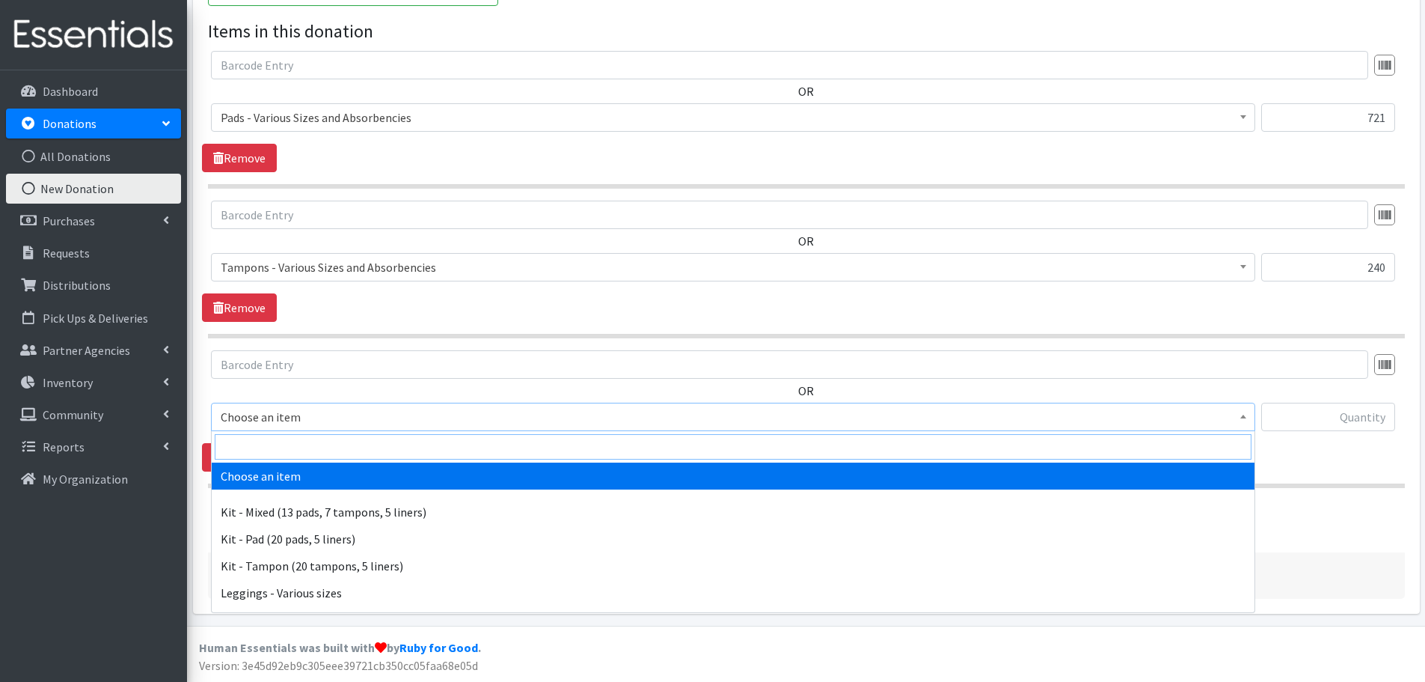
click at [263, 442] on input "search" at bounding box center [733, 446] width 1037 height 25
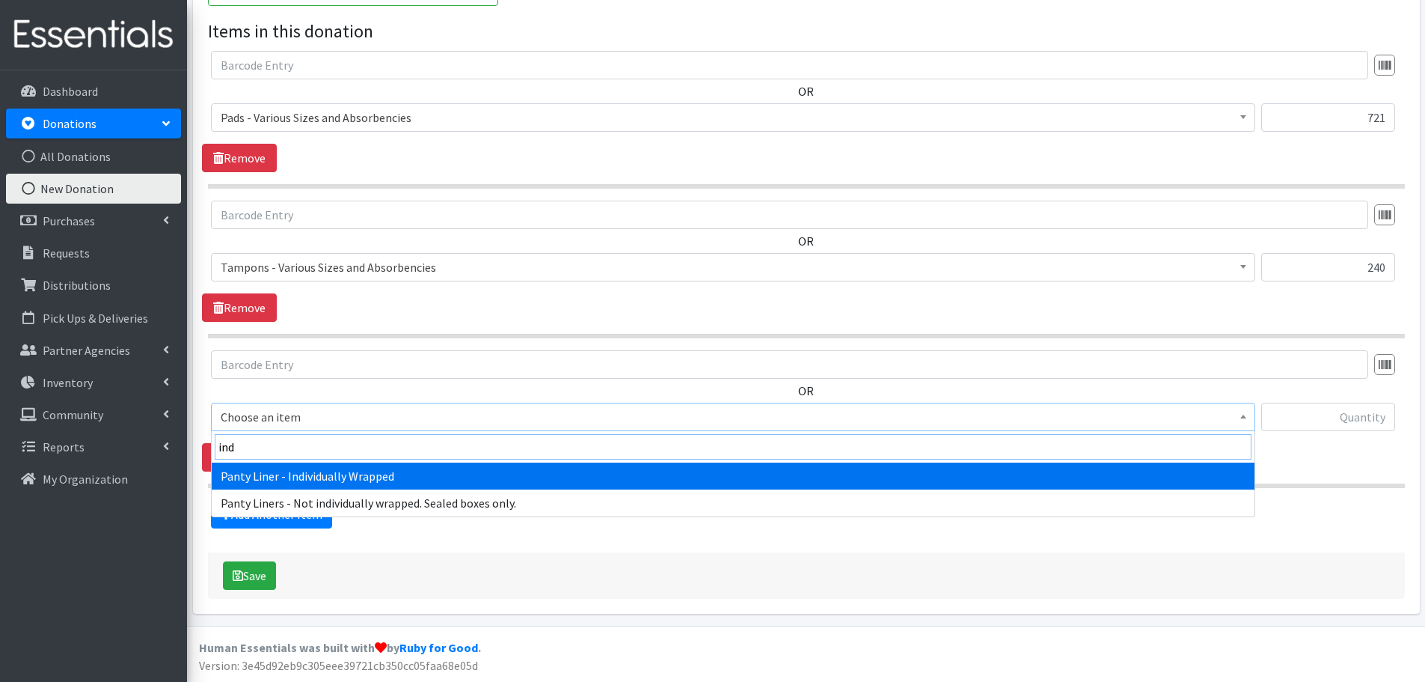
type input "ind"
select select "10466"
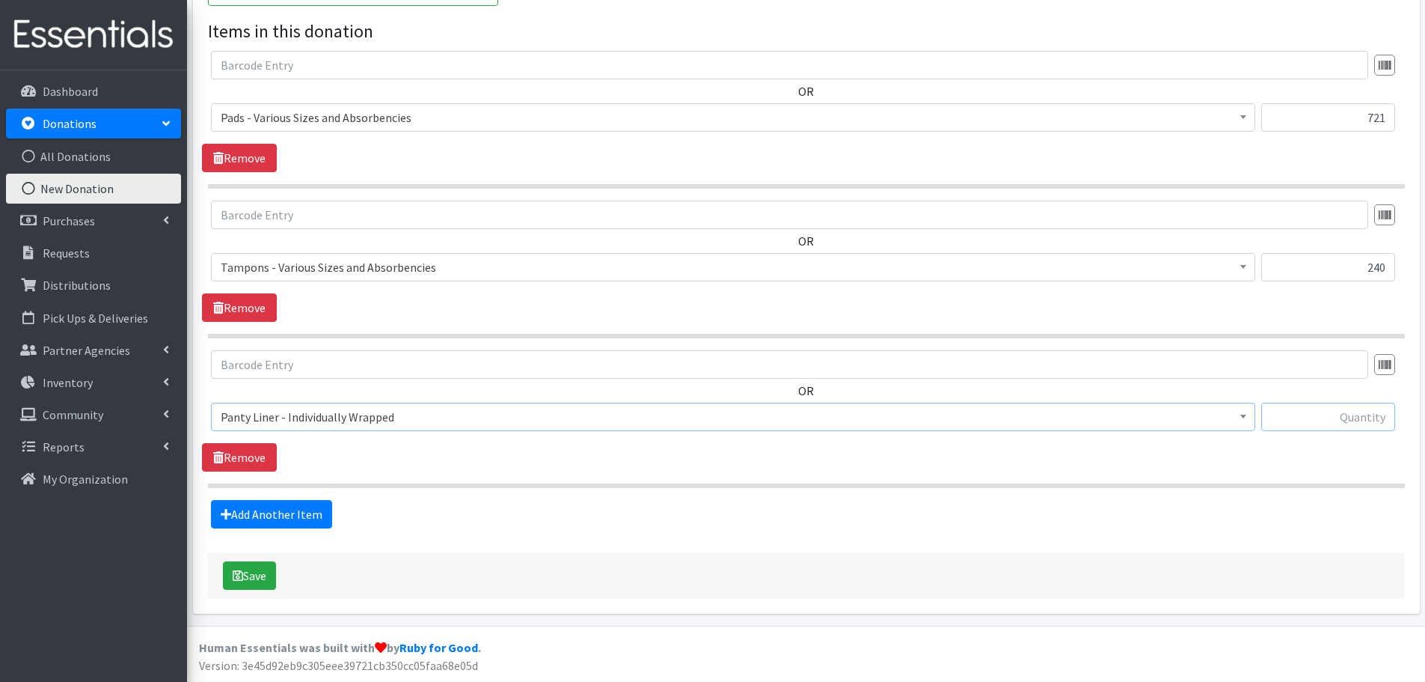
click at [1303, 425] on input "text" at bounding box center [1328, 417] width 134 height 28
paste input "176"
type input "176"
click at [316, 518] on link "Add Another Item" at bounding box center [271, 514] width 121 height 28
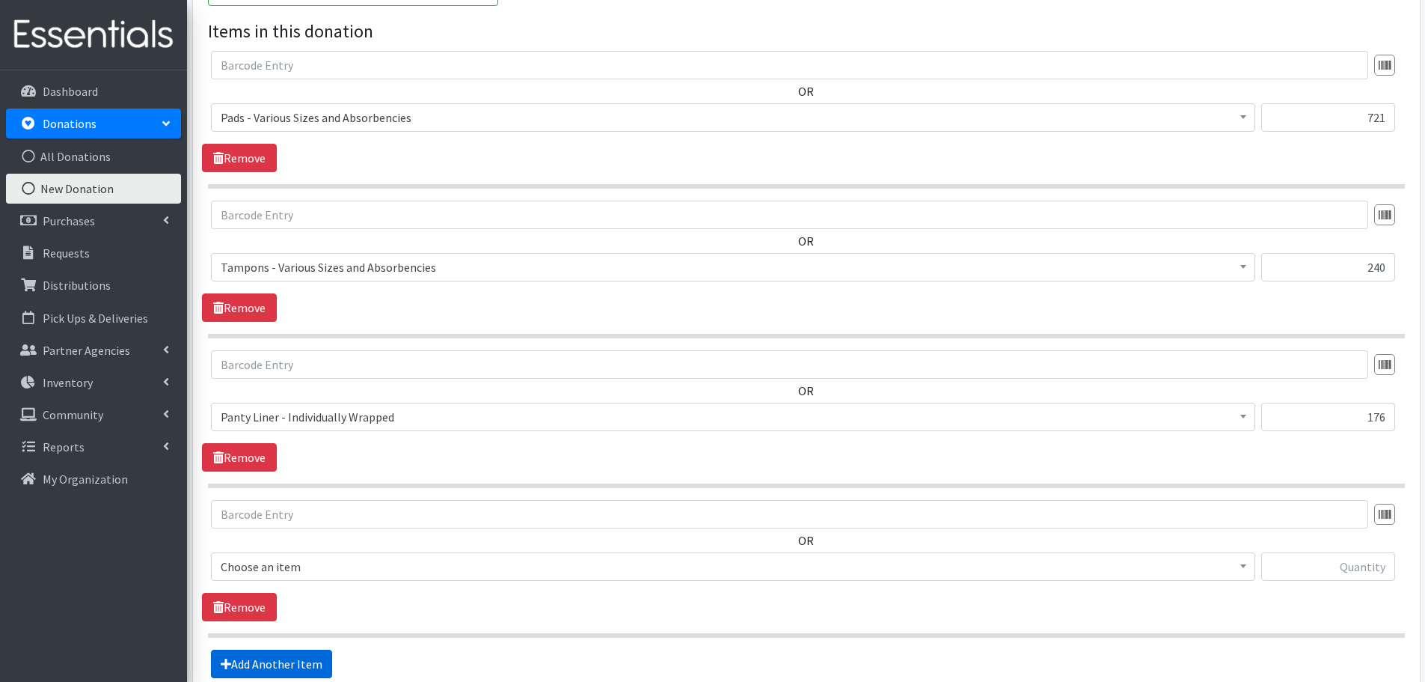
scroll to position [584, 0]
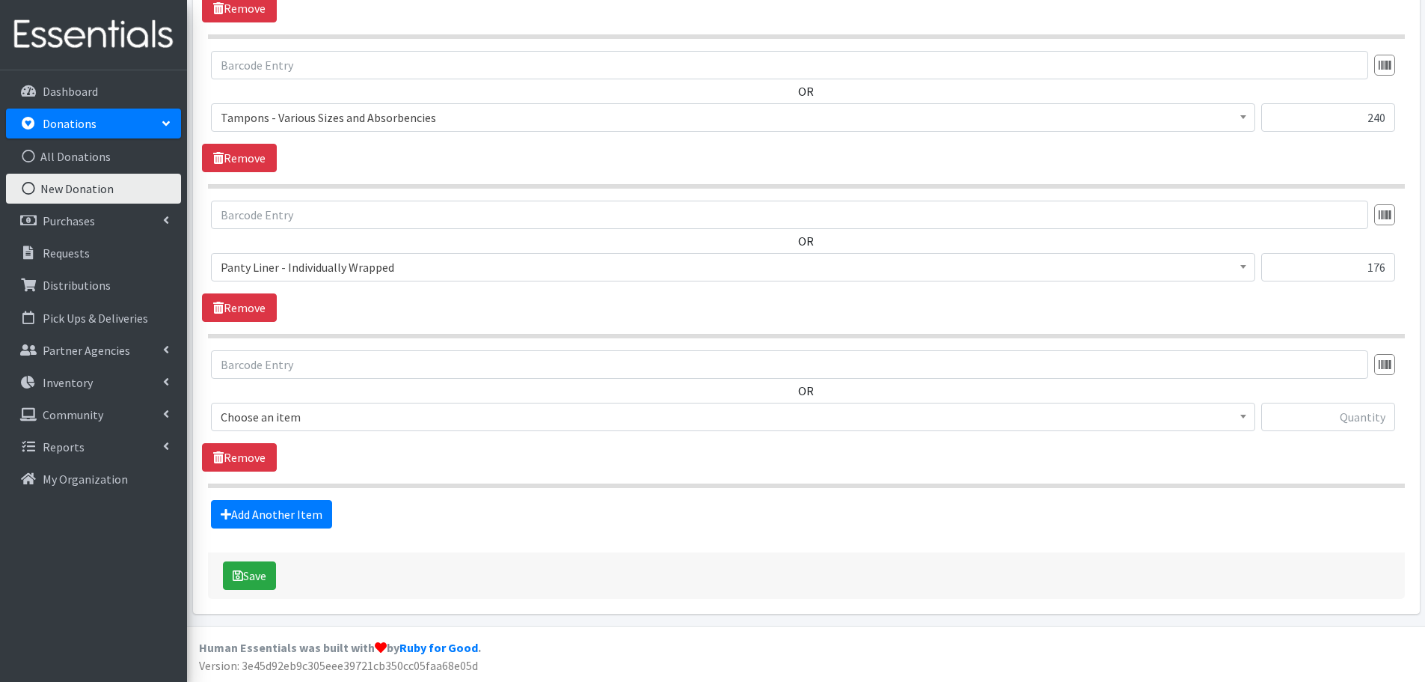
click at [254, 415] on span "Choose an item" at bounding box center [733, 416] width 1025 height 21
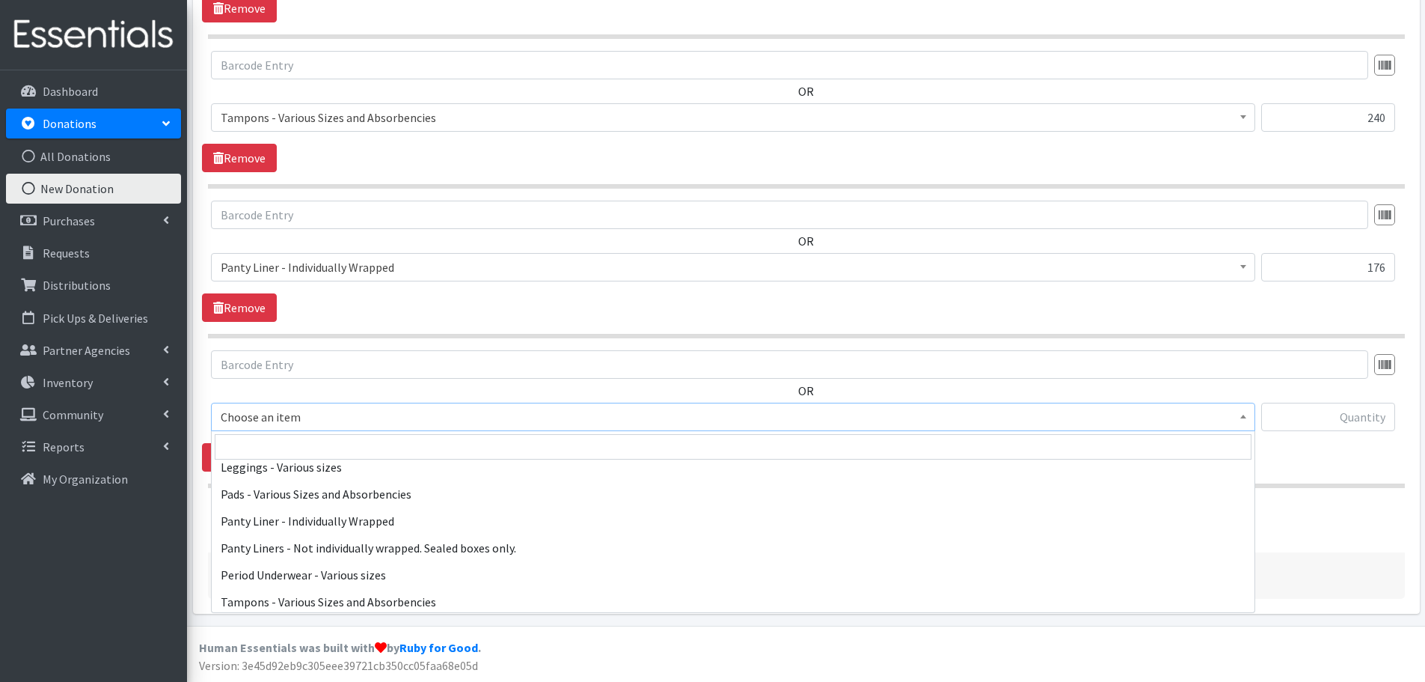
scroll to position [150, 0]
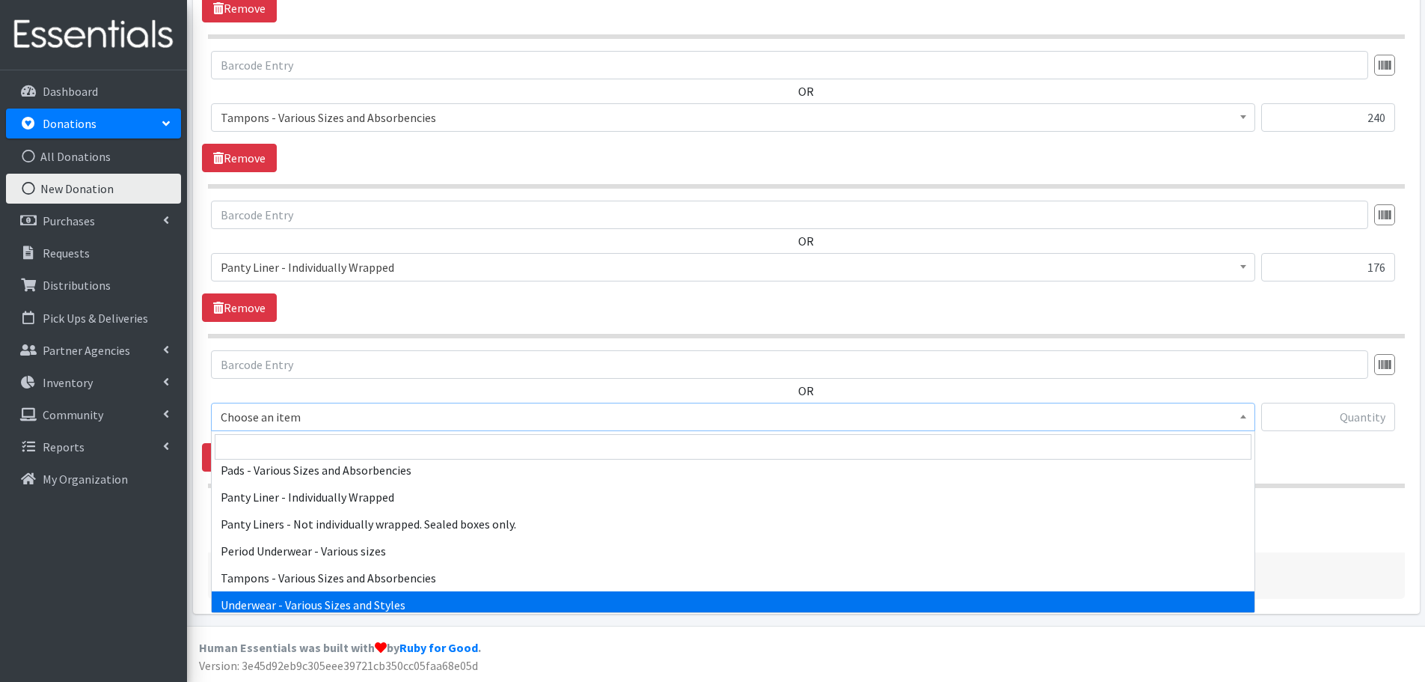
select select "10495"
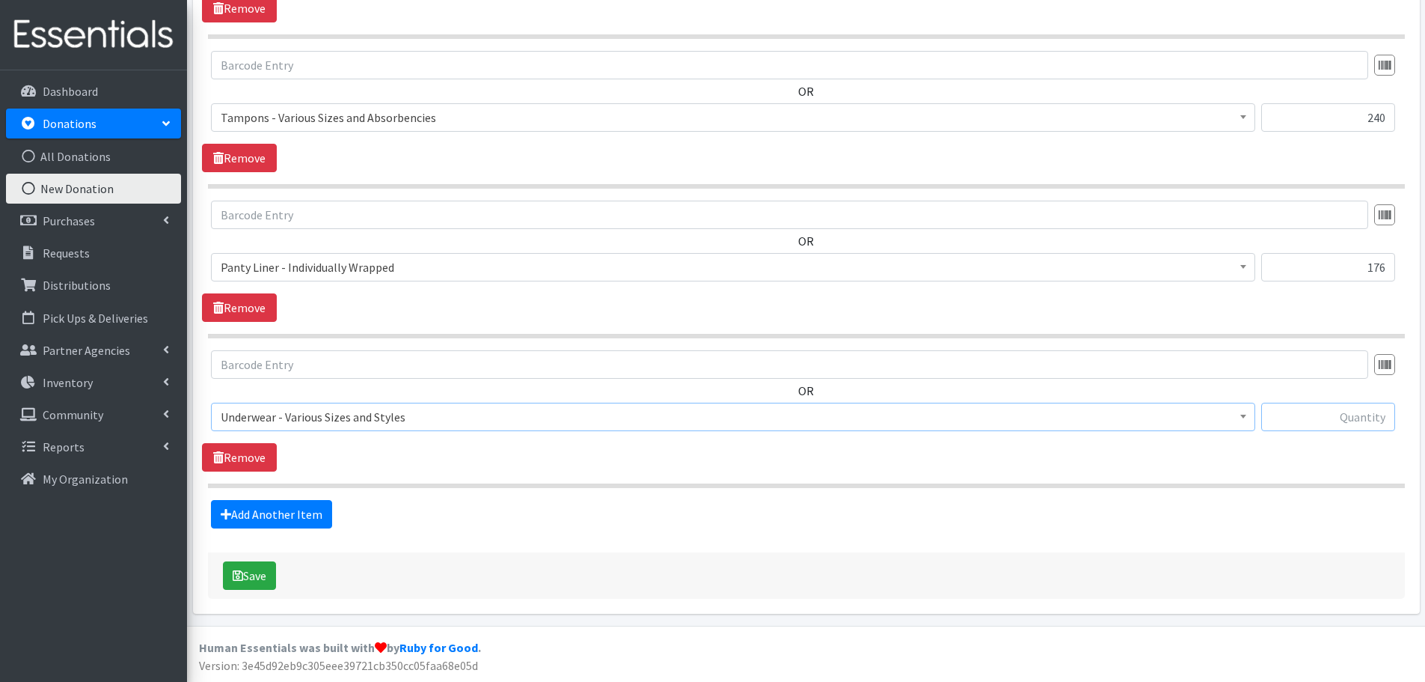
click at [1285, 419] on input "text" at bounding box center [1328, 417] width 134 height 28
paste input "12"
type input "12"
click at [266, 579] on button "Save" at bounding box center [249, 575] width 53 height 28
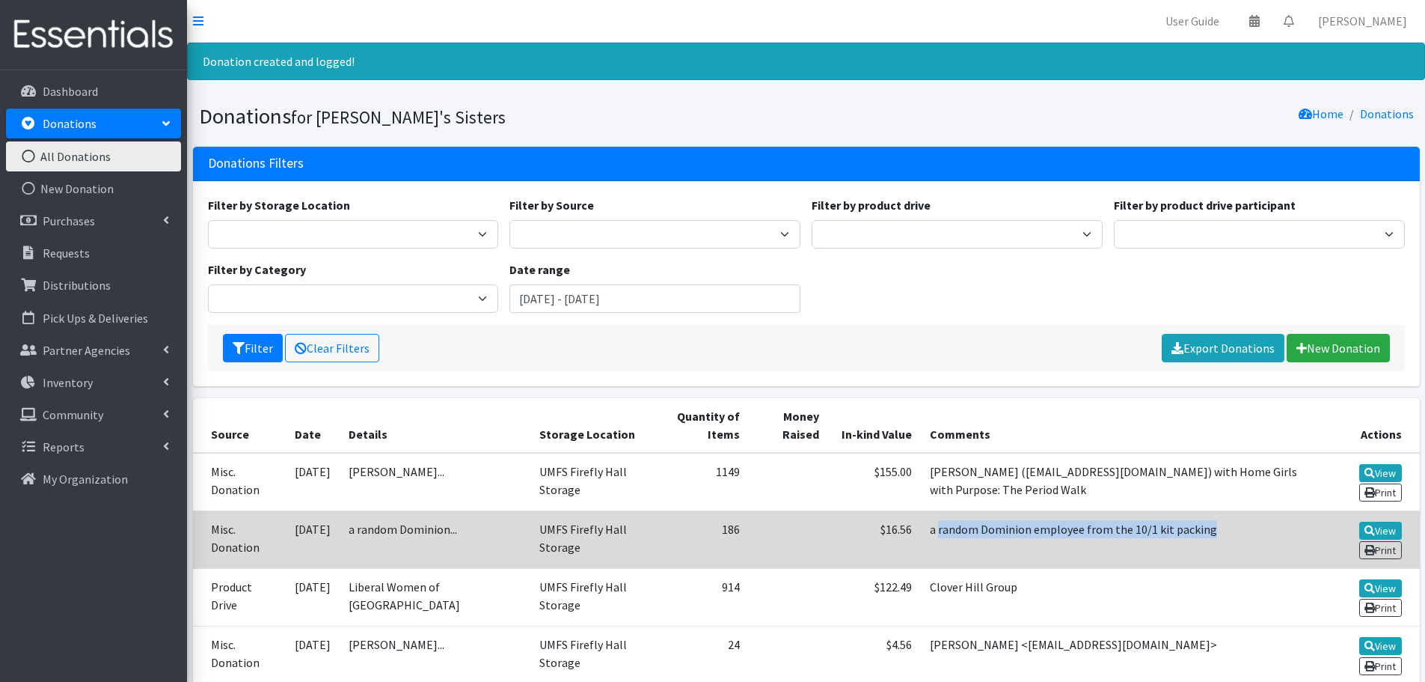
drag, startPoint x: 935, startPoint y: 533, endPoint x: 1206, endPoint y: 535, distance: 270.8
click at [1206, 535] on td "a random Dominion employee from the 10/1 kit packing" at bounding box center [1121, 539] width 400 height 58
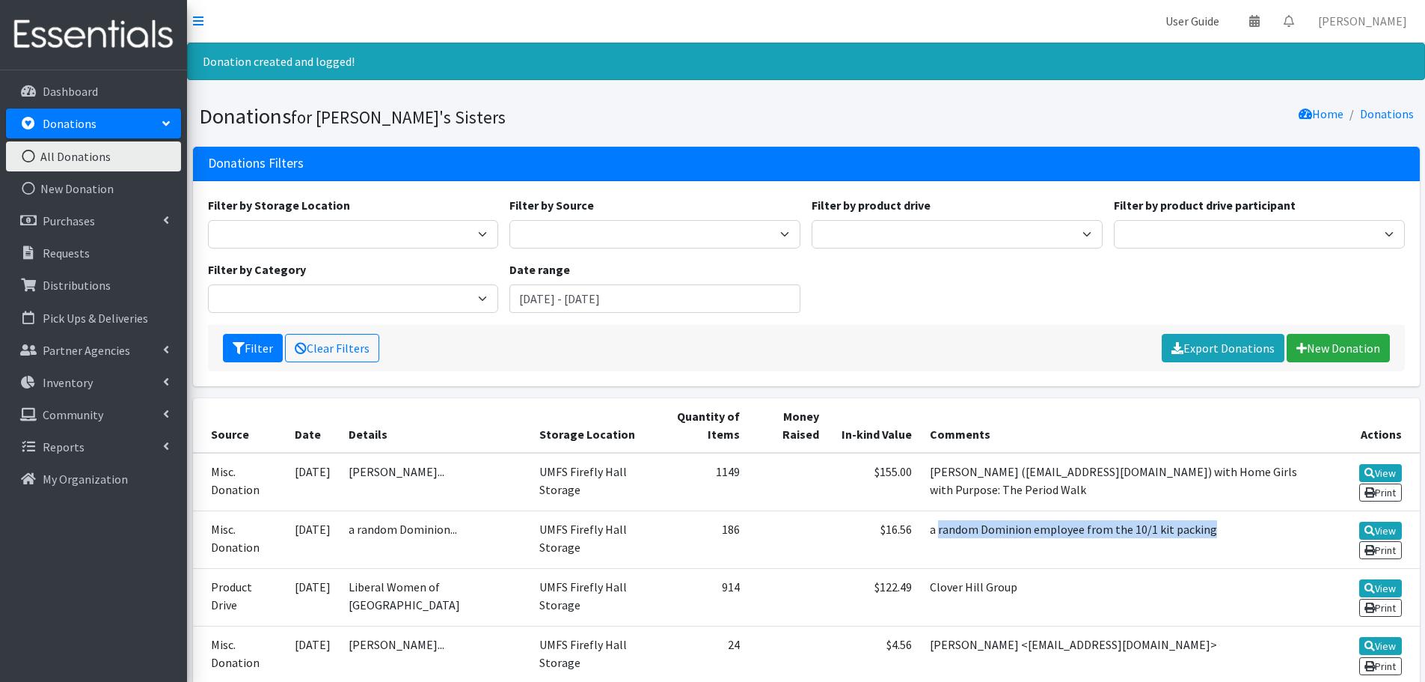
copy td "random Dominion employee from the 10/1 kit packing"
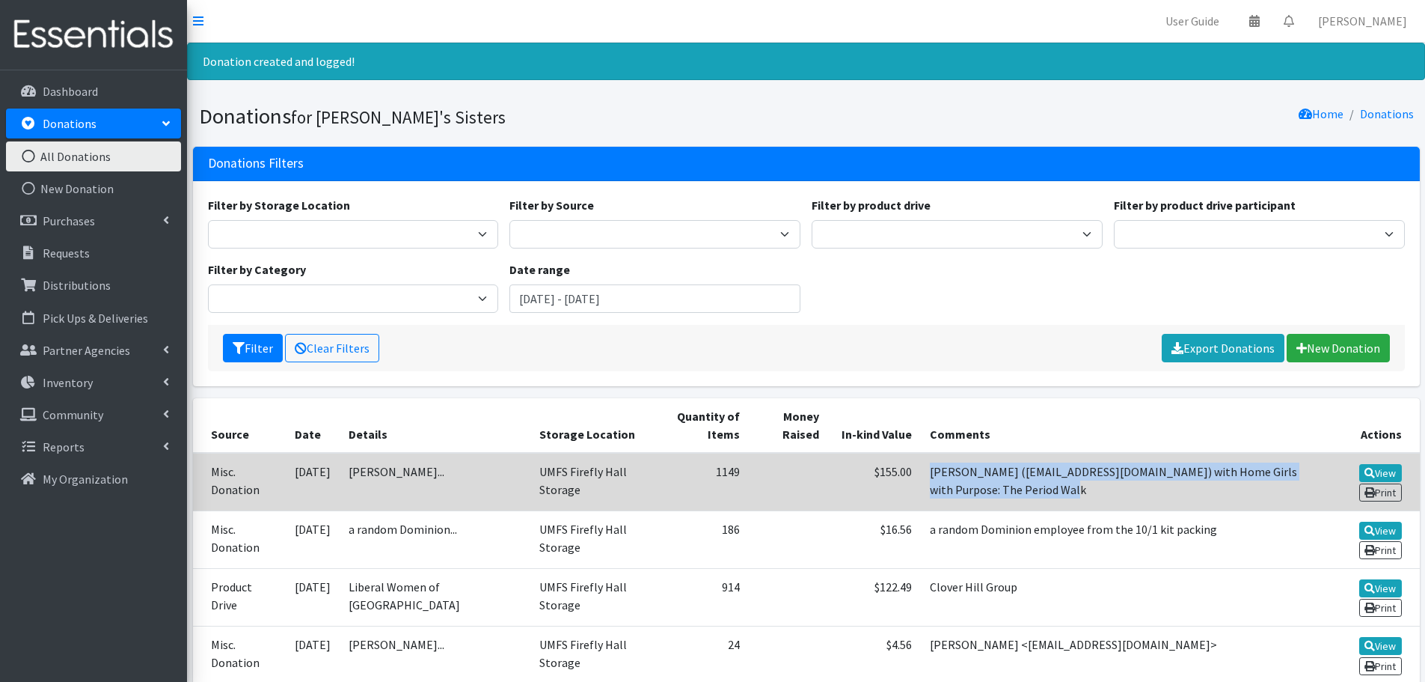
drag, startPoint x: 927, startPoint y: 471, endPoint x: 1015, endPoint y: 486, distance: 88.7
click at [1015, 486] on td "[PERSON_NAME] ([EMAIL_ADDRESS][DOMAIN_NAME]) with Home Girls with Purpose: The …" at bounding box center [1121, 482] width 400 height 58
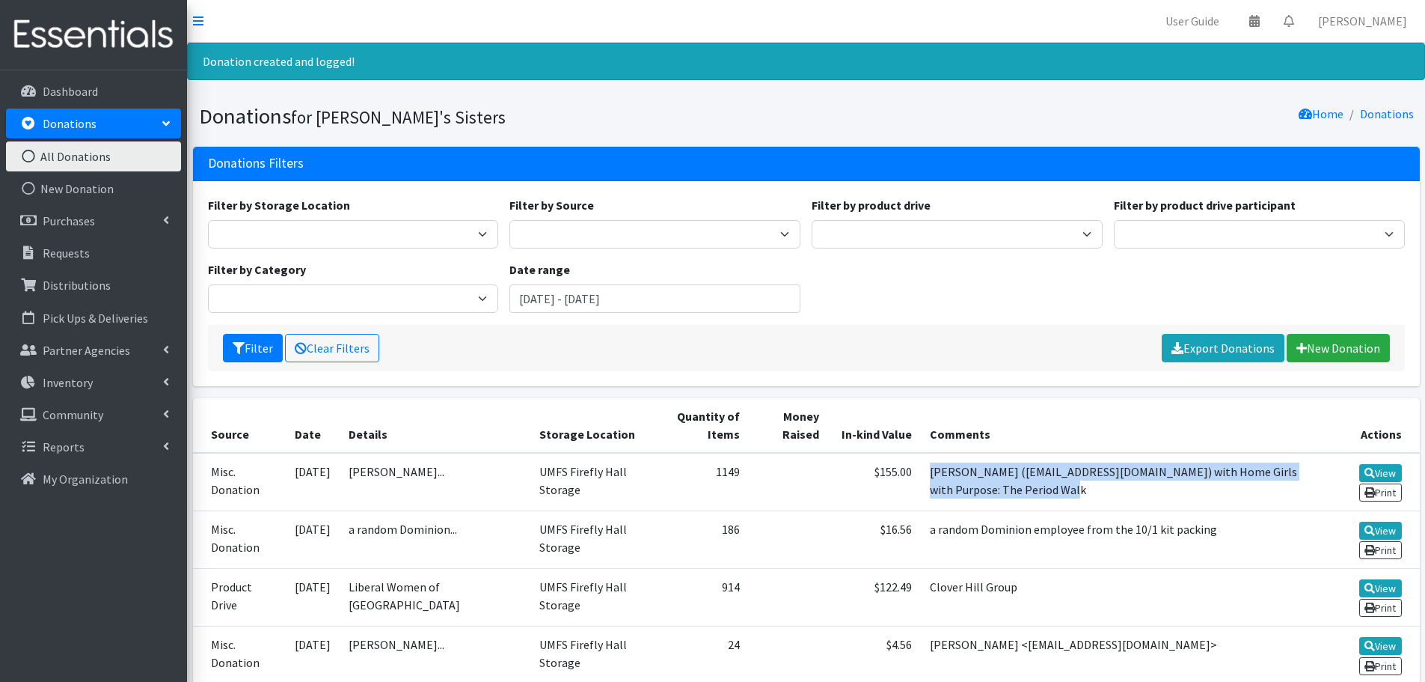
copy td "[PERSON_NAME] ([EMAIL_ADDRESS][DOMAIN_NAME]) with Home Girls with Purpose: The …"
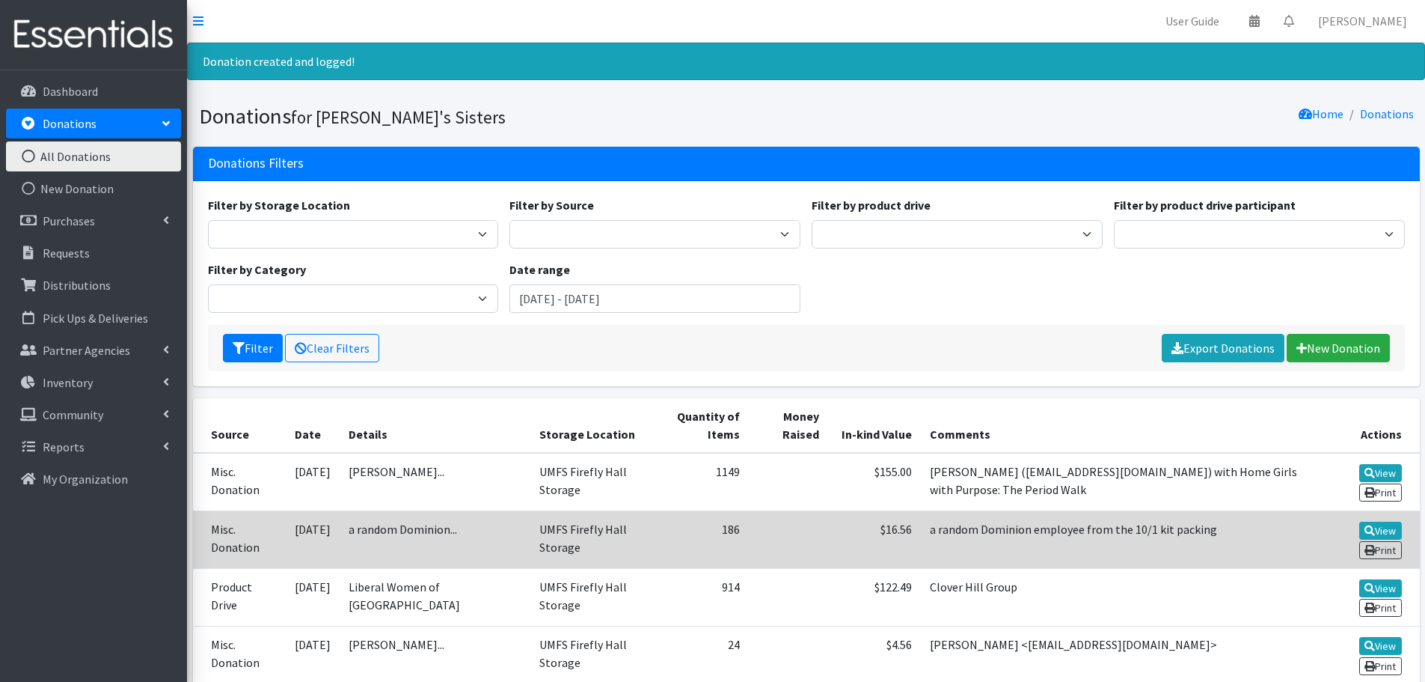
click at [952, 558] on td "a random Dominion employee from the 10/1 kit packing" at bounding box center [1121, 539] width 400 height 58
drag, startPoint x: 914, startPoint y: 532, endPoint x: 881, endPoint y: 528, distance: 32.4
click at [881, 528] on td "$16.56" at bounding box center [874, 539] width 93 height 58
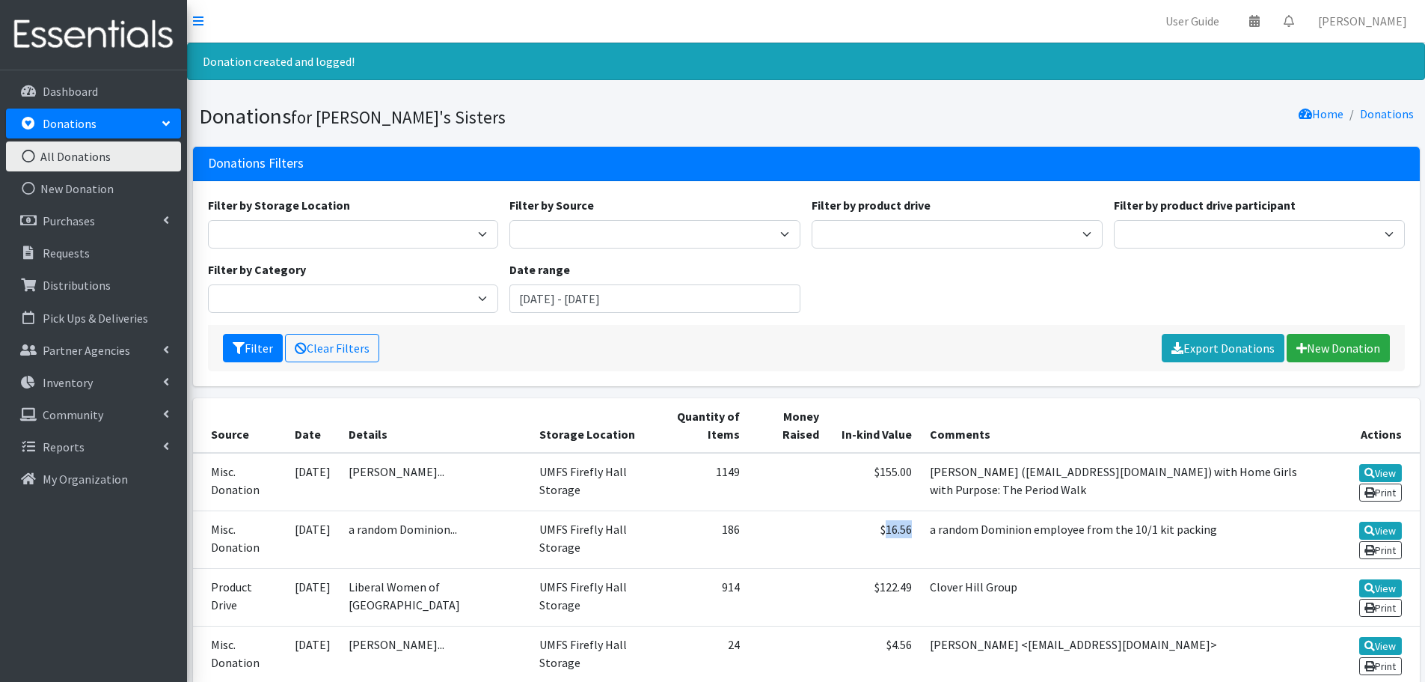
copy td "16.56"
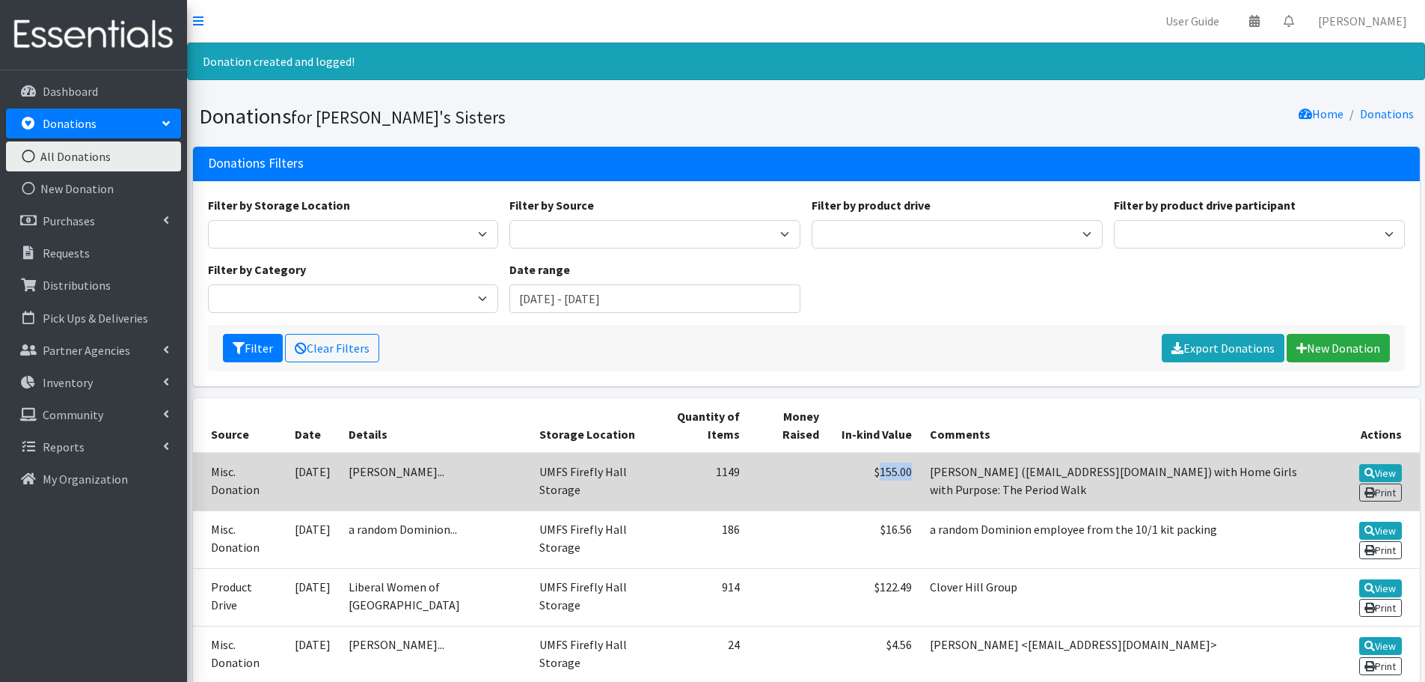
drag, startPoint x: 911, startPoint y: 478, endPoint x: 878, endPoint y: 471, distance: 33.6
click at [878, 471] on td "$155.00" at bounding box center [874, 482] width 93 height 58
copy td "155.00"
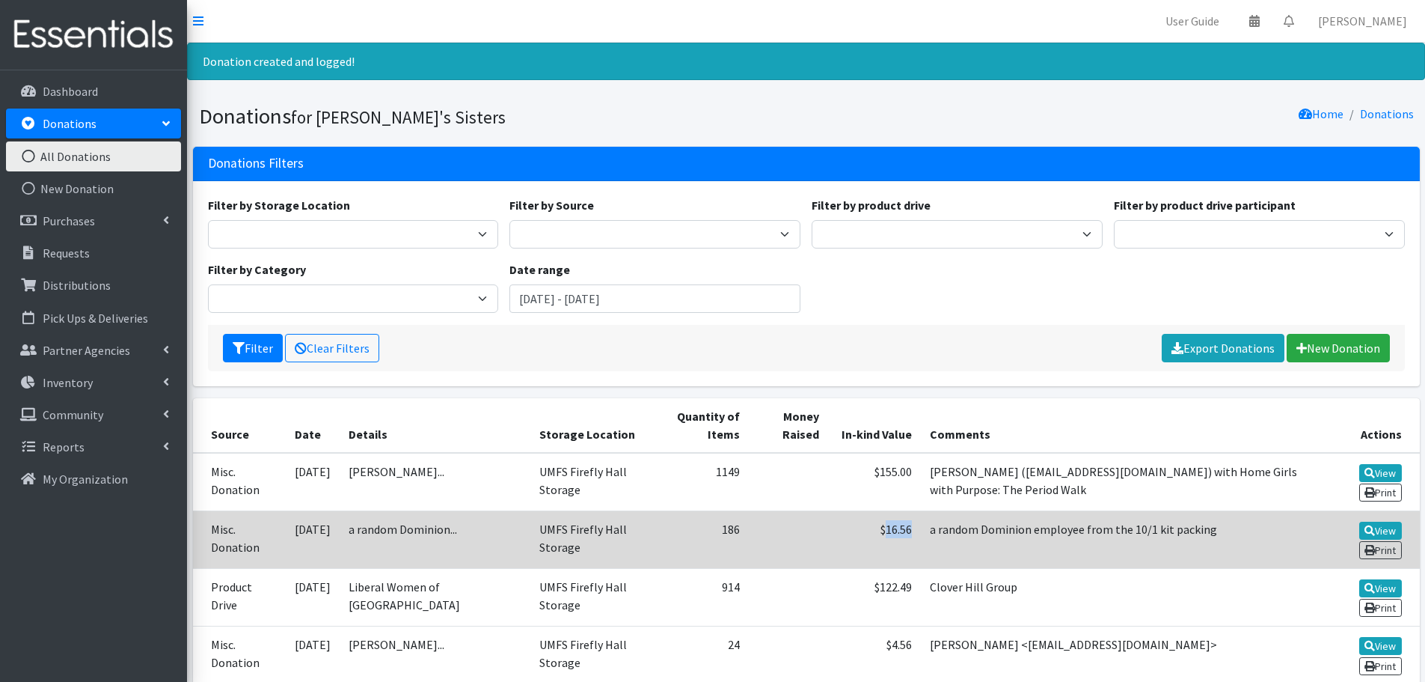
drag, startPoint x: 910, startPoint y: 536, endPoint x: 880, endPoint y: 536, distance: 29.9
click at [880, 536] on td "$16.56" at bounding box center [874, 539] width 93 height 58
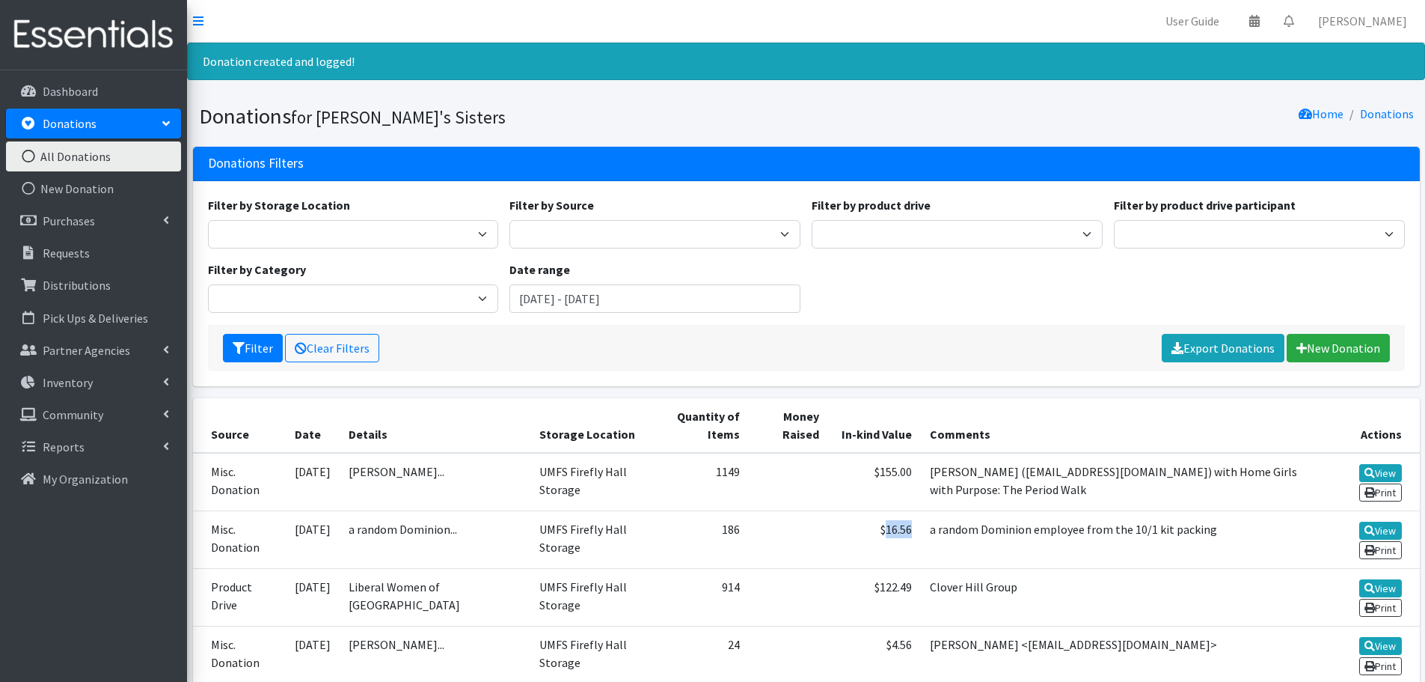
copy td "16.56"
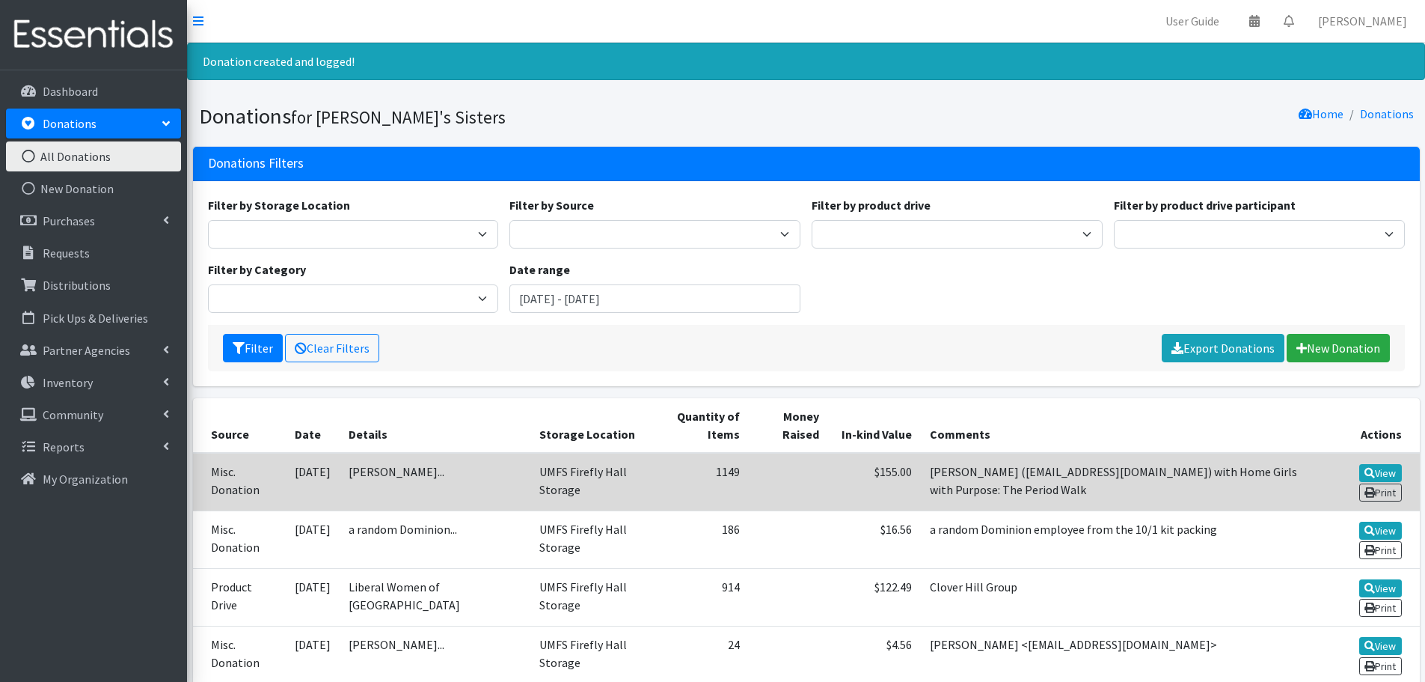
click at [1001, 504] on td "[PERSON_NAME] ([EMAIL_ADDRESS][DOMAIN_NAME]) with Home Girls with Purpose: The …" at bounding box center [1121, 482] width 400 height 58
drag, startPoint x: 927, startPoint y: 472, endPoint x: 990, endPoint y: 473, distance: 62.9
click at [990, 473] on td "[PERSON_NAME] ([EMAIL_ADDRESS][DOMAIN_NAME]) with Home Girls with Purpose: The …" at bounding box center [1121, 482] width 400 height 58
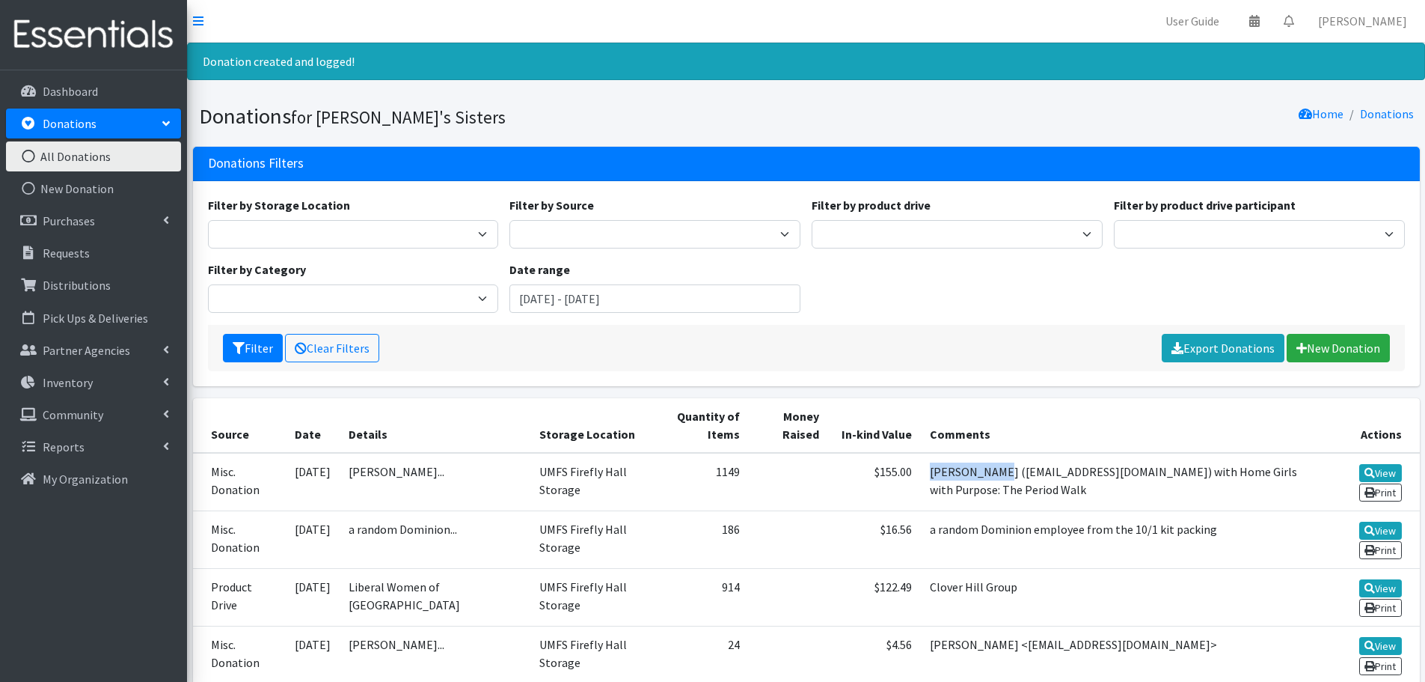
copy td "[PERSON_NAME]"
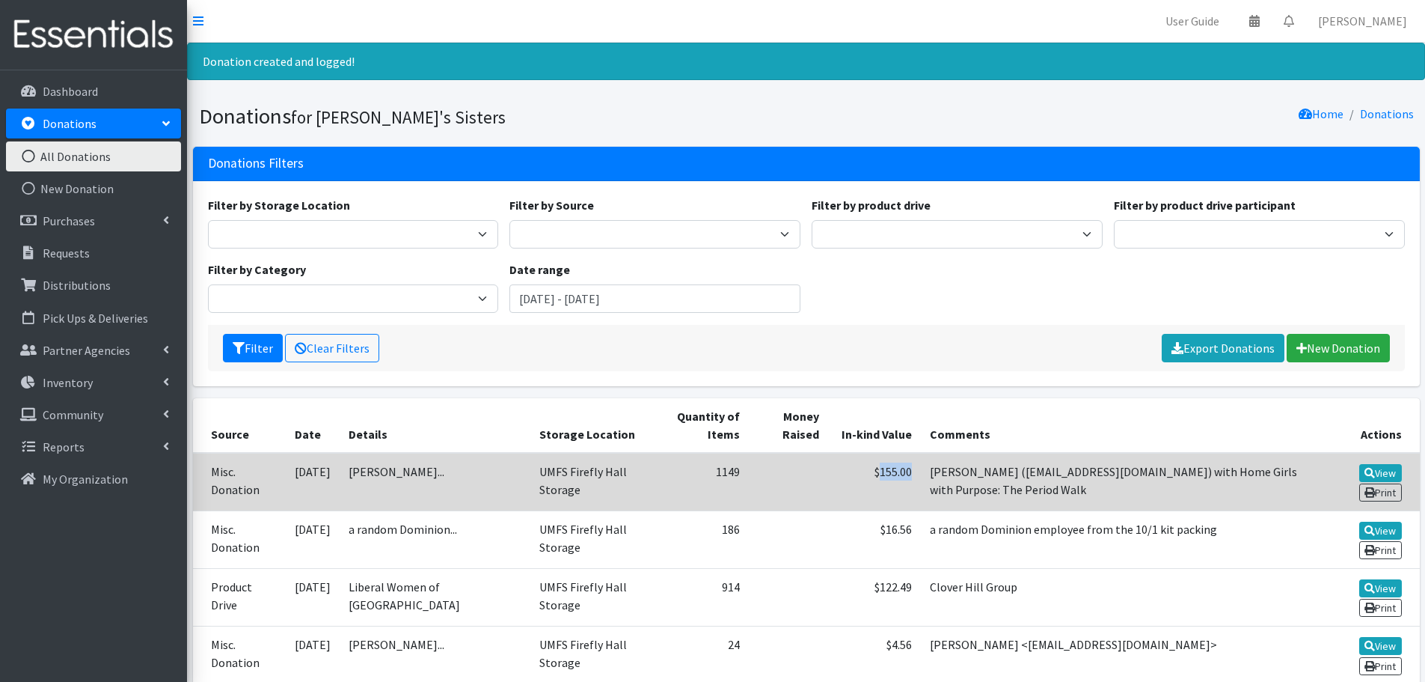
drag, startPoint x: 911, startPoint y: 471, endPoint x: 876, endPoint y: 474, distance: 34.5
click at [876, 474] on td "$155.00" at bounding box center [874, 482] width 93 height 58
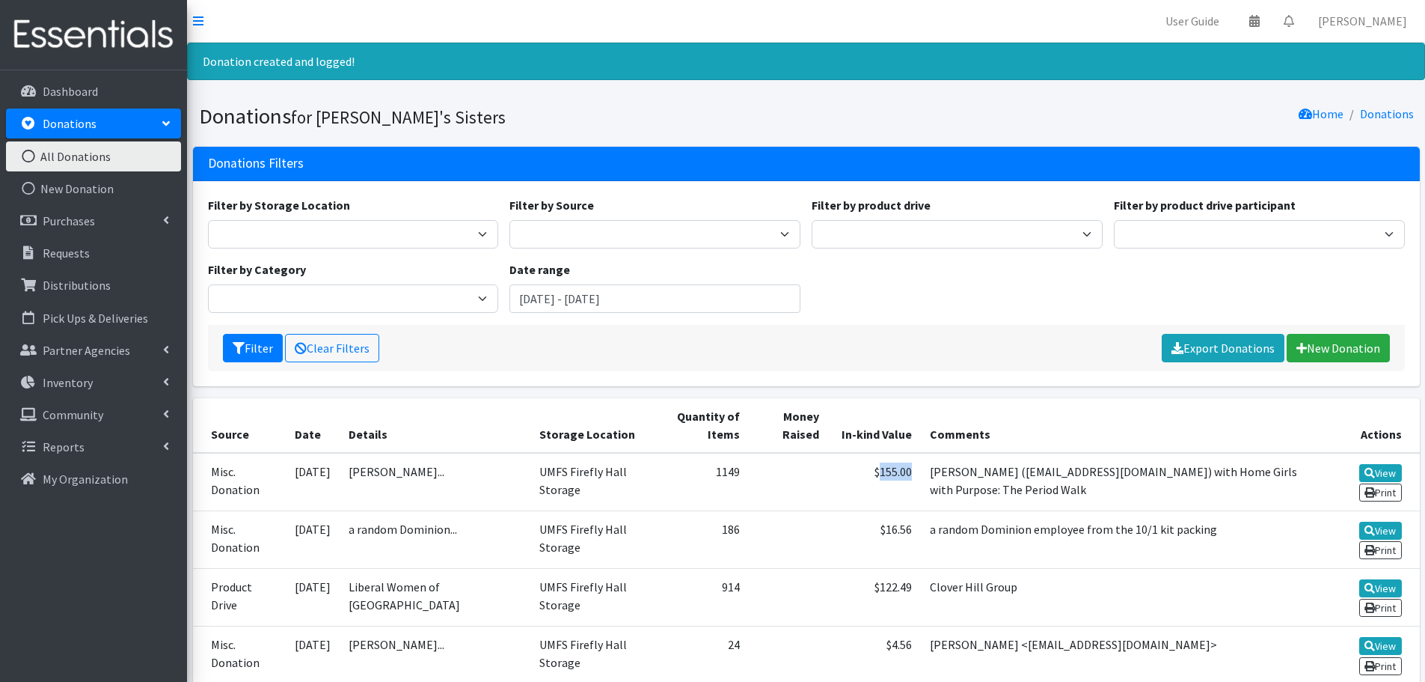
copy td "155.00"
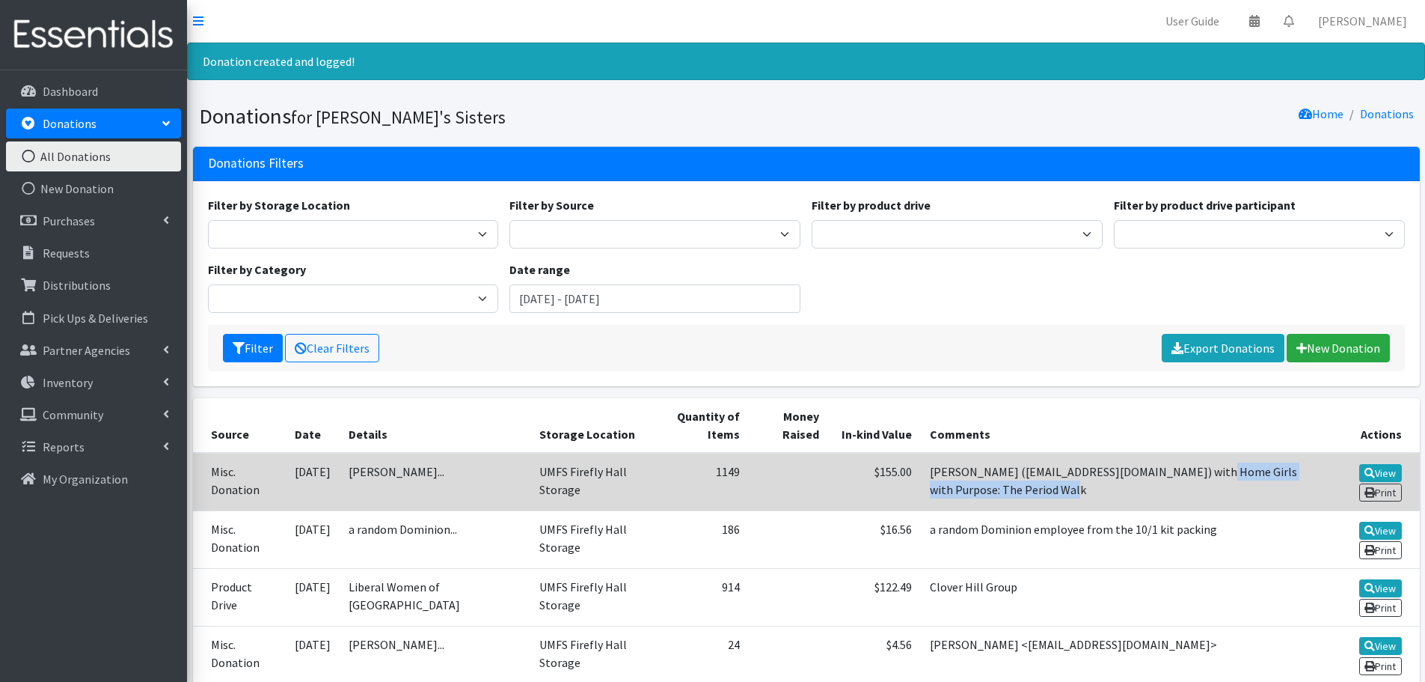
drag, startPoint x: 1179, startPoint y: 477, endPoint x: 1188, endPoint y: 493, distance: 18.7
click at [1188, 493] on td "[PERSON_NAME] ([EMAIL_ADDRESS][DOMAIN_NAME]) with Home Girls with Purpose: The …" at bounding box center [1121, 482] width 400 height 58
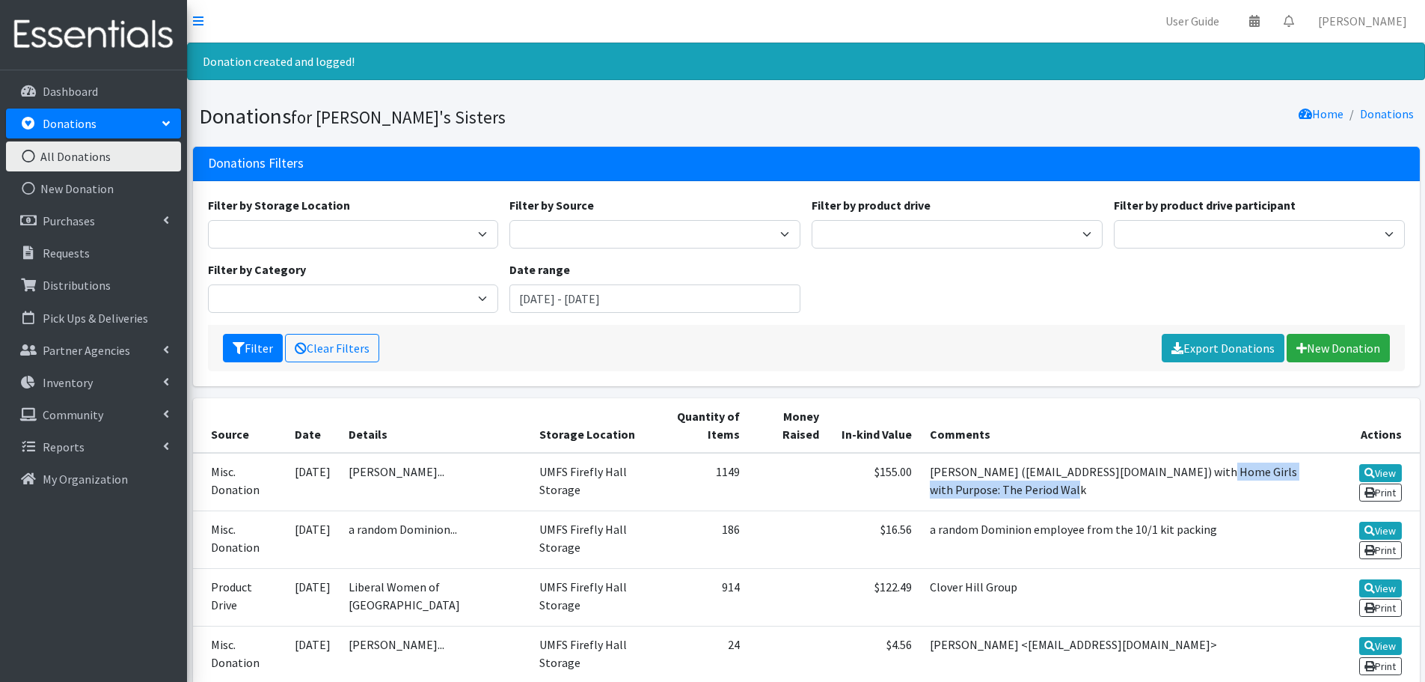
copy td "Home Girls with Purpose: The Period Walk"
